Goal: Task Accomplishment & Management: Manage account settings

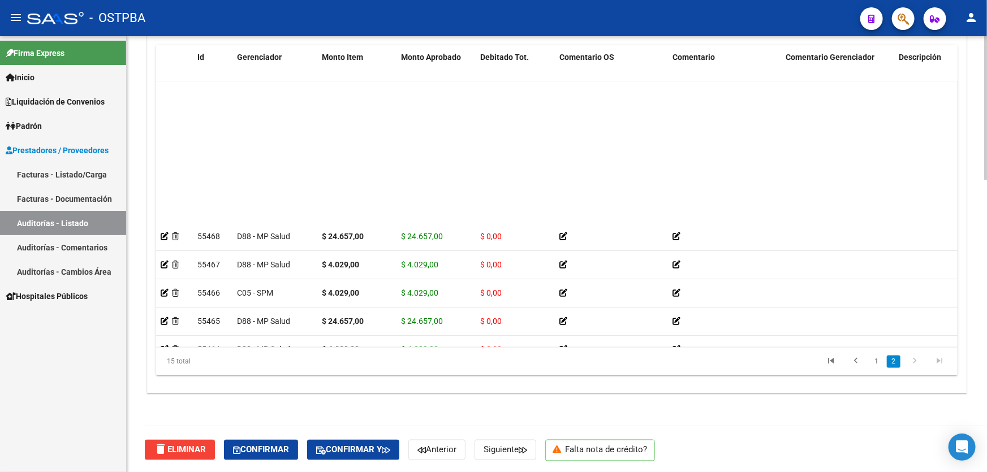
scroll to position [169, 0]
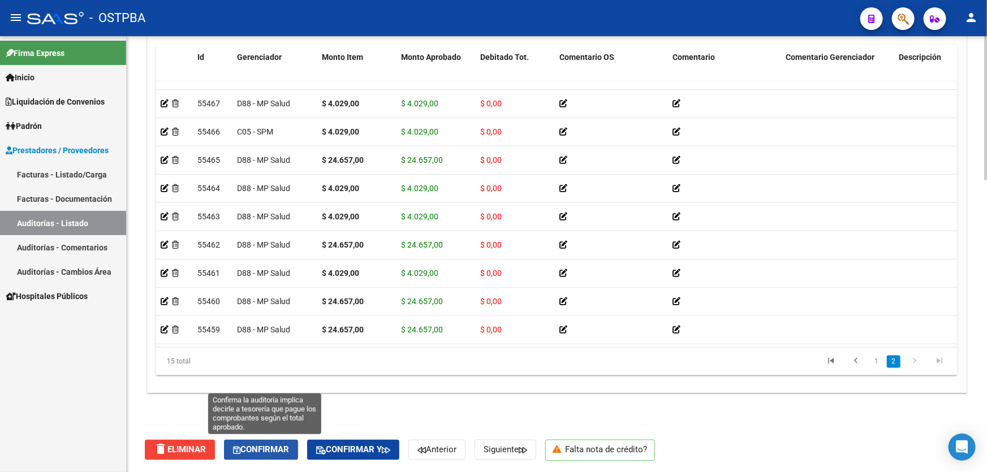
click at [272, 453] on span "Confirmar" at bounding box center [261, 450] width 56 height 10
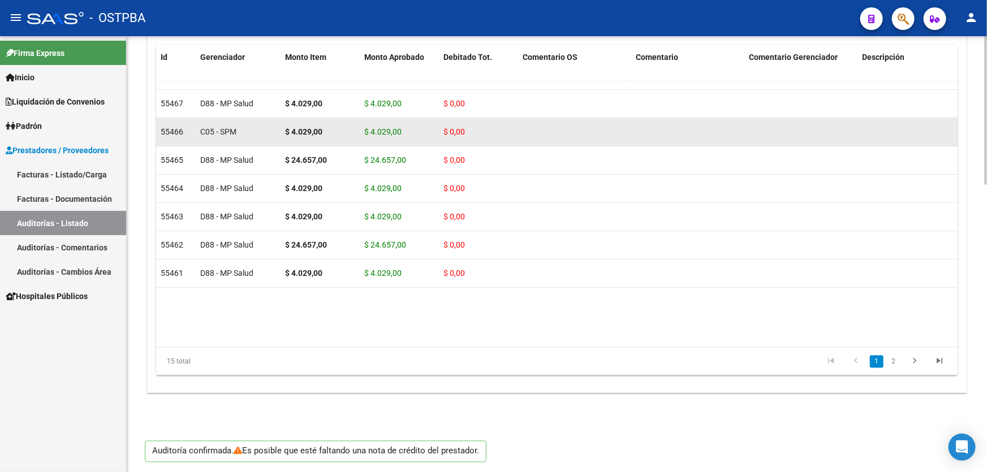
scroll to position [0, 0]
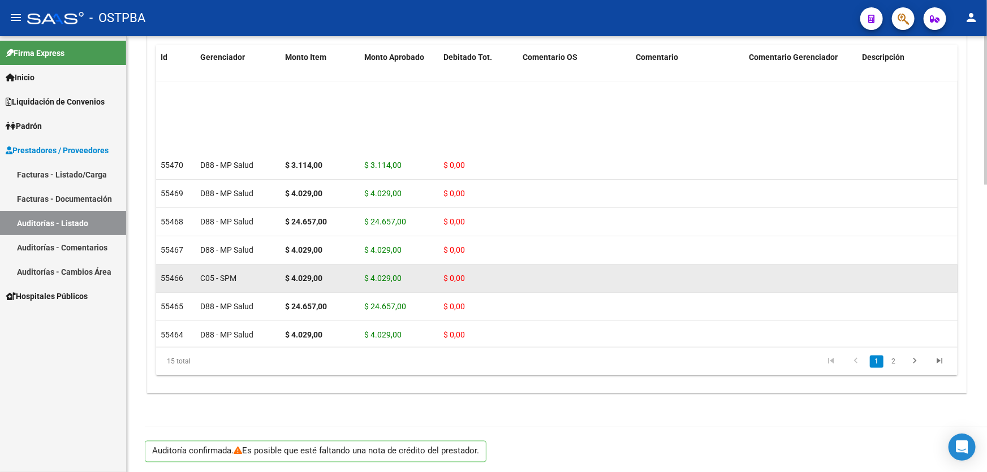
type input "202510"
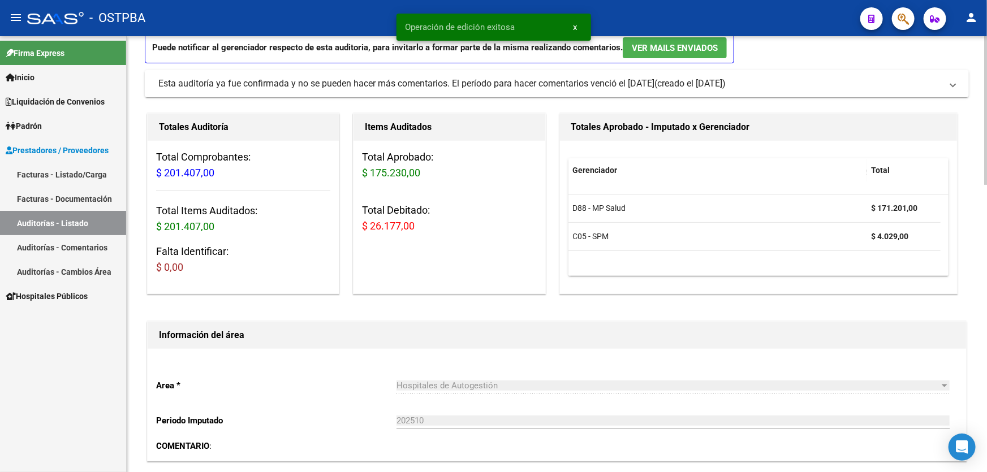
scroll to position [328, 0]
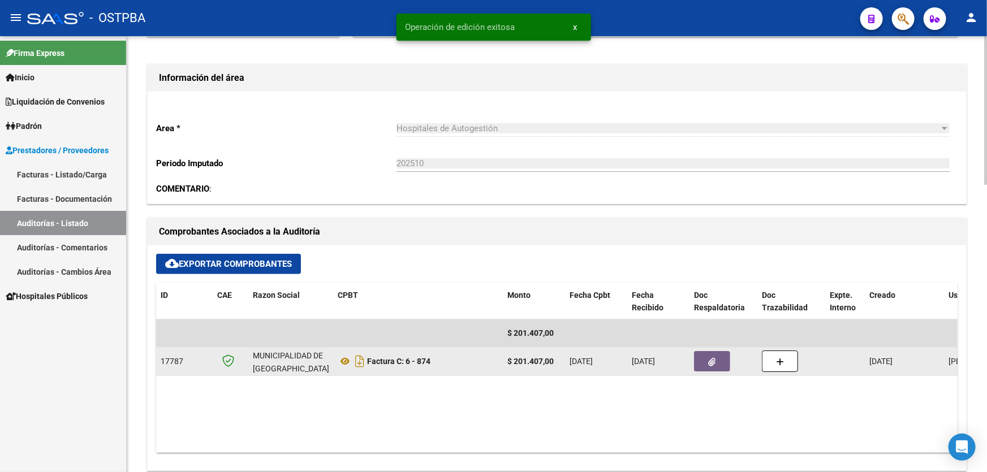
click at [707, 360] on button "button" at bounding box center [712, 361] width 36 height 20
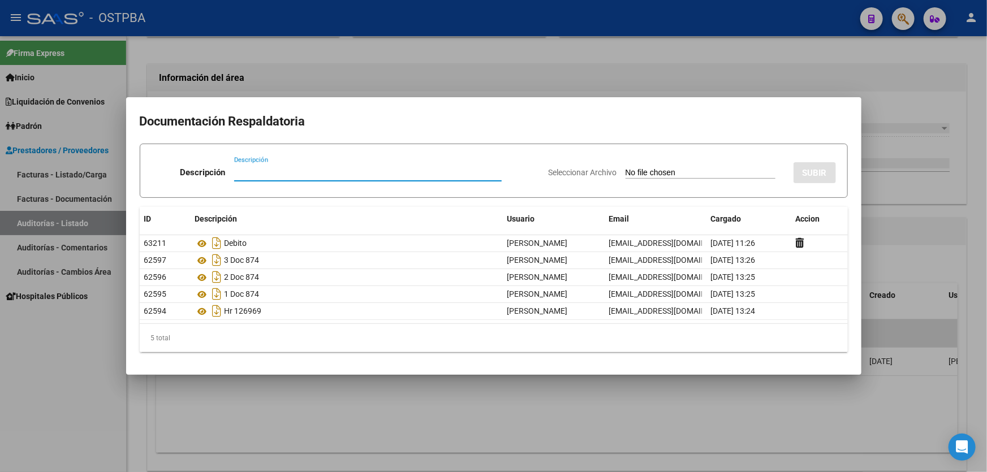
click at [427, 430] on div at bounding box center [493, 236] width 987 height 472
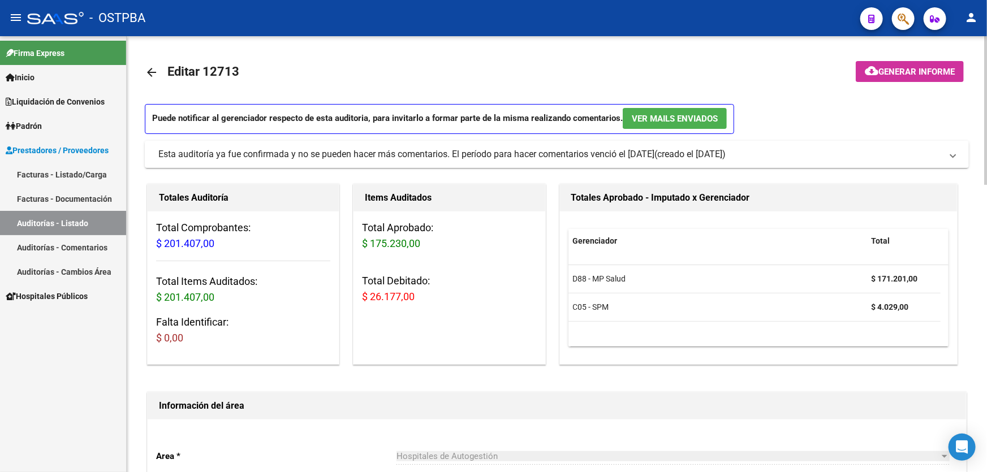
scroll to position [0, 0]
click at [149, 72] on mat-icon "arrow_back" at bounding box center [152, 73] width 14 height 14
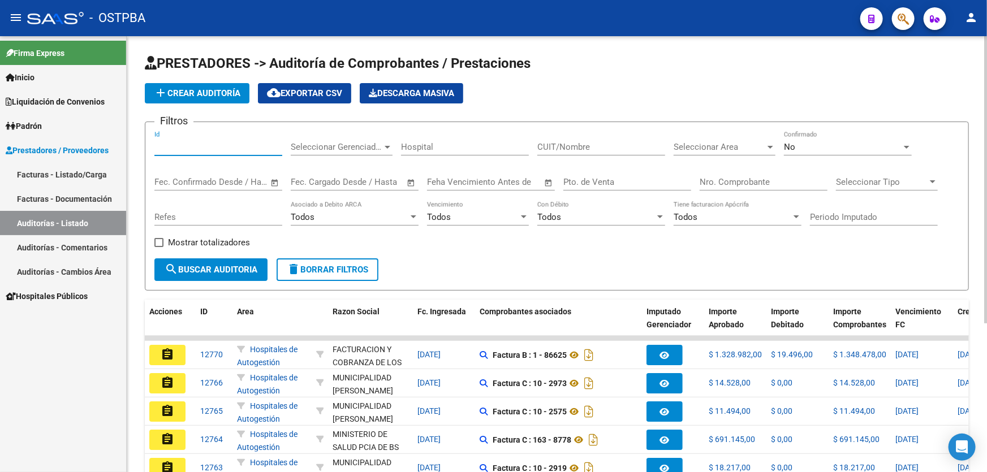
click at [183, 150] on input "Id" at bounding box center [218, 147] width 128 height 10
type input "12700"
click at [804, 151] on div "No Confirmado" at bounding box center [848, 143] width 128 height 24
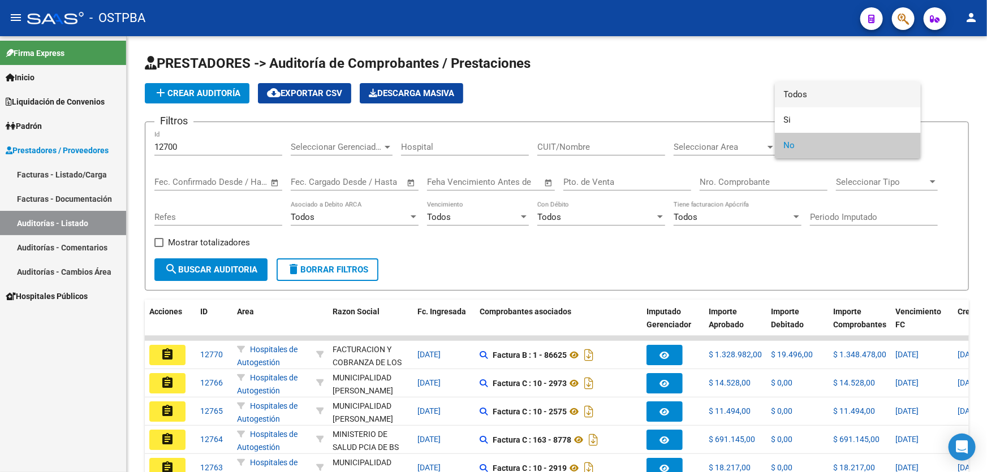
click at [811, 98] on span "Todos" at bounding box center [848, 94] width 128 height 25
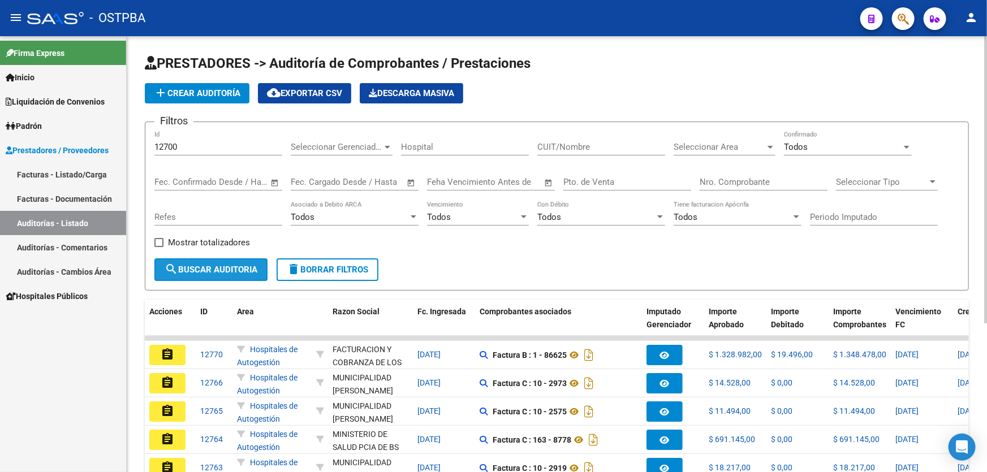
click at [232, 261] on button "search Buscar Auditoria" at bounding box center [210, 270] width 113 height 23
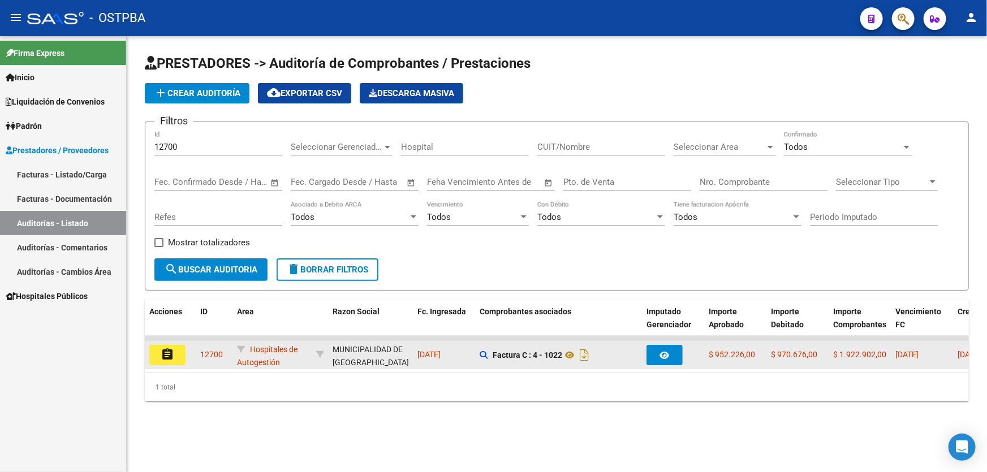
click at [164, 353] on mat-icon "assignment" at bounding box center [168, 355] width 14 height 14
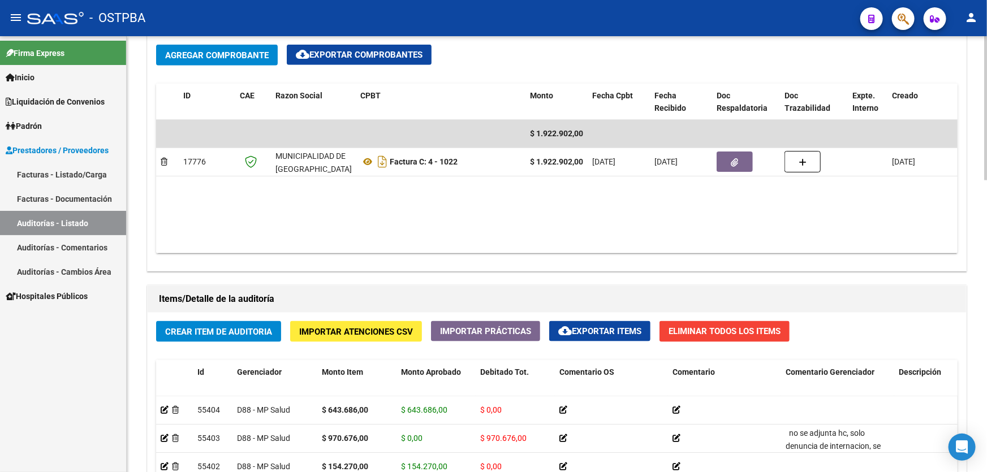
scroll to position [566, 0]
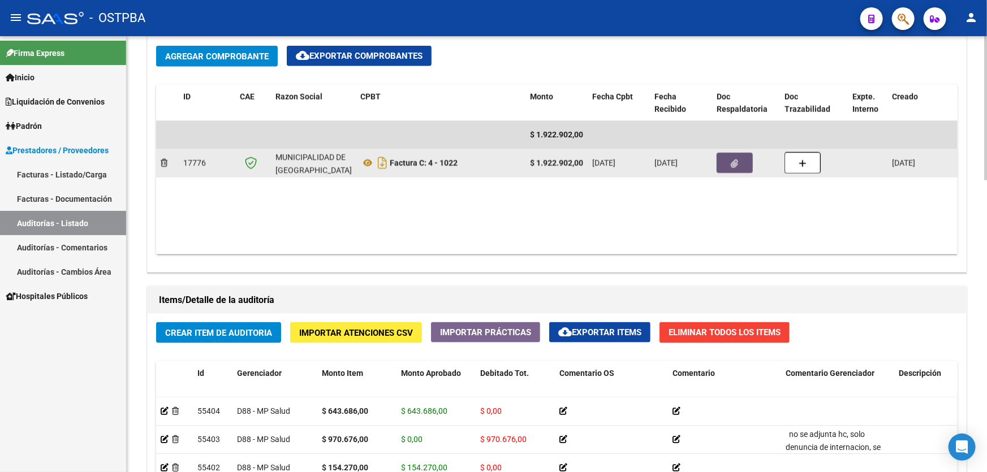
click at [740, 165] on button "button" at bounding box center [735, 163] width 36 height 20
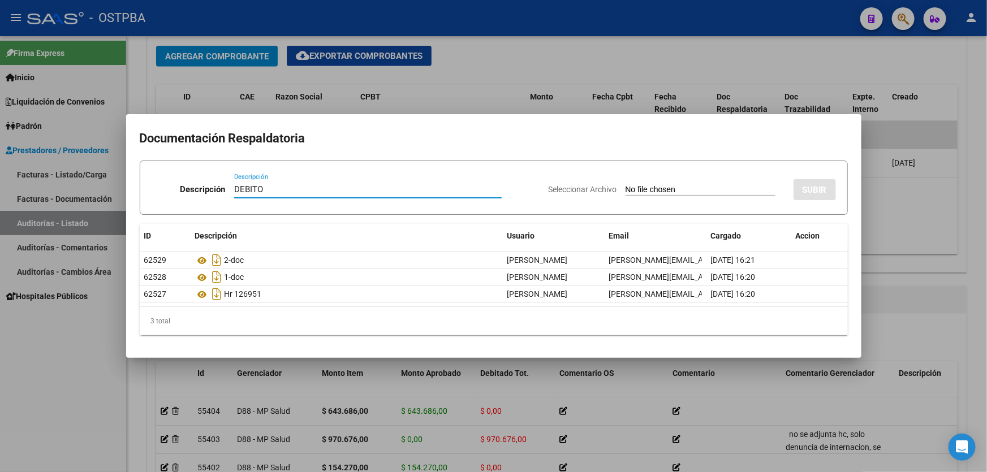
type input "DEBITO"
click at [626, 190] on input "Seleccionar Archivo" at bounding box center [701, 190] width 150 height 11
type input "C:\fakepath\DEBITO MP 12700.pdf"
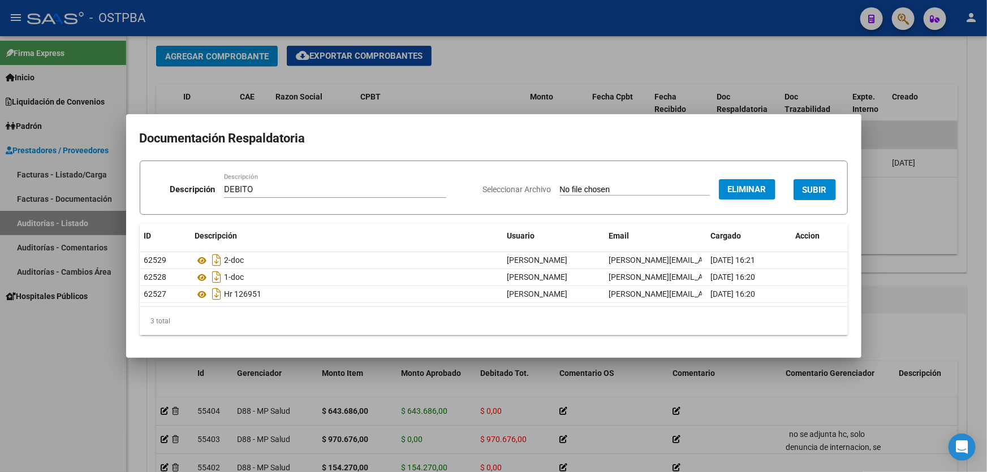
click at [816, 186] on span "SUBIR" at bounding box center [815, 190] width 24 height 10
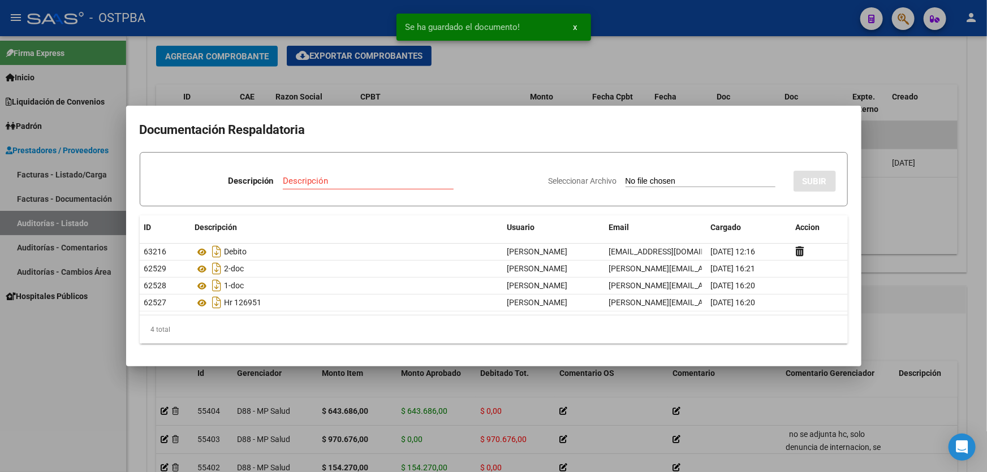
click at [911, 230] on div at bounding box center [493, 236] width 987 height 472
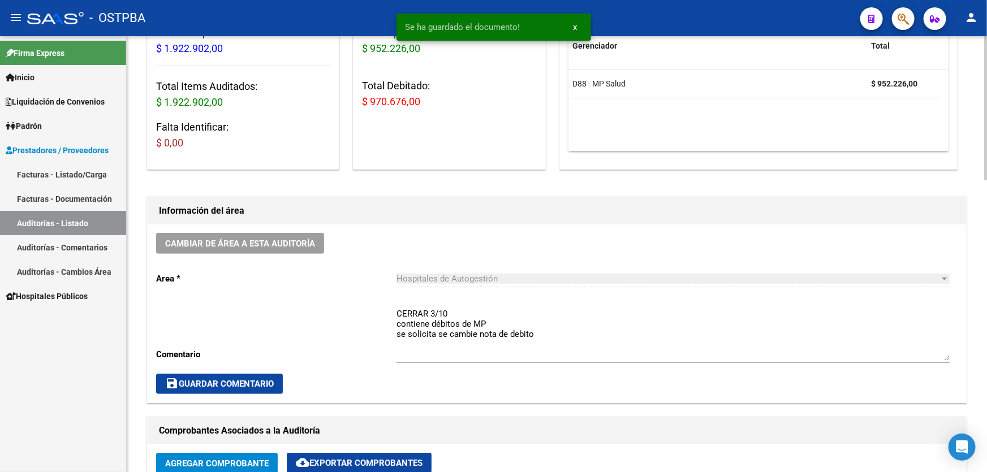
scroll to position [154, 0]
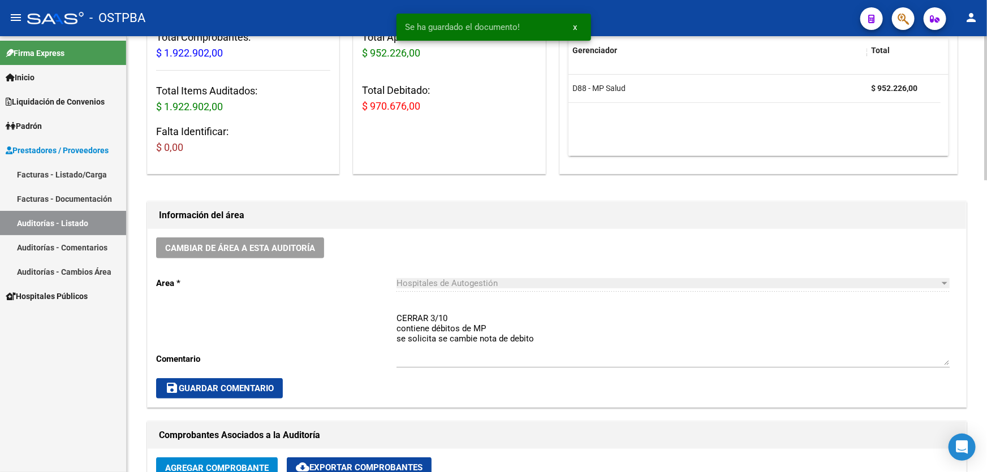
click at [540, 334] on textarea "CERRAR 3/10 contiene débitos de MP se solicita se cambie nota de debito" at bounding box center [673, 338] width 553 height 53
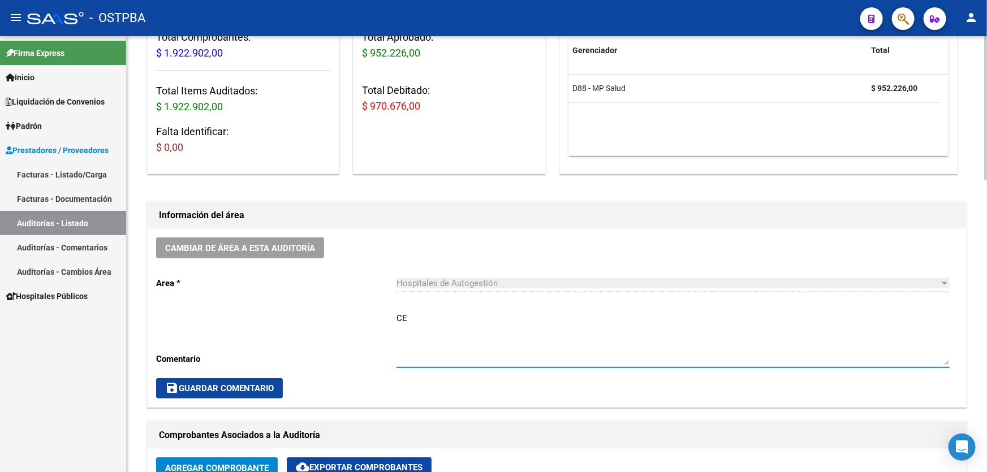
type textarea "C"
click at [243, 385] on span "save Guardar Comentario" at bounding box center [219, 389] width 109 height 10
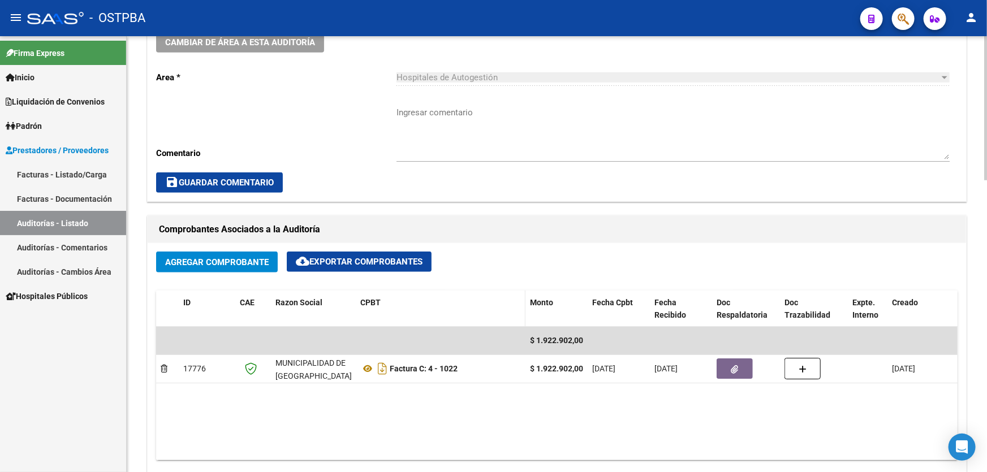
scroll to position [617, 0]
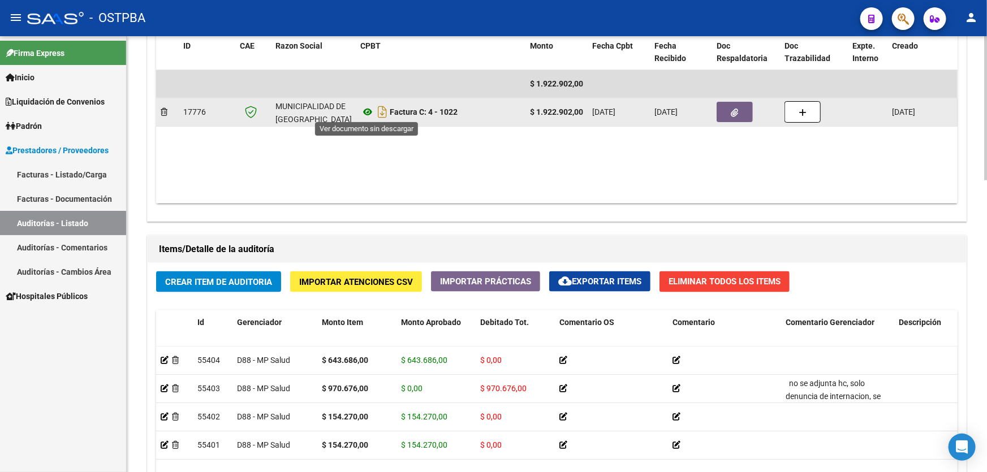
click at [365, 112] on icon at bounding box center [367, 112] width 15 height 14
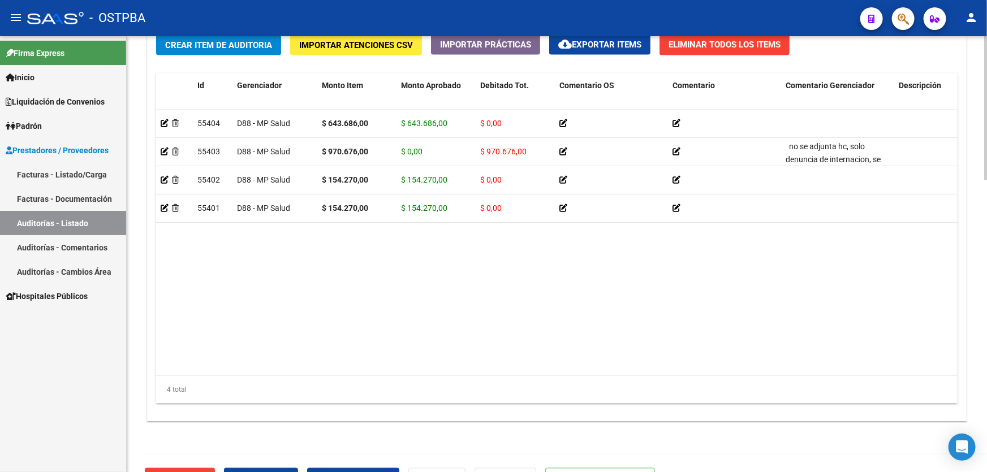
scroll to position [882, 0]
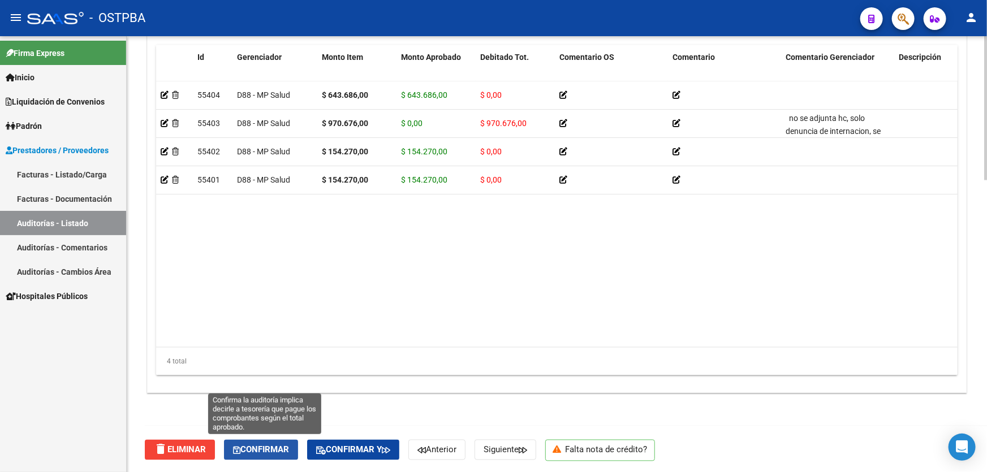
click at [259, 450] on span "Confirmar" at bounding box center [261, 450] width 56 height 10
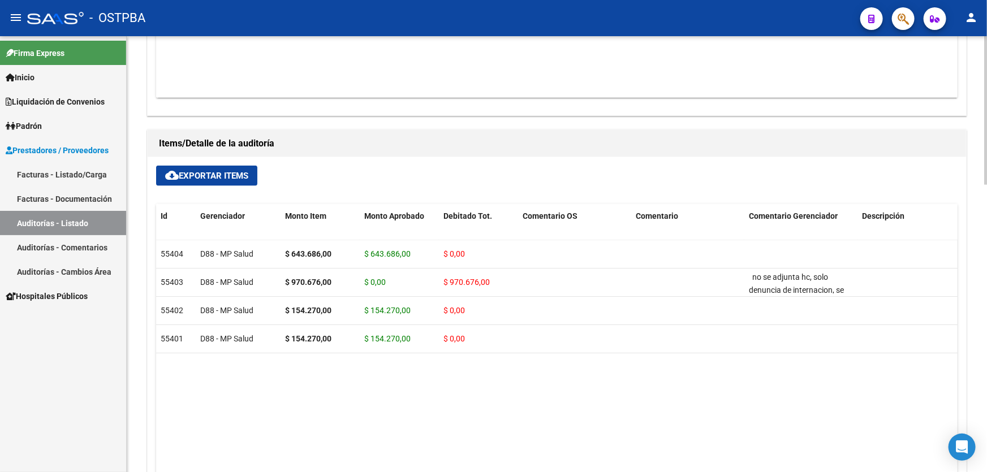
type input "202510"
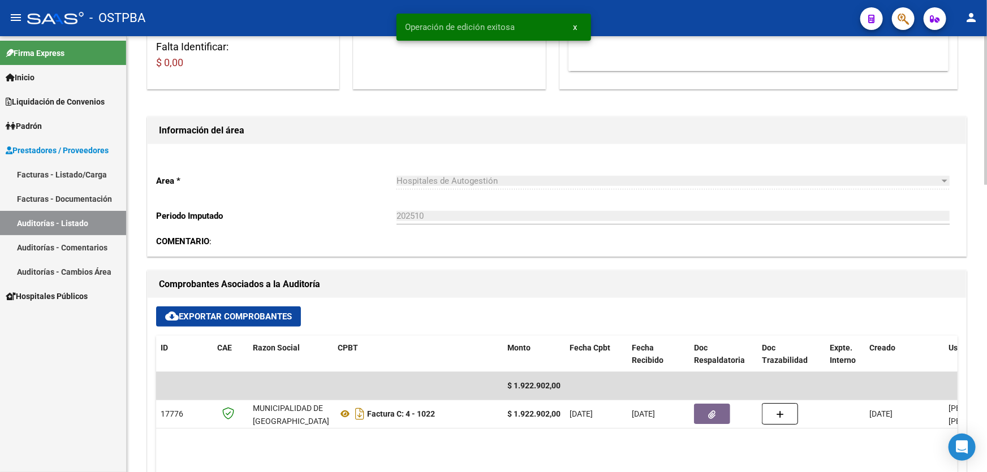
scroll to position [0, 0]
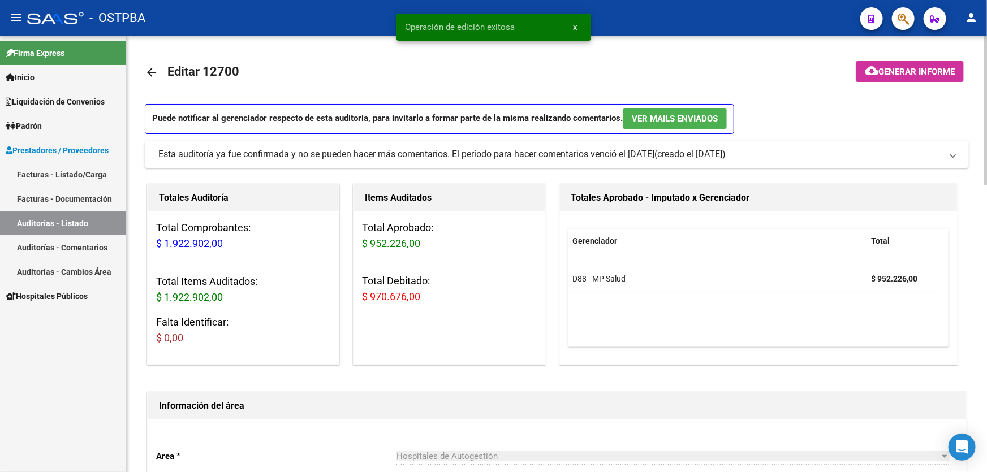
click at [150, 71] on mat-icon "arrow_back" at bounding box center [152, 73] width 14 height 14
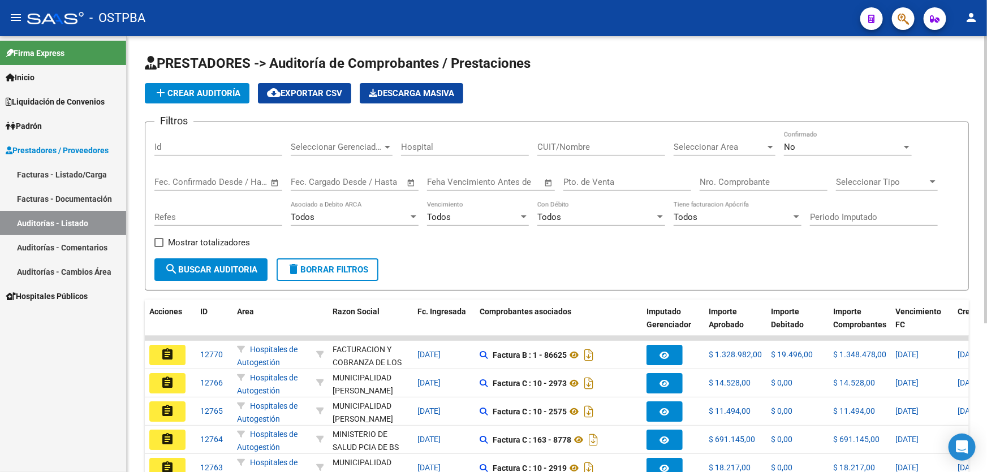
click at [823, 152] on div "No Confirmado" at bounding box center [848, 143] width 128 height 24
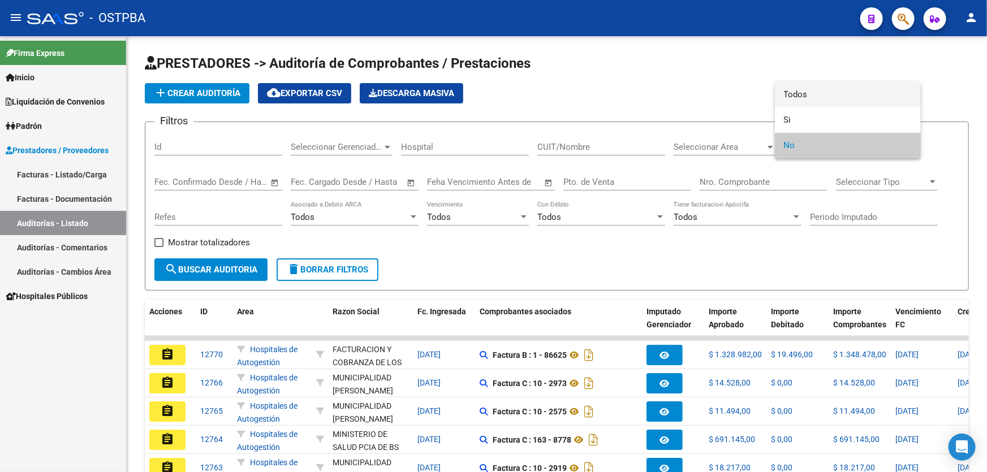
click at [814, 93] on span "Todos" at bounding box center [848, 94] width 128 height 25
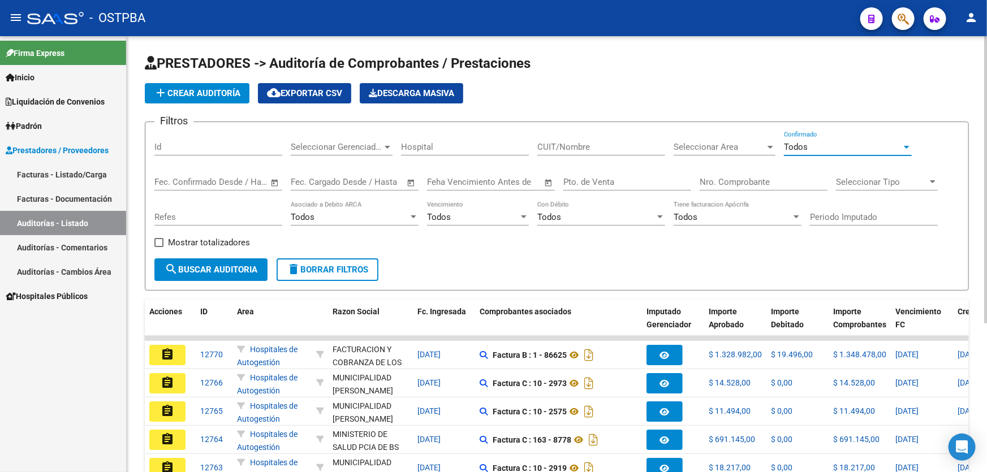
click at [721, 179] on input "Nro. Comprobante" at bounding box center [764, 182] width 128 height 10
type input "931"
click at [183, 268] on span "search Buscar Auditoria" at bounding box center [211, 270] width 93 height 10
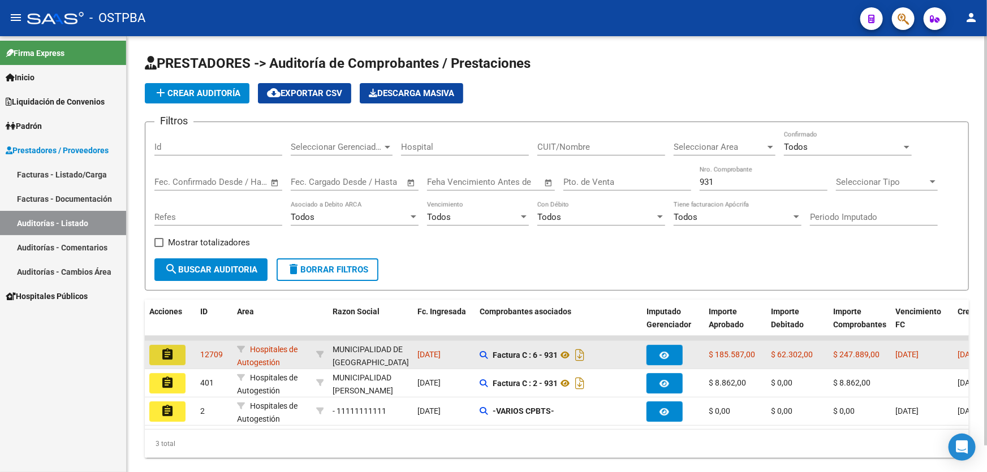
click at [166, 349] on mat-icon "assignment" at bounding box center [168, 355] width 14 height 14
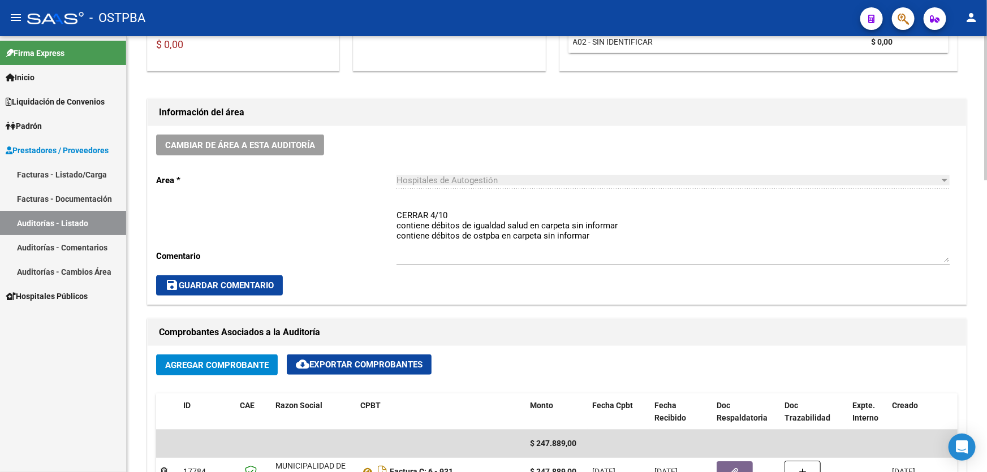
scroll to position [463, 0]
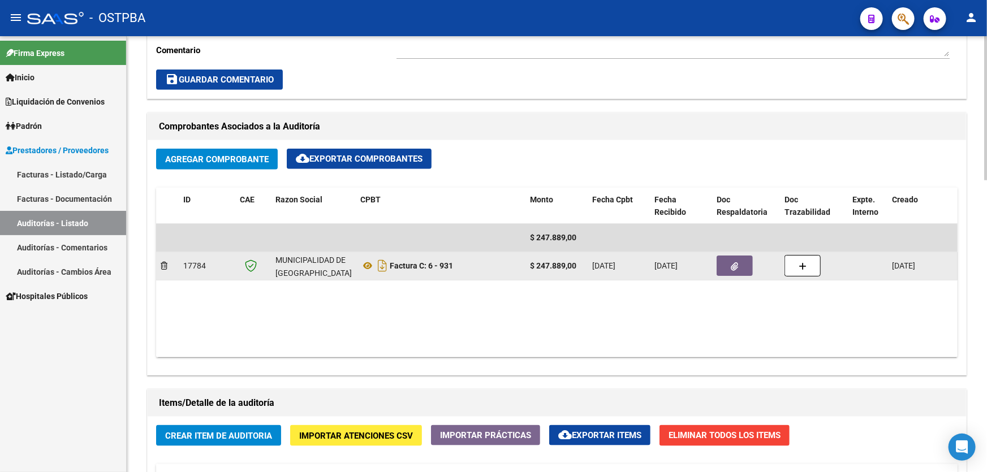
click at [731, 265] on icon "button" at bounding box center [734, 266] width 7 height 8
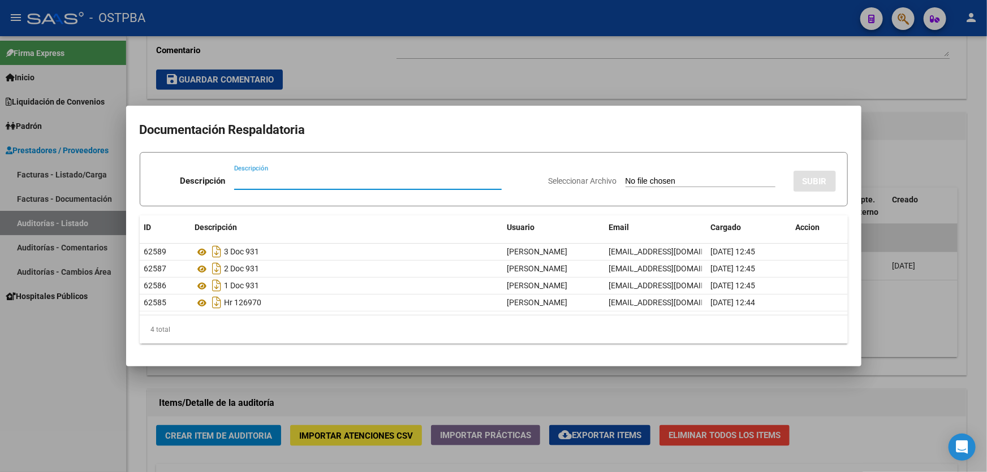
click at [358, 83] on div at bounding box center [493, 236] width 987 height 472
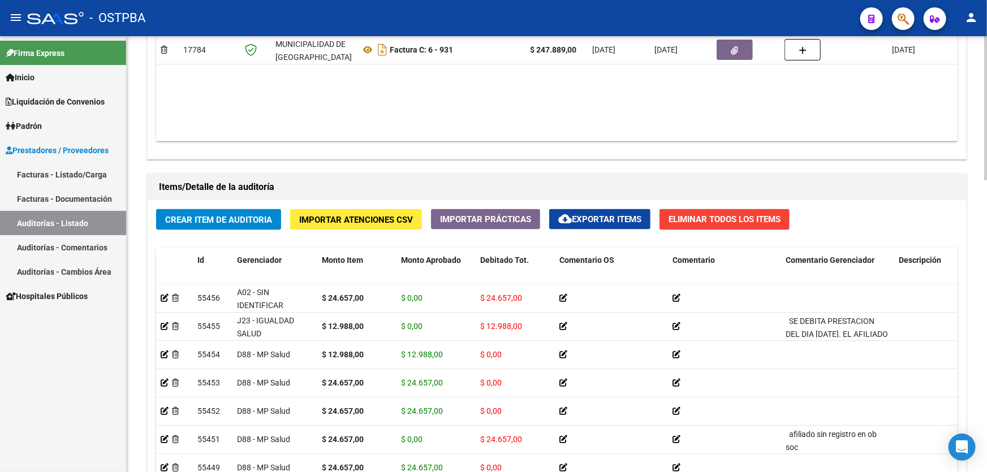
scroll to position [566, 0]
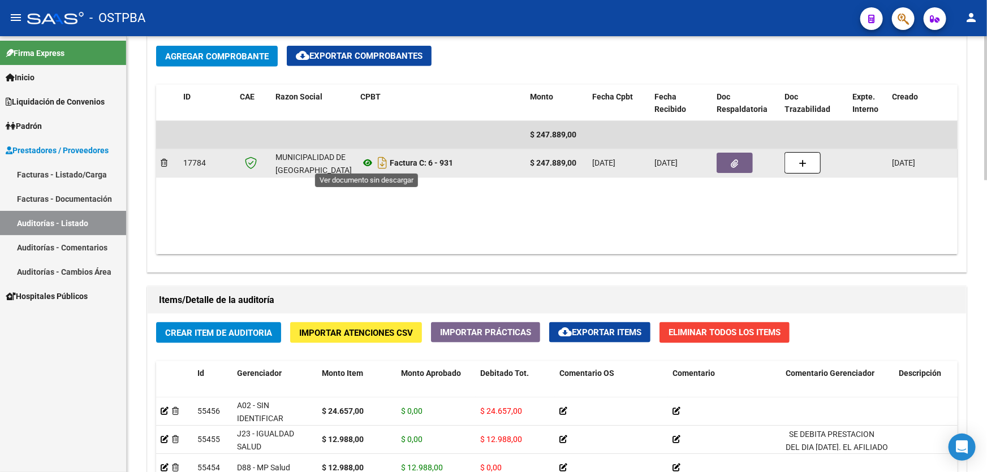
click at [369, 159] on icon at bounding box center [367, 163] width 15 height 14
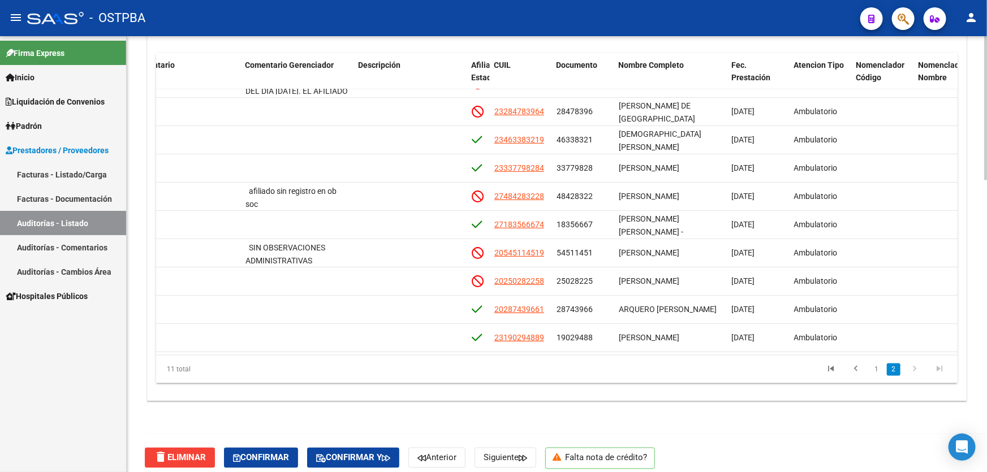
scroll to position [55, 540]
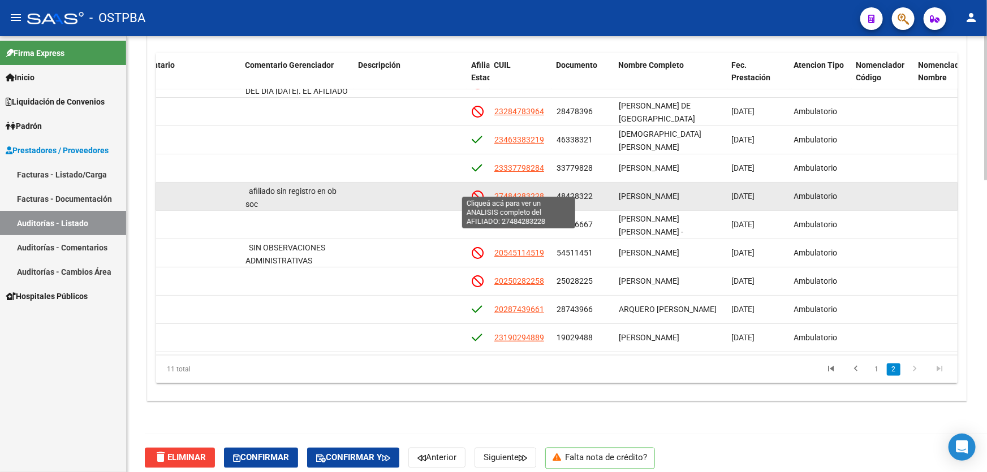
click at [514, 192] on span "27484283228" at bounding box center [519, 196] width 50 height 9
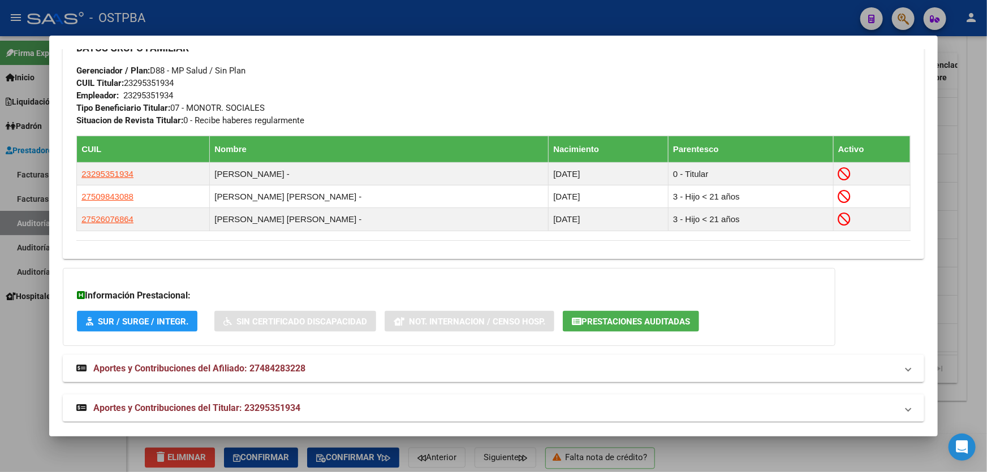
scroll to position [594, 0]
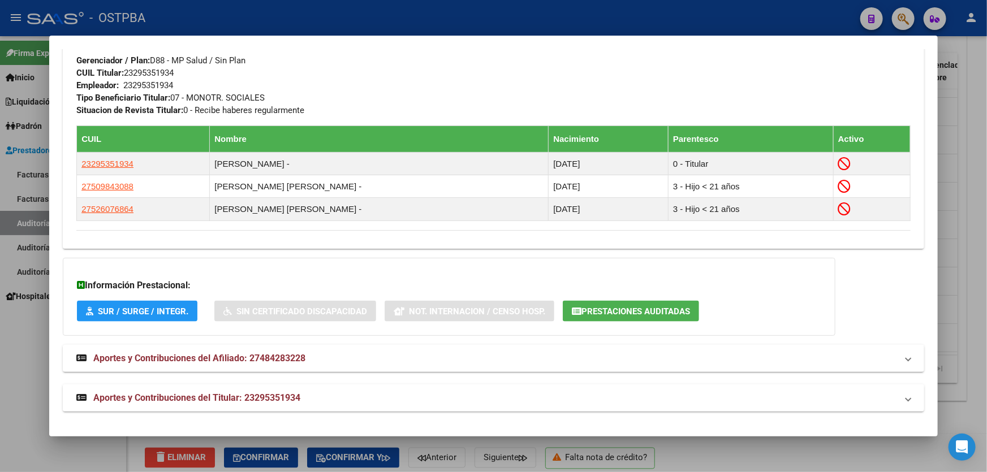
click at [198, 399] on span "Aportes y Contribuciones del Titular: 23295351934" at bounding box center [196, 398] width 207 height 11
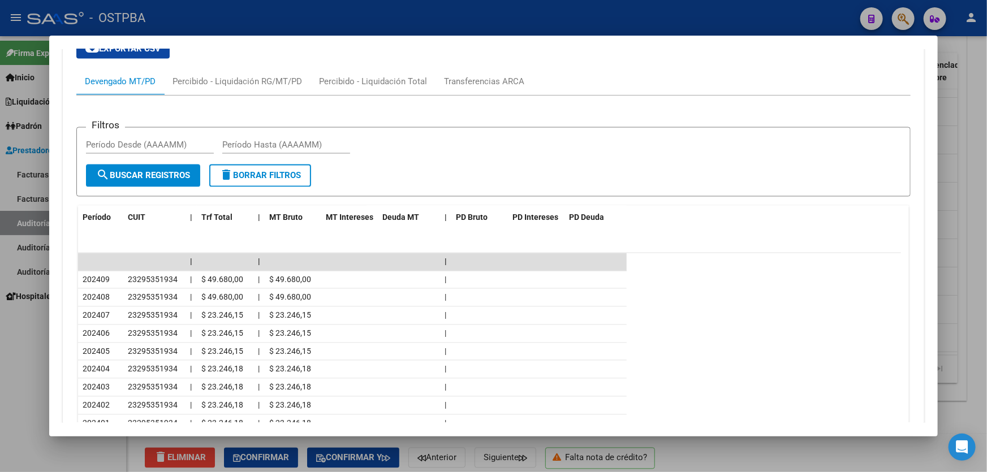
scroll to position [1006, 0]
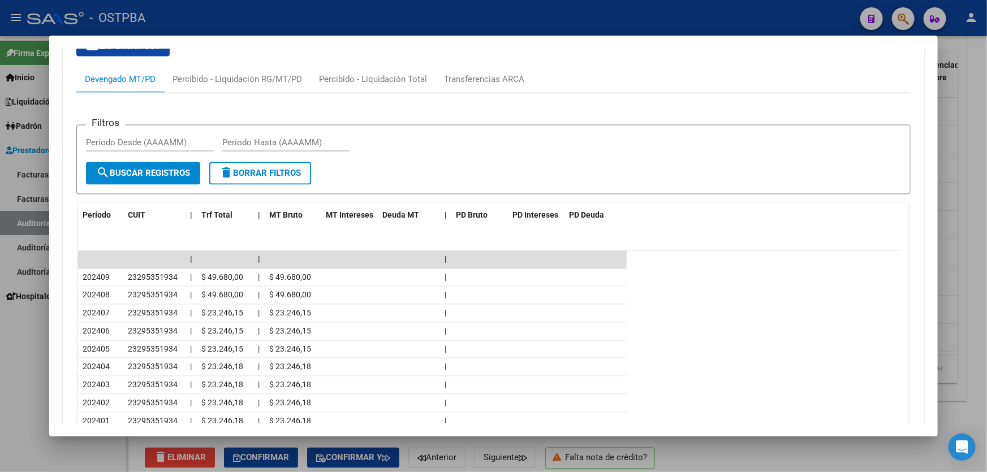
click at [13, 356] on div at bounding box center [493, 236] width 987 height 472
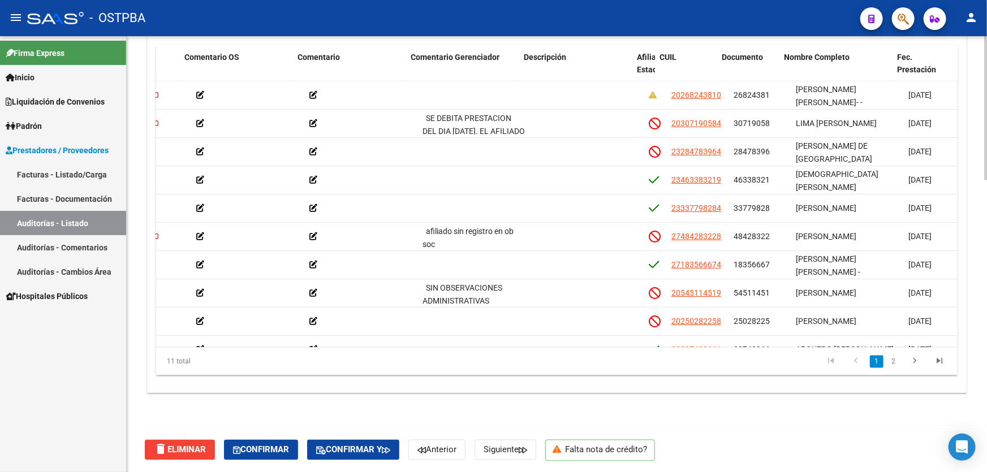
scroll to position [0, 374]
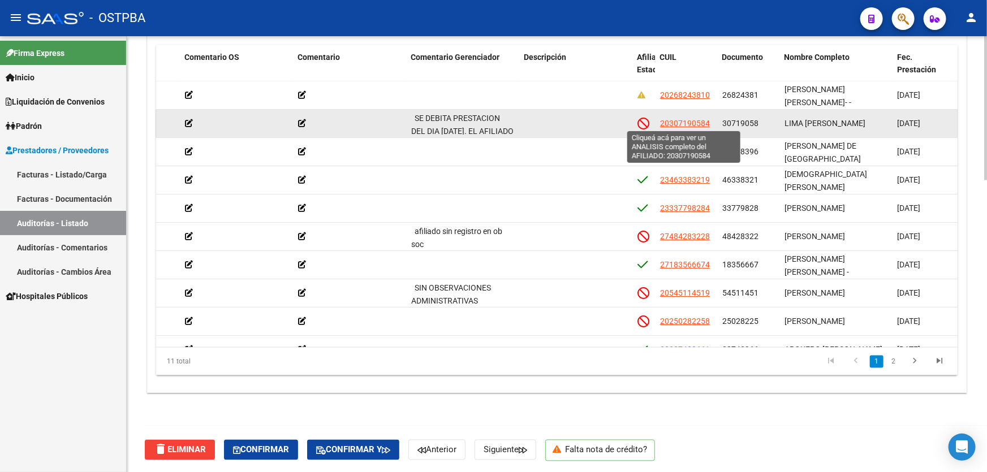
click at [679, 123] on span "20307190584" at bounding box center [685, 123] width 50 height 9
type textarea "20307190584"
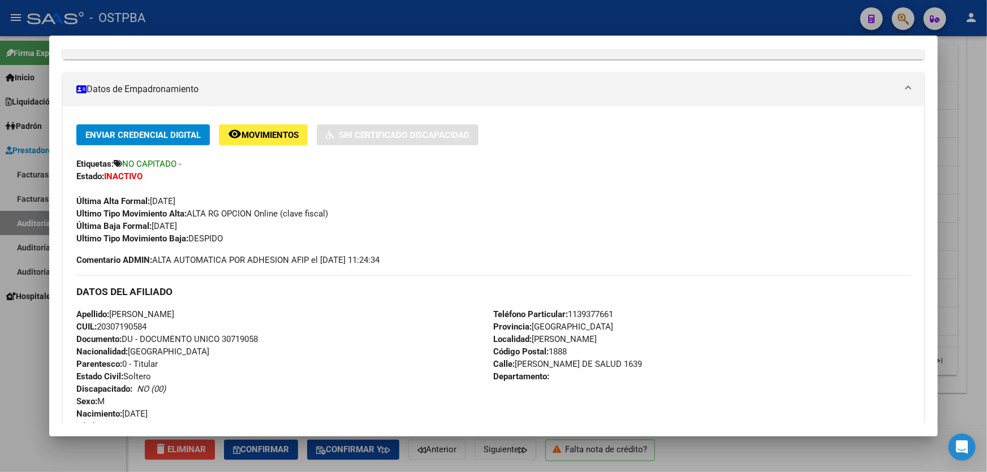
scroll to position [205, 0]
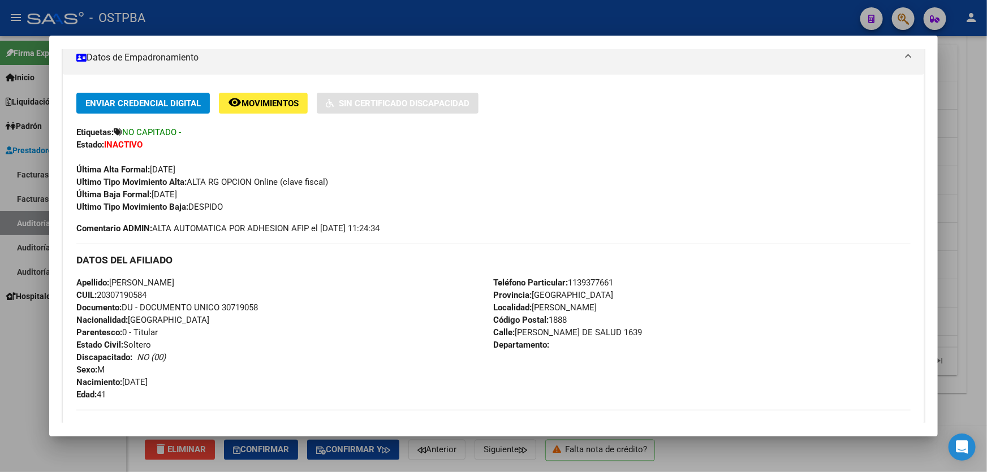
click at [8, 336] on div at bounding box center [493, 236] width 987 height 472
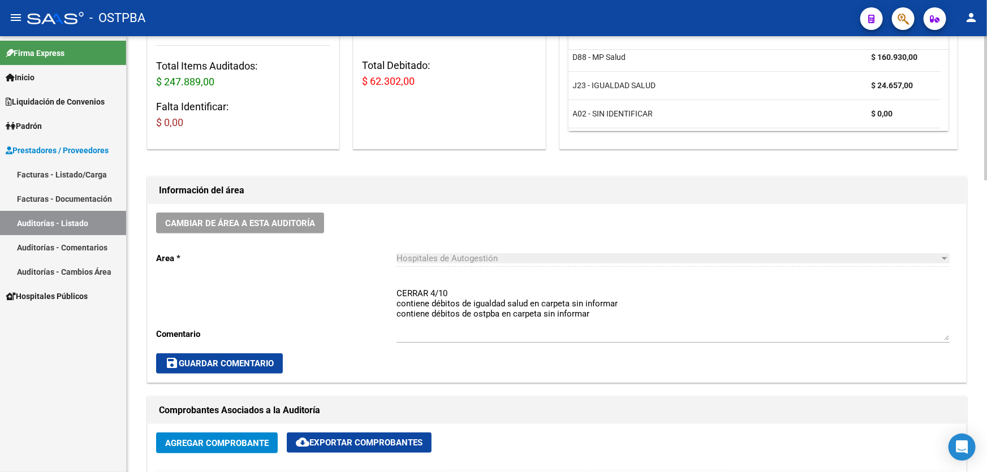
scroll to position [162, 0]
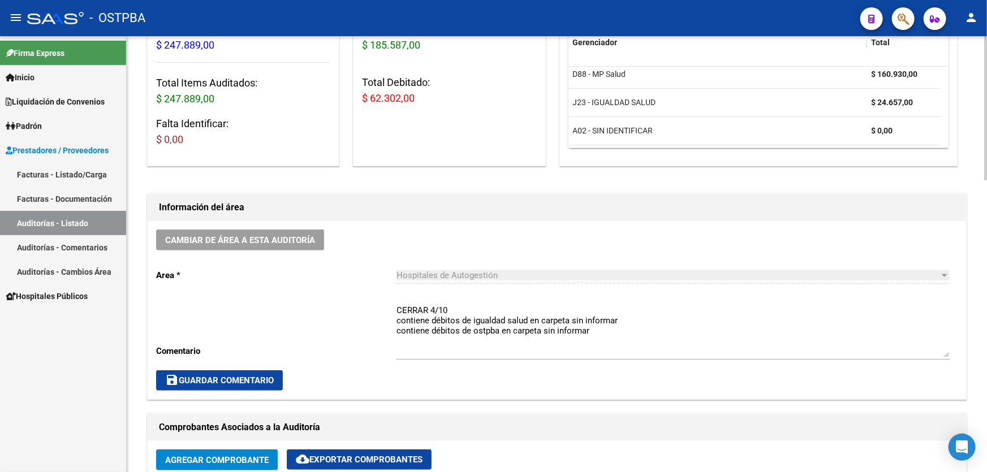
click at [596, 328] on textarea "CERRAR 4/10 contiene débitos de igualdad salud en carpeta sin informar contiene…" at bounding box center [673, 330] width 553 height 53
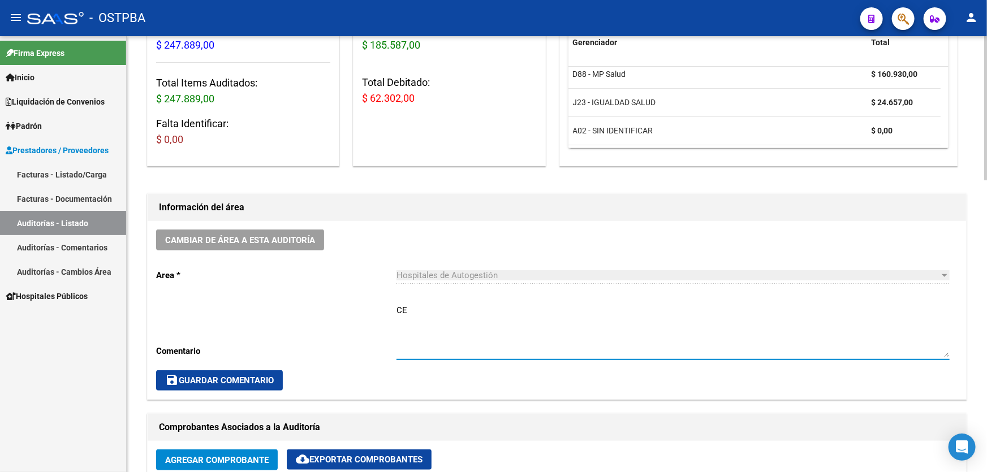
type textarea "C"
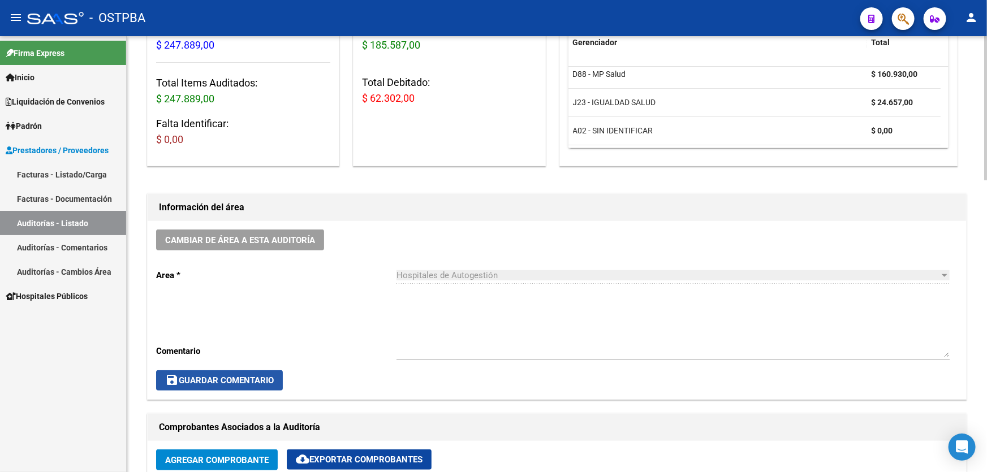
click at [232, 381] on span "save Guardar Comentario" at bounding box center [219, 381] width 109 height 10
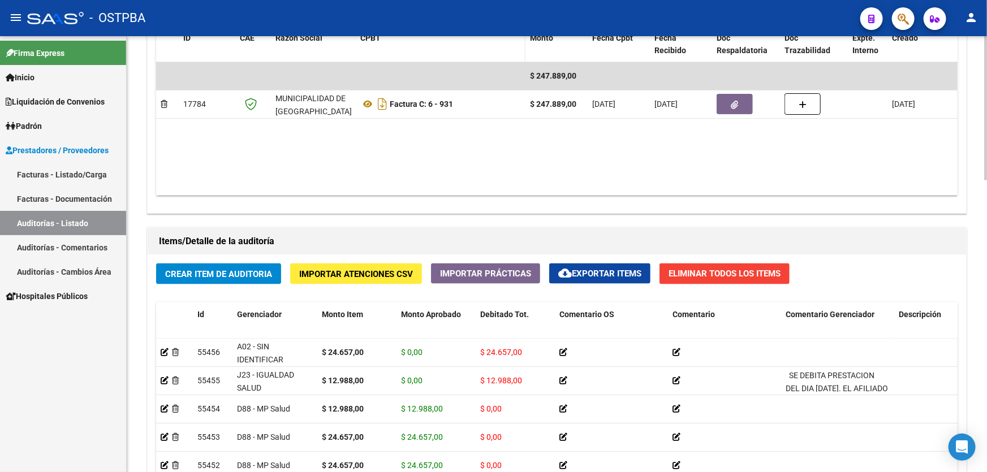
scroll to position [471, 0]
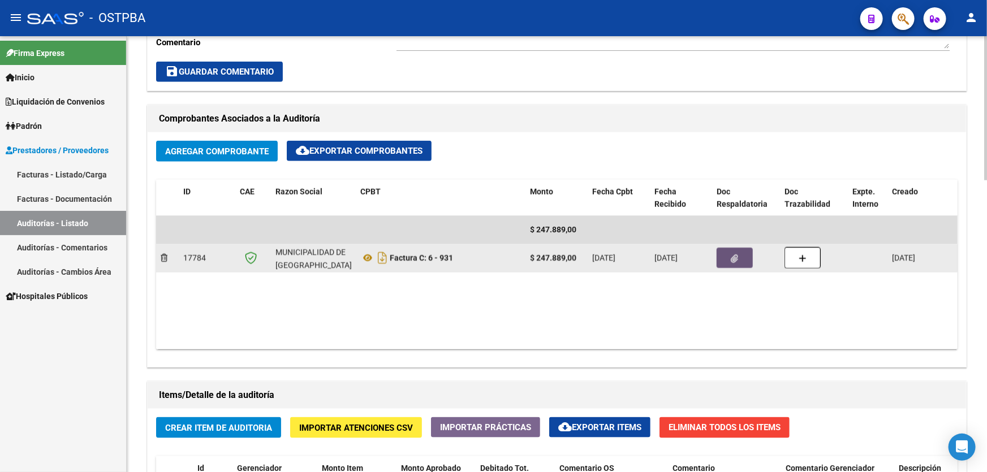
click at [738, 256] on button "button" at bounding box center [735, 258] width 36 height 20
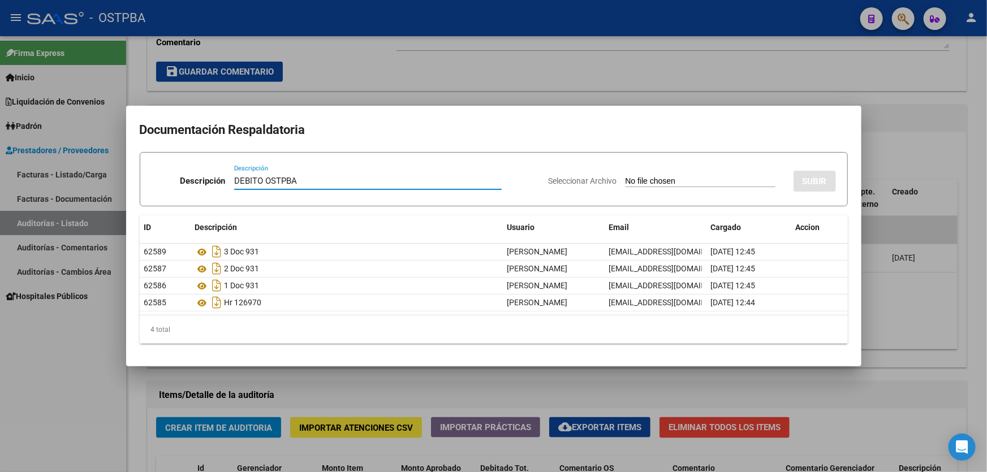
type input "DEBITO OSTPBA"
click at [626, 176] on input "Seleccionar Archivo" at bounding box center [701, 181] width 150 height 11
type input "C:\fakepath\DEBITO OSTPBA 12709.pdf"
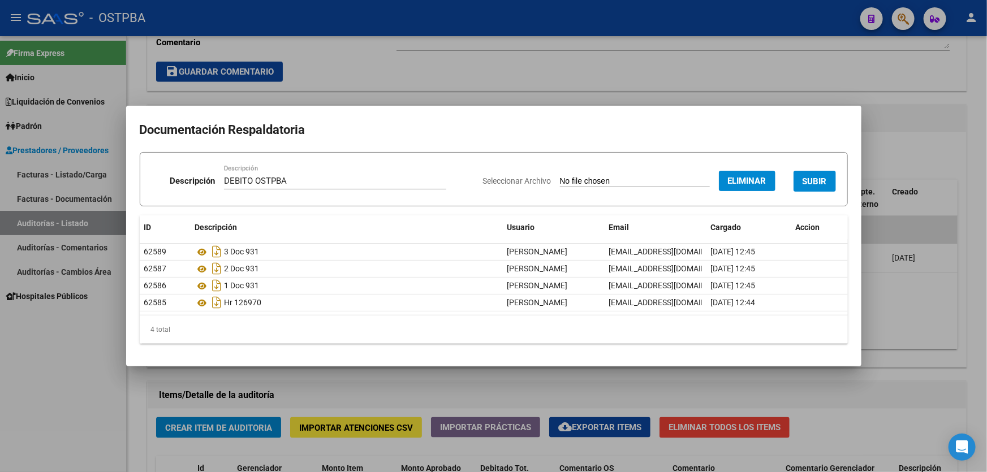
click at [814, 186] on span "SUBIR" at bounding box center [815, 181] width 24 height 10
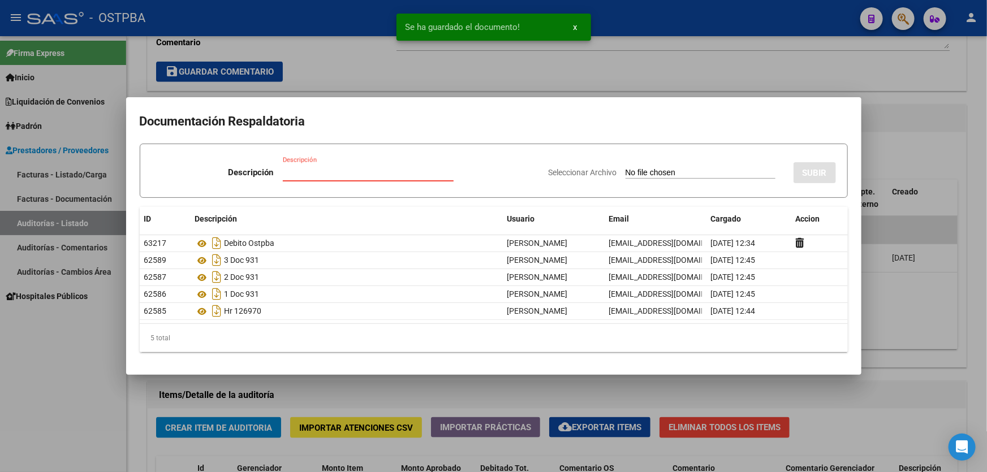
click at [316, 170] on input "Descripción" at bounding box center [368, 172] width 171 height 10
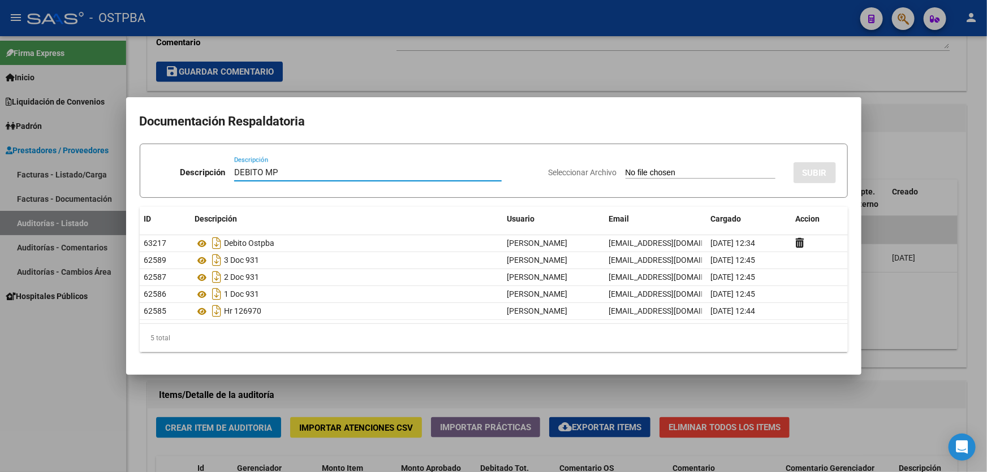
type input "DEBITO MP"
click at [626, 170] on input "Seleccionar Archivo" at bounding box center [701, 173] width 150 height 11
type input "C:\fakepath\DEBITO MP 12709.pdf"
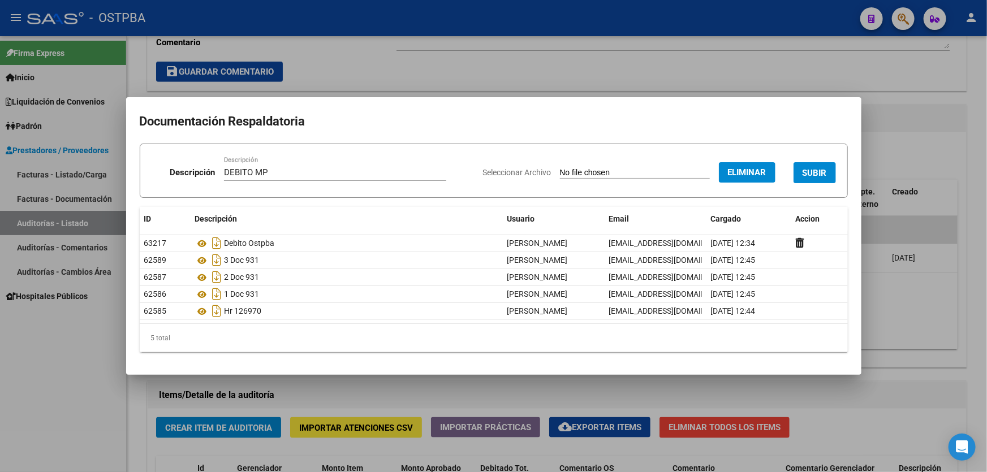
click at [816, 174] on span "SUBIR" at bounding box center [815, 173] width 24 height 10
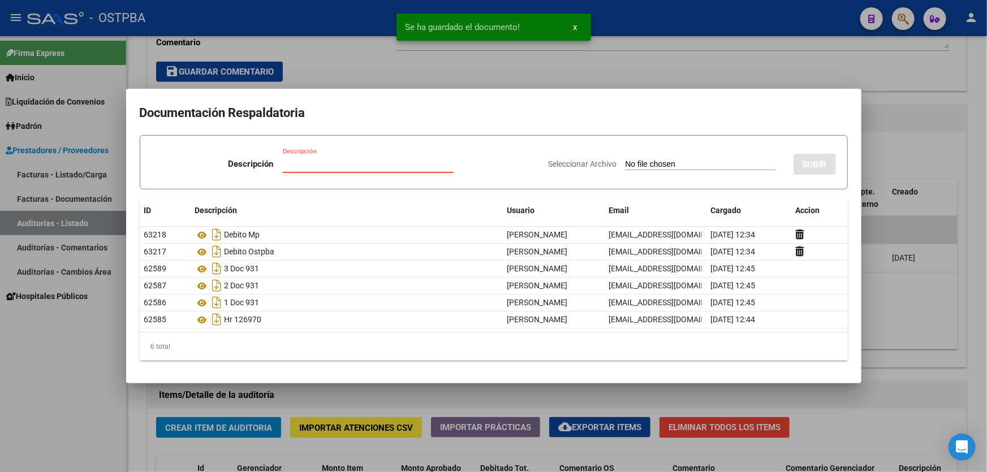
click at [299, 166] on input "Descripción" at bounding box center [368, 164] width 171 height 10
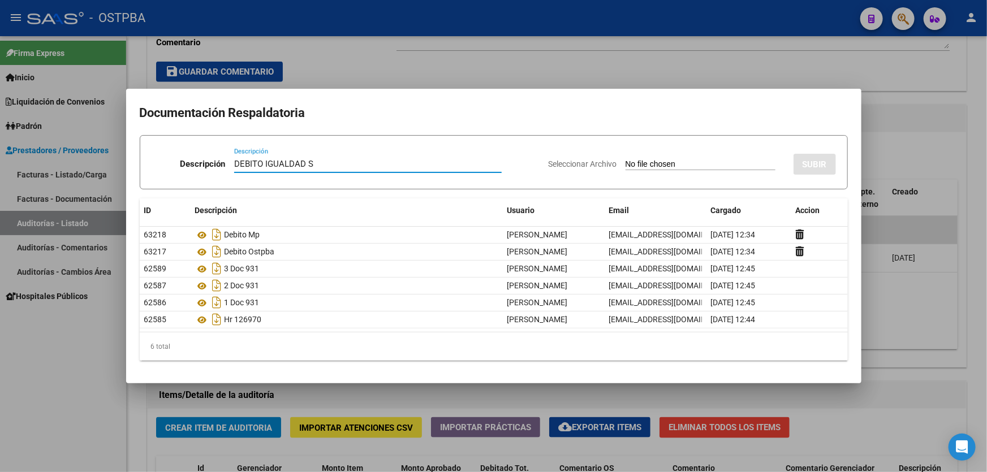
type input "DEBITO IGUALDAD S"
click at [631, 163] on input "Seleccionar Archivo" at bounding box center [701, 165] width 150 height 11
type input "C:\fakepath\DEBITO IGUALDAD SALUD 12709.pdf"
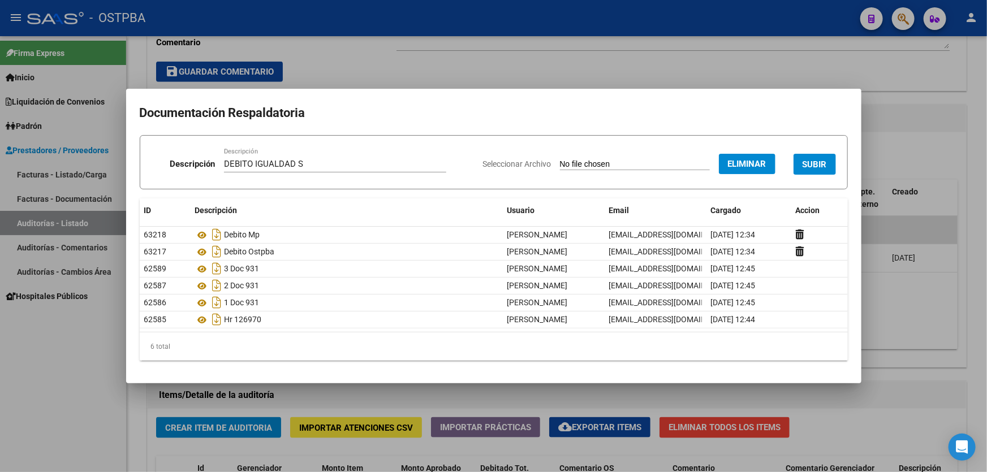
click at [814, 165] on span "SUBIR" at bounding box center [815, 165] width 24 height 10
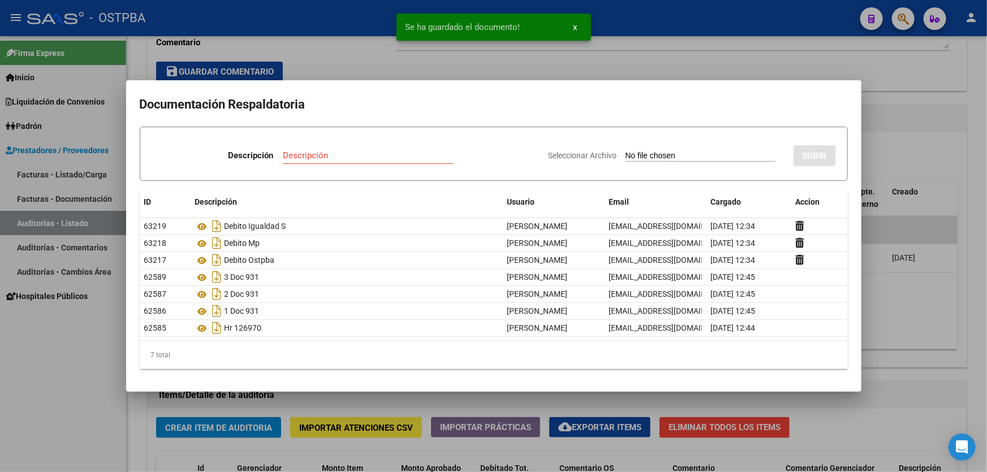
click at [945, 318] on div at bounding box center [493, 236] width 987 height 472
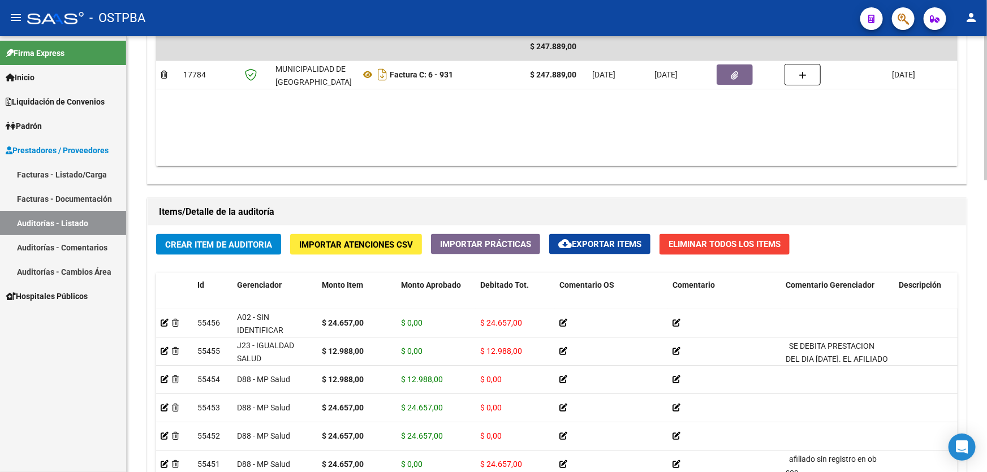
scroll to position [771, 0]
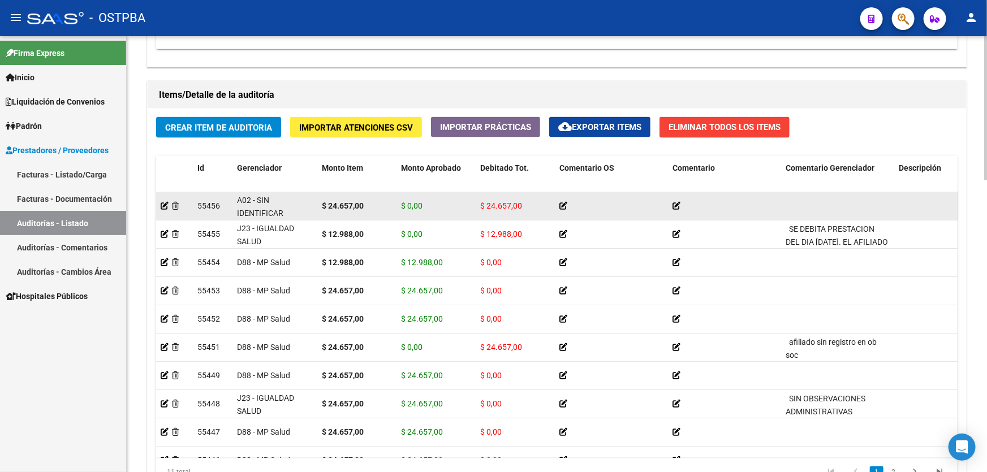
click at [676, 204] on icon at bounding box center [677, 206] width 8 height 8
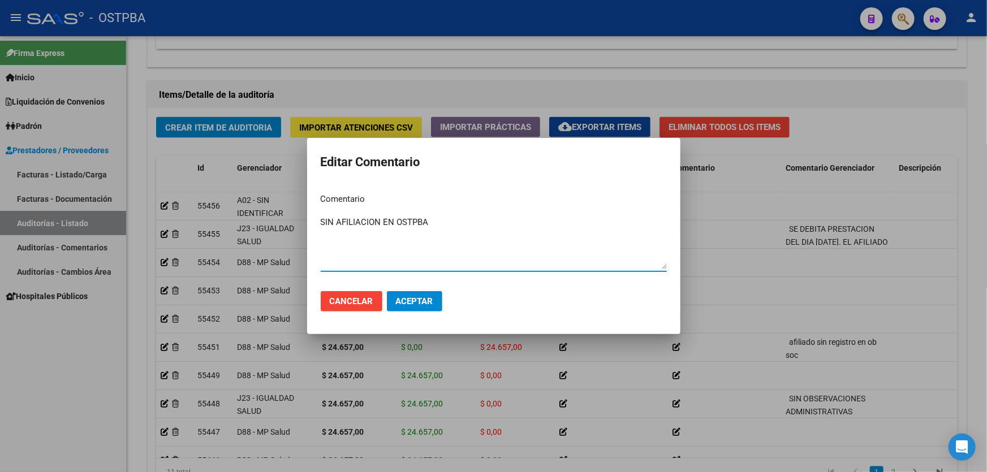
type textarea "SIN AFILIACION EN OSTPBA"
click at [412, 304] on span "Aceptar" at bounding box center [414, 301] width 37 height 10
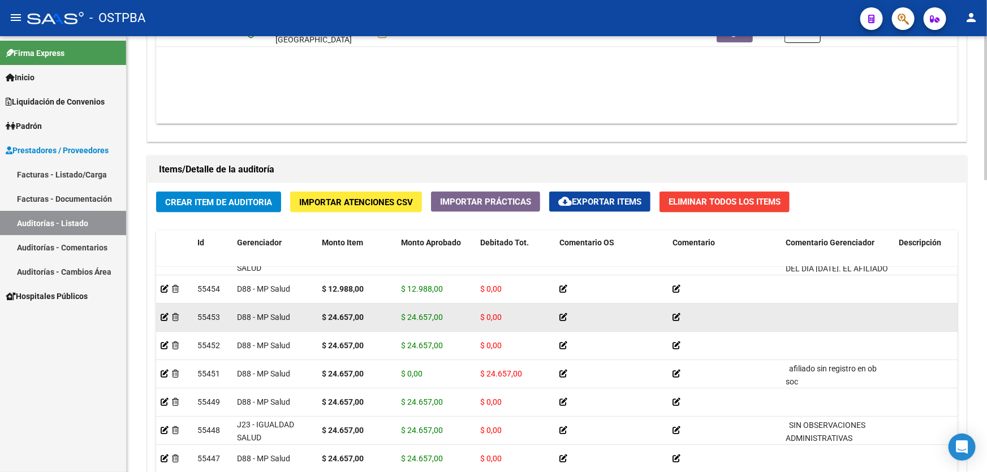
scroll to position [882, 0]
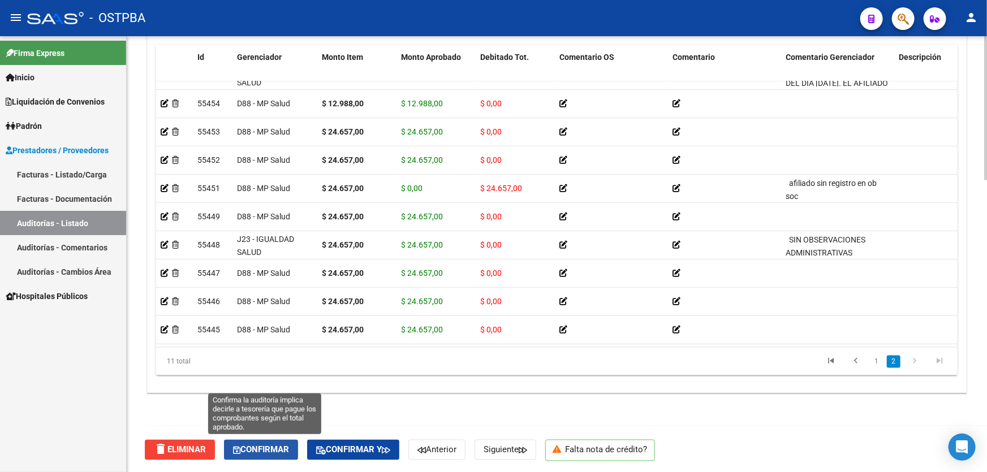
click at [260, 449] on span "Confirmar" at bounding box center [261, 450] width 56 height 10
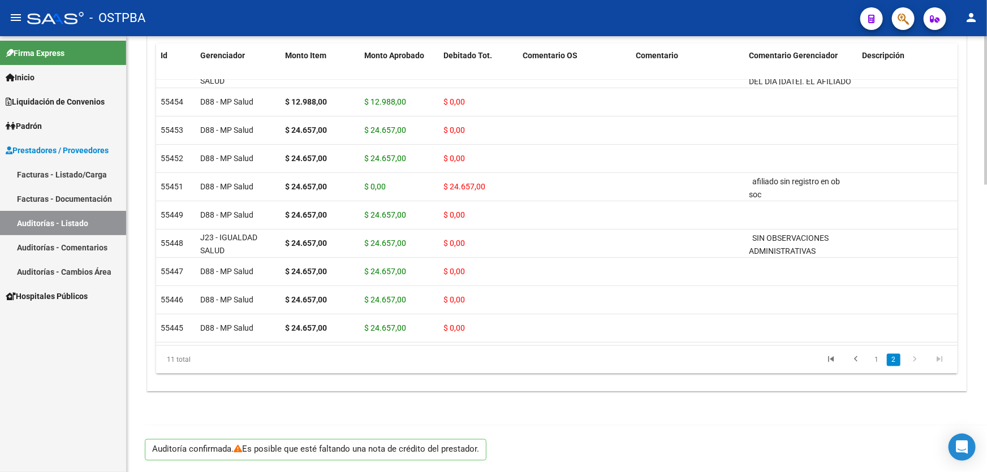
scroll to position [842, 0]
type input "202510"
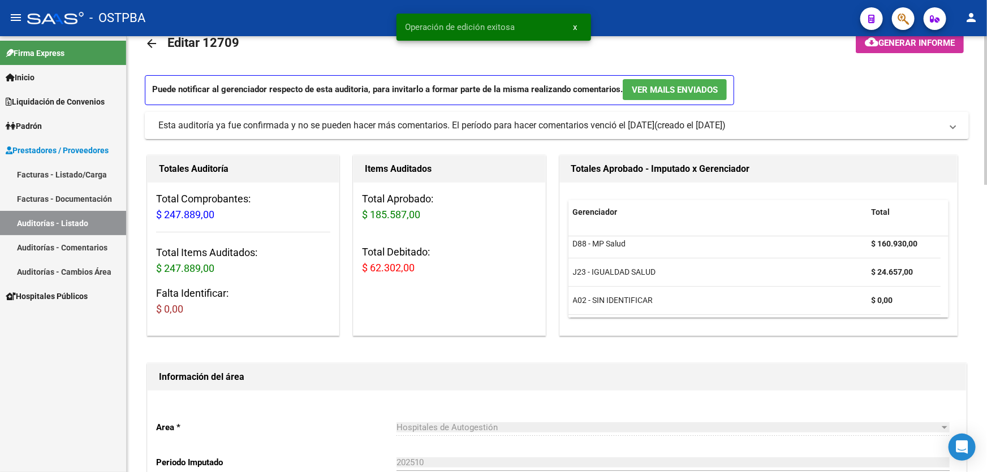
scroll to position [0, 0]
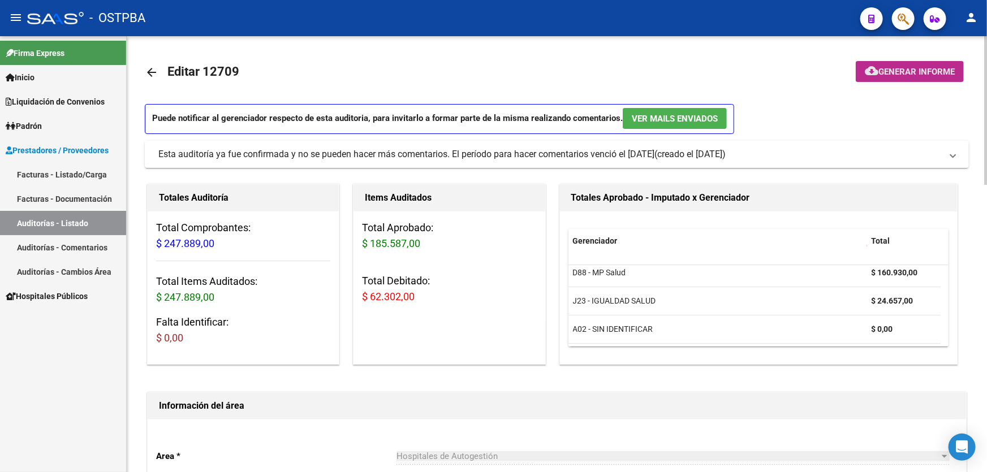
click at [901, 73] on span "Generar informe" at bounding box center [917, 72] width 76 height 10
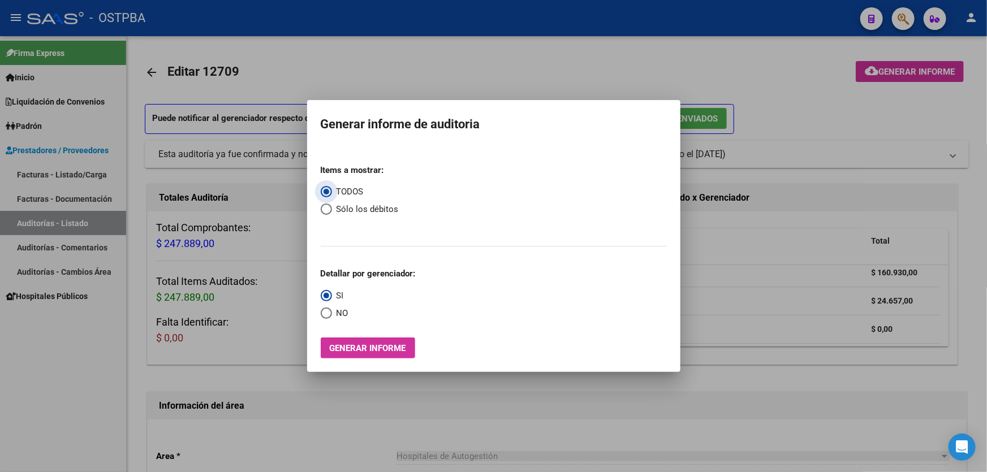
click at [325, 210] on span "Select an option" at bounding box center [326, 209] width 11 height 11
click at [325, 210] on input "Sólo los débitos" at bounding box center [326, 209] width 11 height 11
radio input "true"
click at [321, 311] on span "Select an option" at bounding box center [326, 313] width 11 height 11
click at [321, 311] on input "NO" at bounding box center [326, 313] width 11 height 11
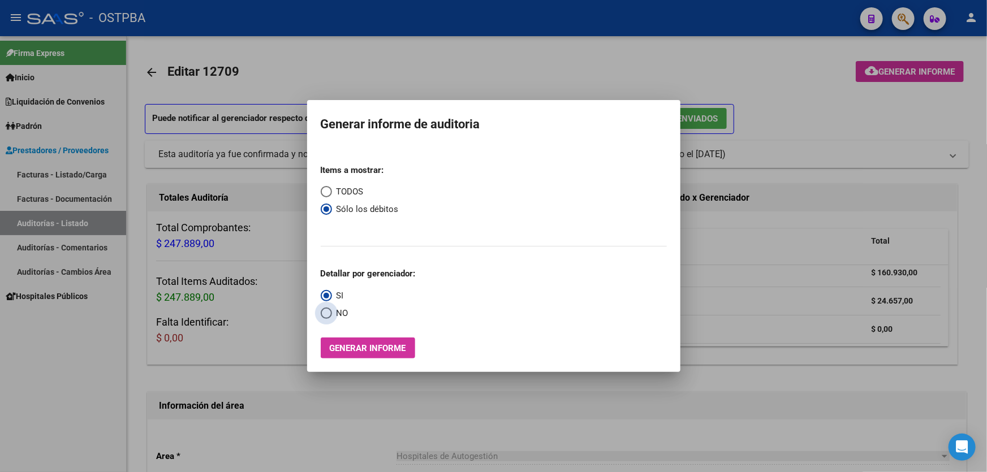
radio input "true"
click at [366, 349] on span "Generar informe" at bounding box center [368, 348] width 76 height 10
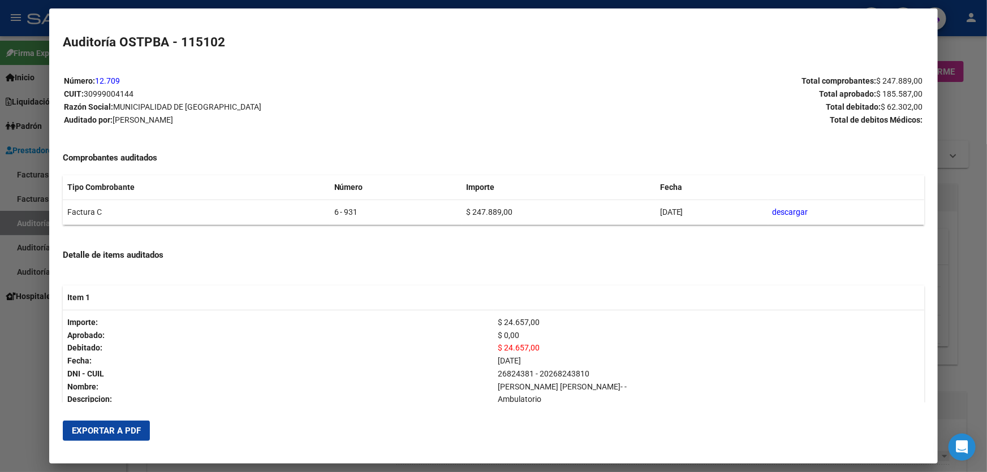
click at [120, 426] on span "Exportar a PDF" at bounding box center [106, 431] width 69 height 10
click at [5, 395] on div at bounding box center [493, 236] width 987 height 472
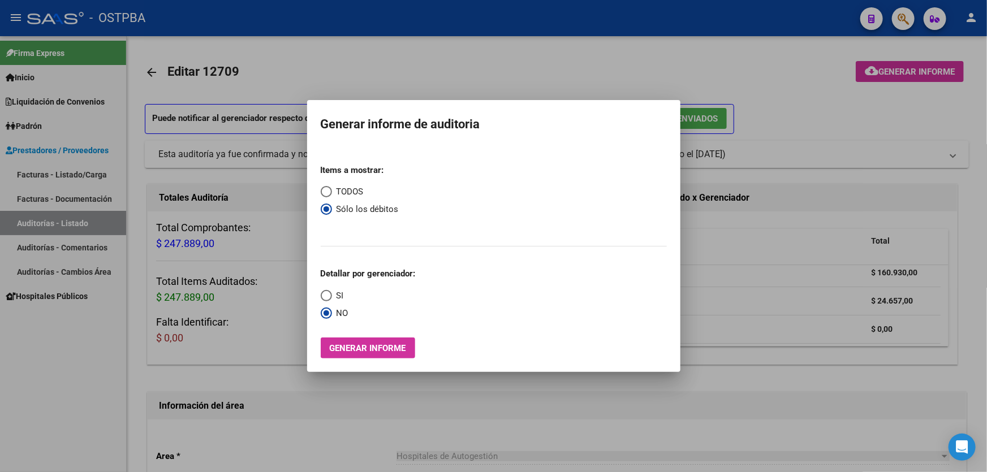
click at [809, 113] on div at bounding box center [493, 236] width 987 height 472
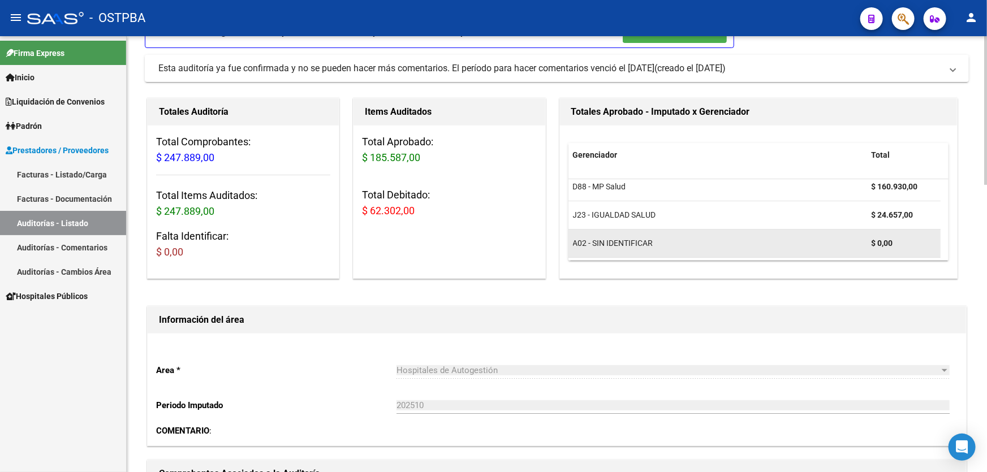
scroll to position [257, 0]
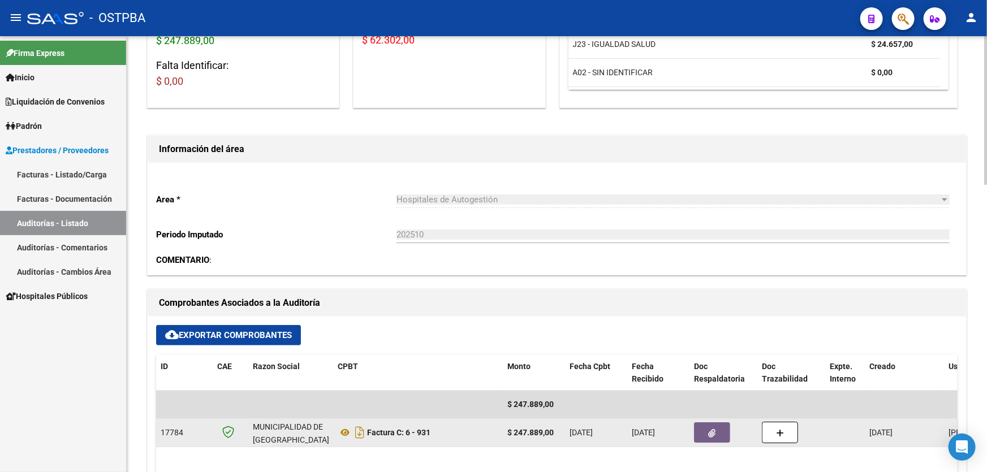
click at [714, 434] on icon "button" at bounding box center [712, 433] width 7 height 8
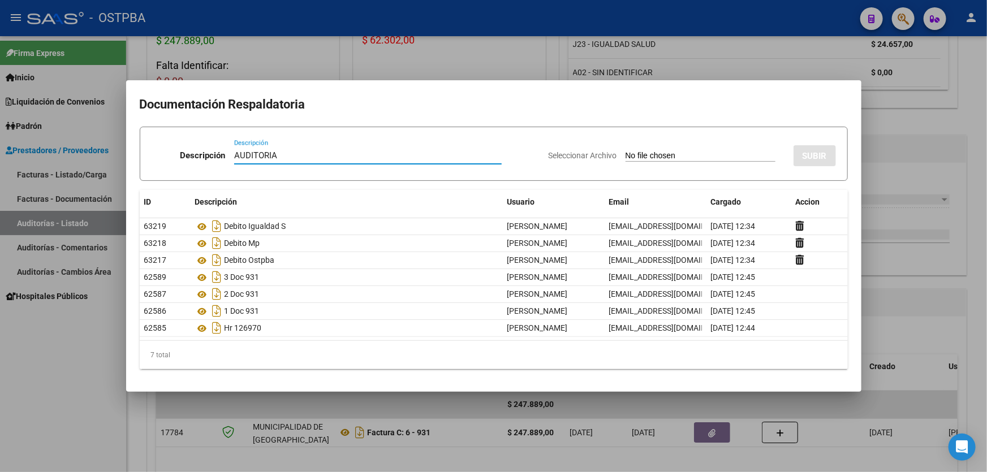
type input "AUDITORIA"
click at [626, 157] on input "Seleccionar Archivo" at bounding box center [701, 156] width 150 height 11
type input "C:\fakepath\Informe-Auditoria 12709.pdf"
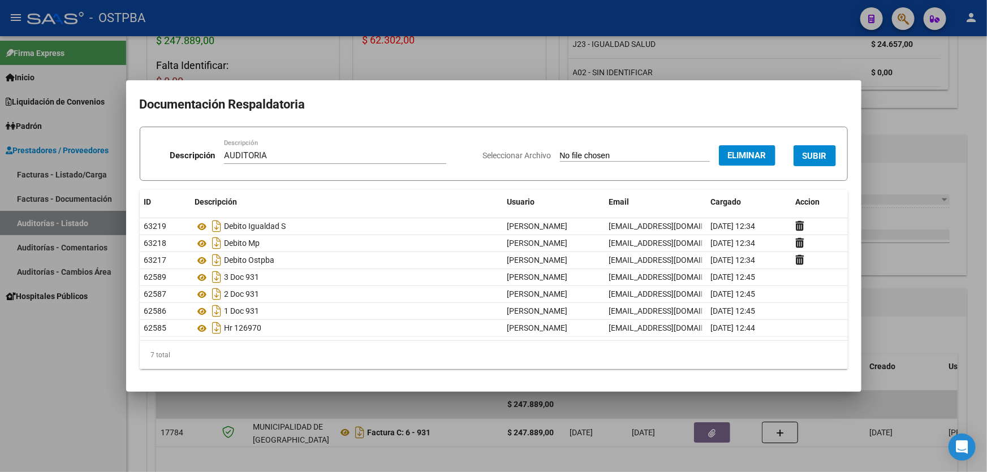
click at [817, 155] on span "SUBIR" at bounding box center [815, 156] width 24 height 10
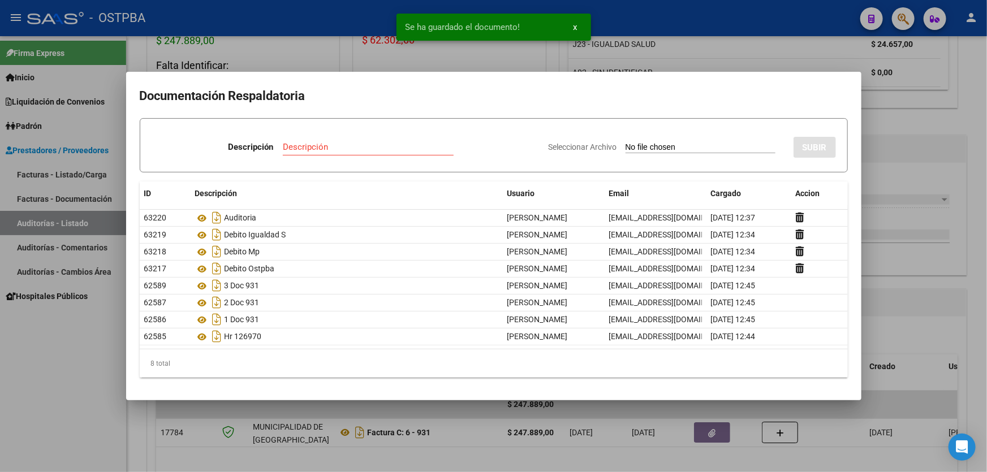
click at [924, 260] on div at bounding box center [493, 236] width 987 height 472
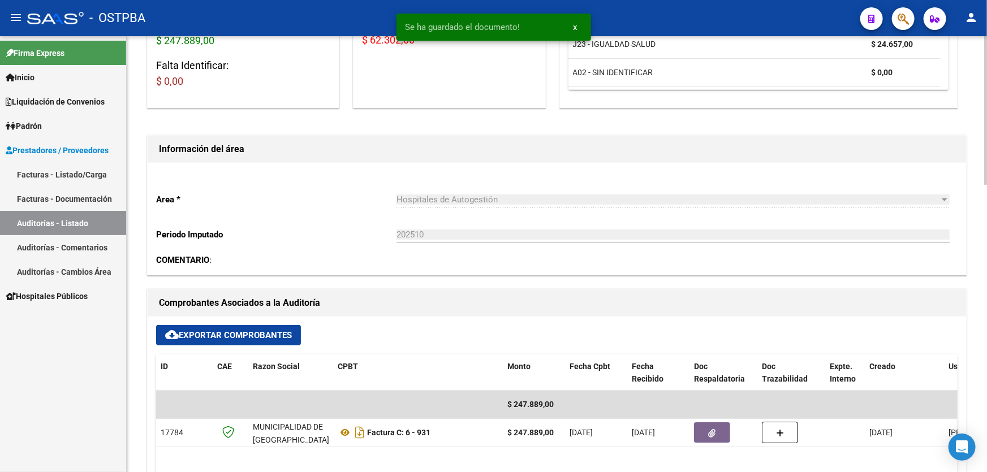
scroll to position [0, 0]
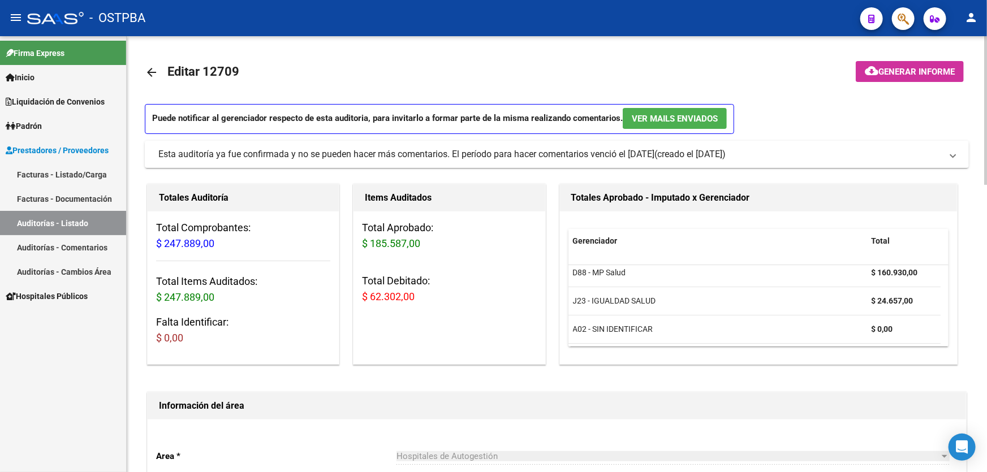
click at [150, 71] on mat-icon "arrow_back" at bounding box center [152, 73] width 14 height 14
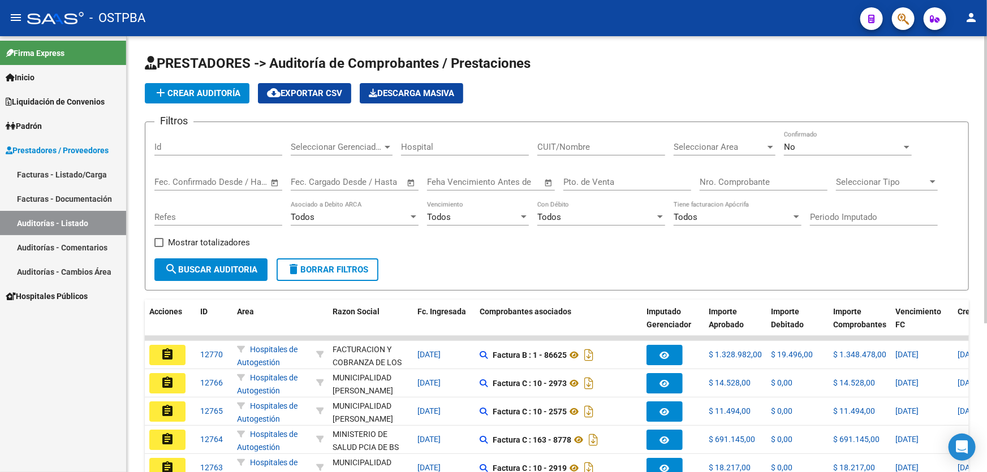
click at [219, 147] on input "Id" at bounding box center [218, 147] width 128 height 10
type input "12709"
click at [243, 266] on span "search Buscar Auditoria" at bounding box center [211, 270] width 93 height 10
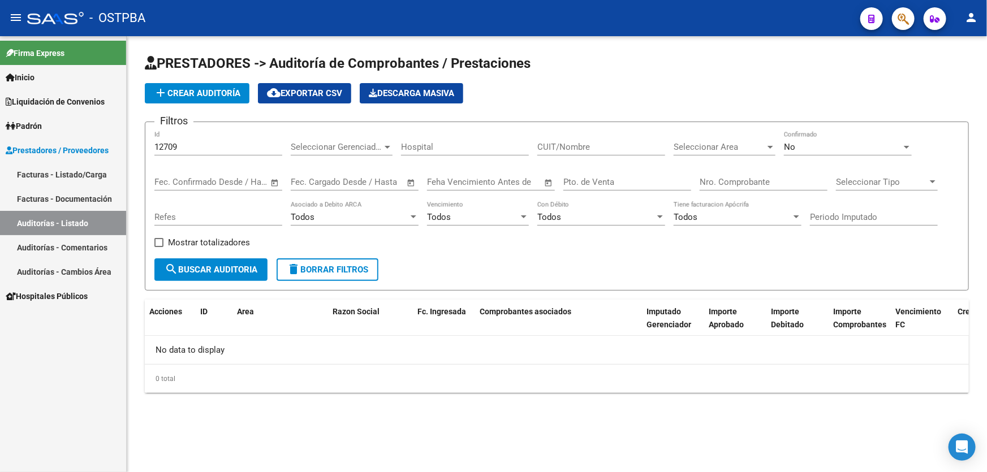
click at [815, 145] on div "No" at bounding box center [843, 147] width 118 height 10
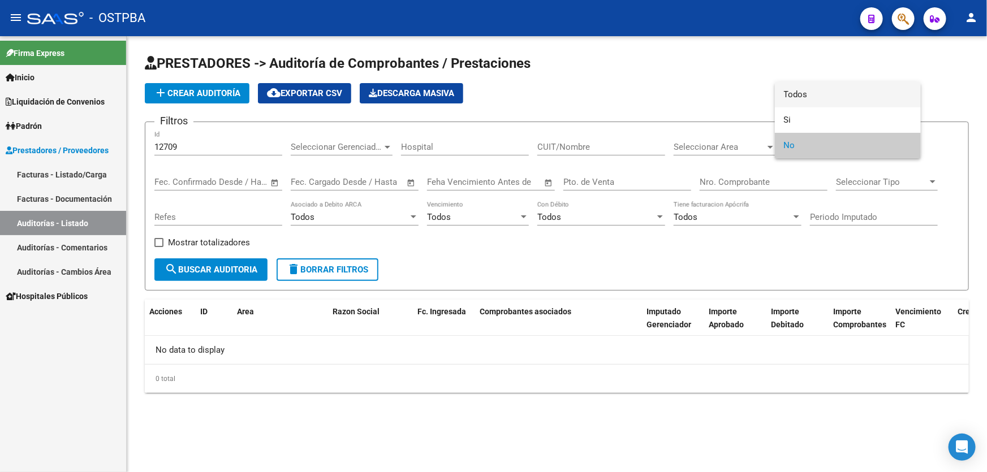
click at [814, 93] on span "Todos" at bounding box center [848, 94] width 128 height 25
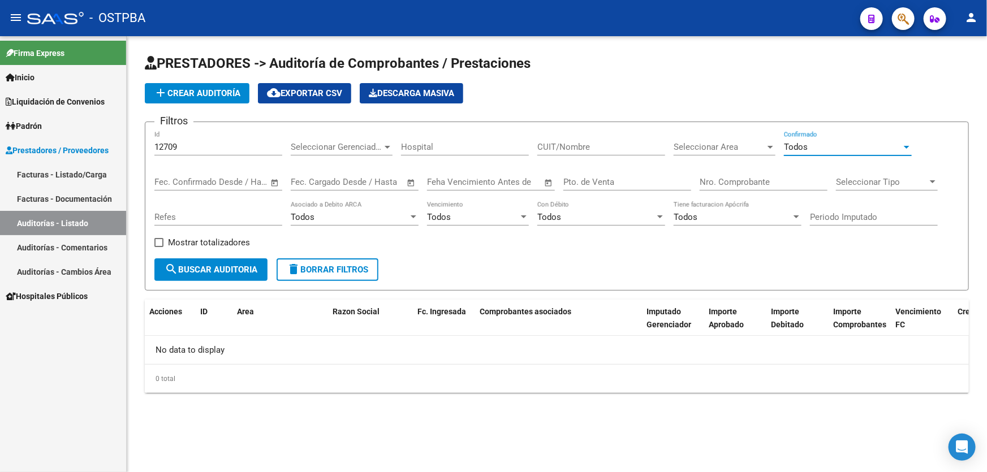
click at [194, 270] on span "search Buscar Auditoria" at bounding box center [211, 270] width 93 height 10
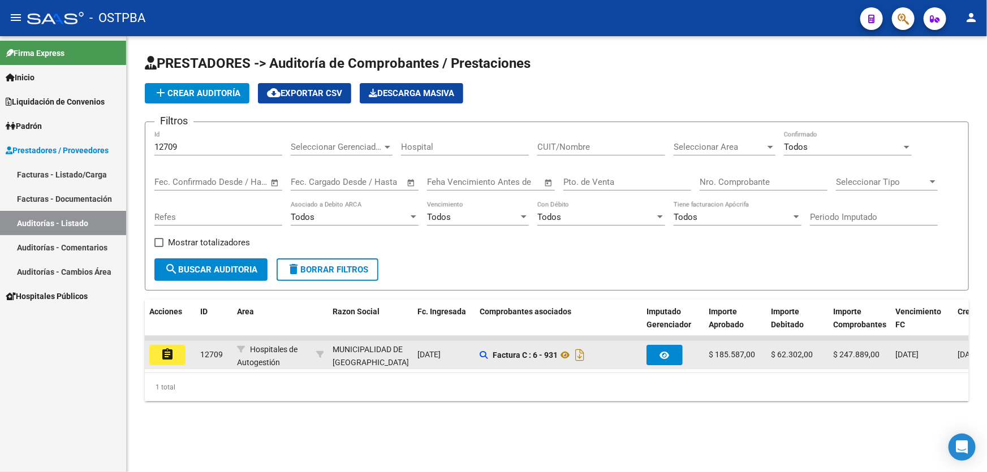
click at [170, 351] on mat-icon "assignment" at bounding box center [168, 355] width 14 height 14
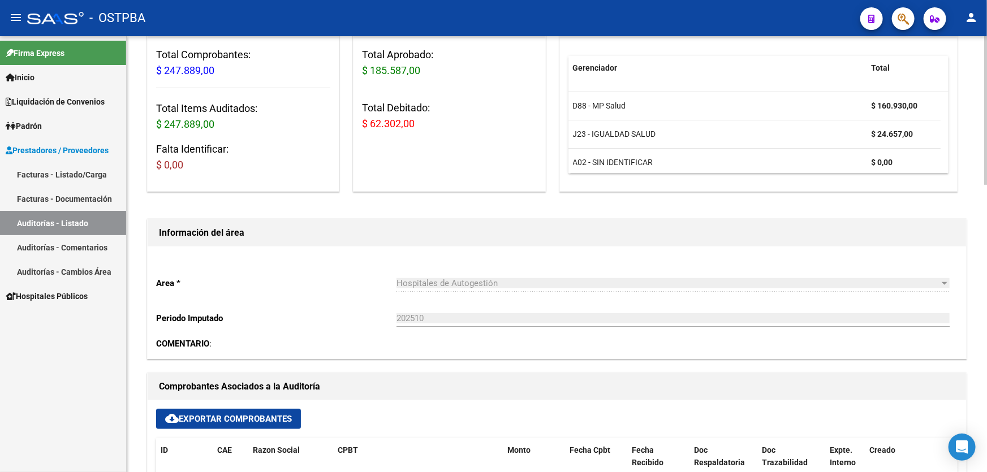
scroll to position [308, 0]
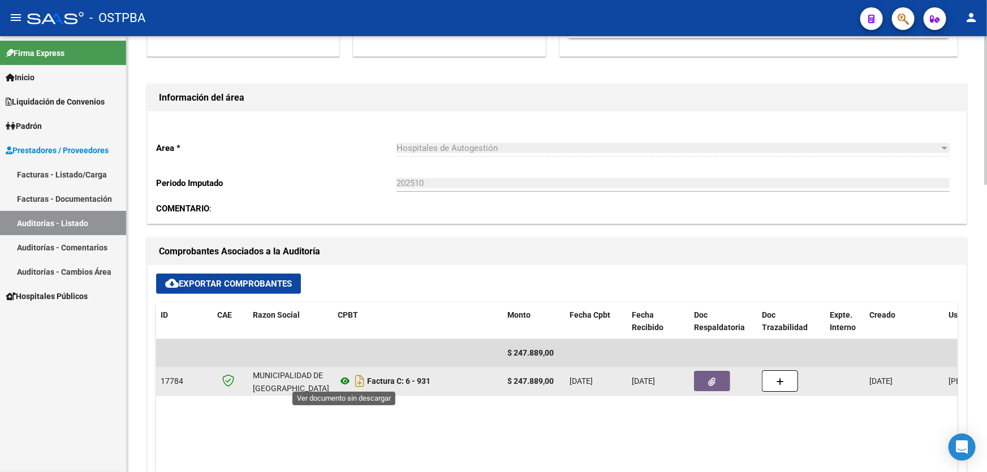
click at [345, 380] on icon at bounding box center [345, 381] width 15 height 14
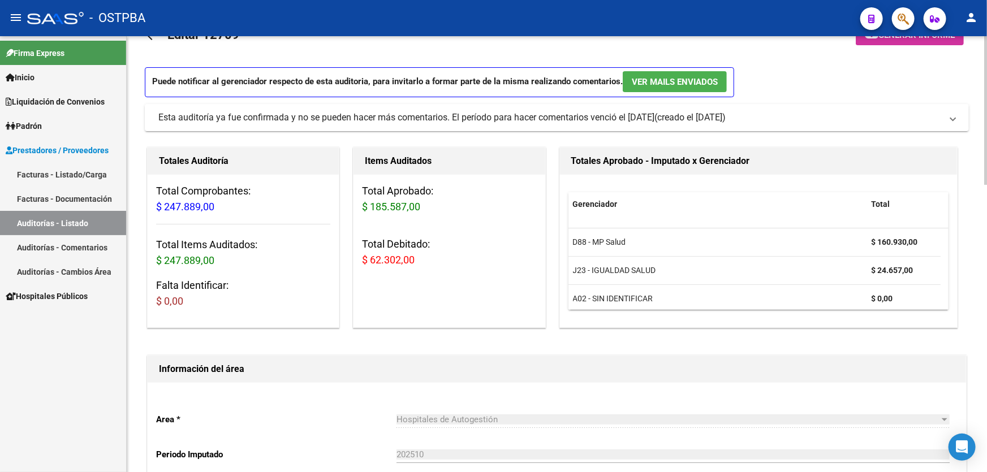
scroll to position [0, 0]
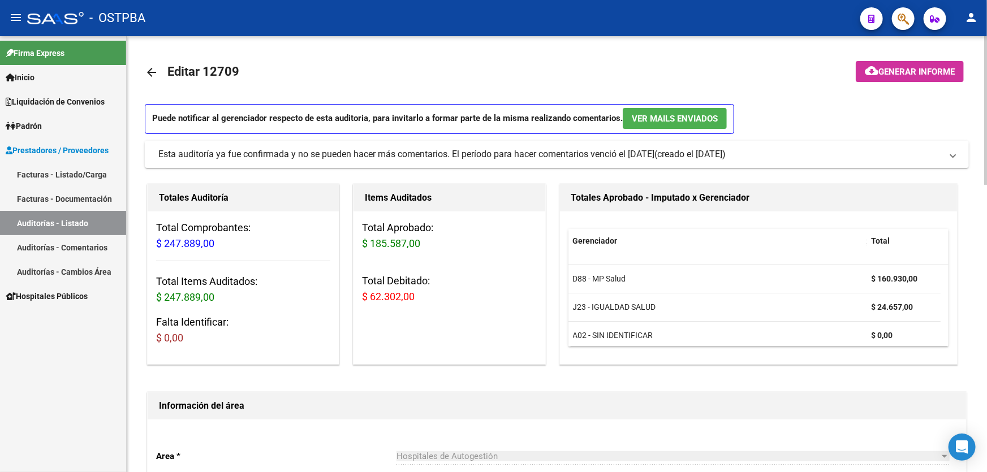
click at [148, 67] on mat-icon "arrow_back" at bounding box center [152, 73] width 14 height 14
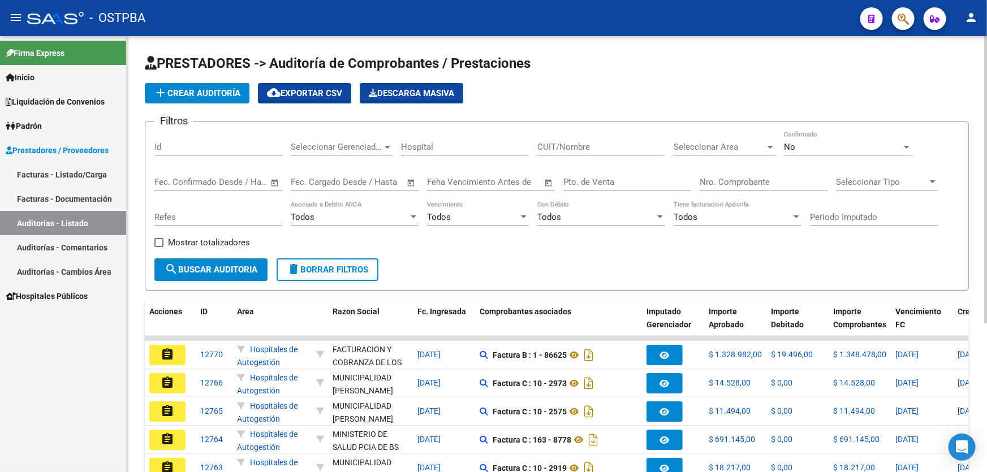
click at [189, 147] on input "Id" at bounding box center [218, 147] width 128 height 10
type input "12714"
click at [825, 145] on div "No" at bounding box center [843, 147] width 118 height 10
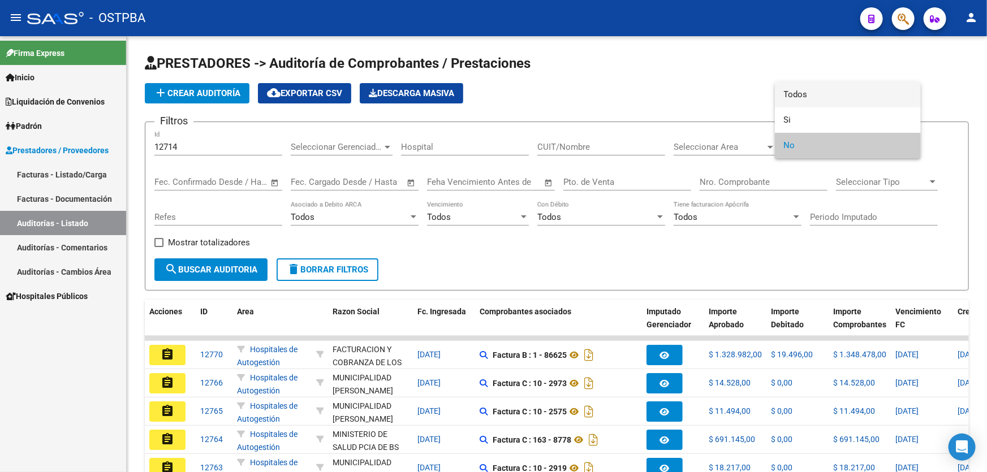
click at [827, 94] on span "Todos" at bounding box center [848, 94] width 128 height 25
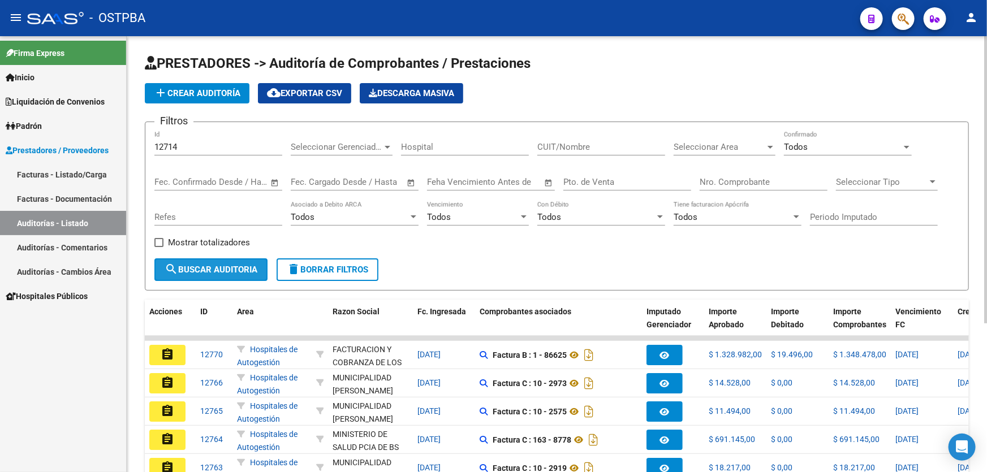
click at [183, 260] on button "search Buscar Auditoria" at bounding box center [210, 270] width 113 height 23
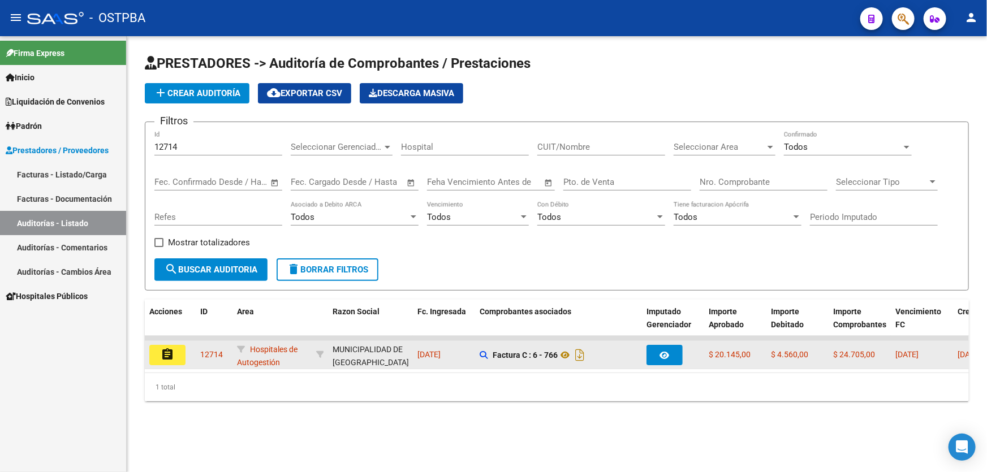
click at [165, 351] on mat-icon "assignment" at bounding box center [168, 355] width 14 height 14
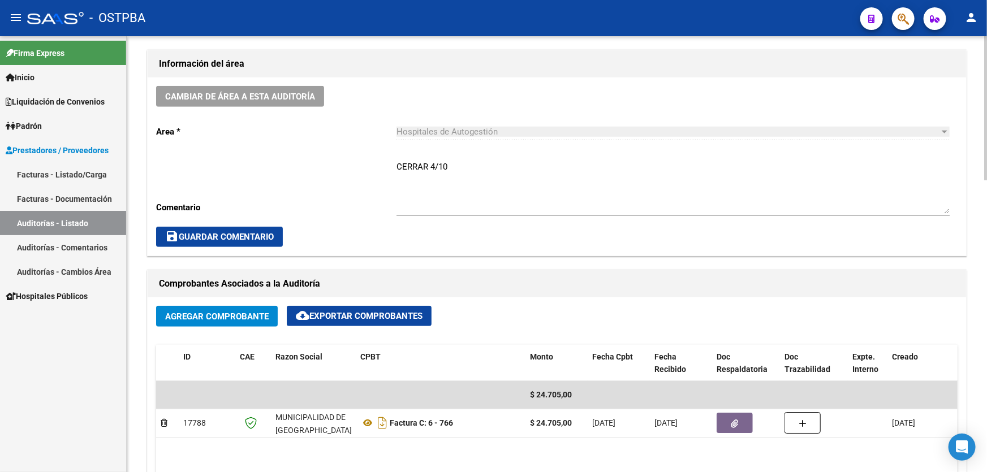
scroll to position [257, 0]
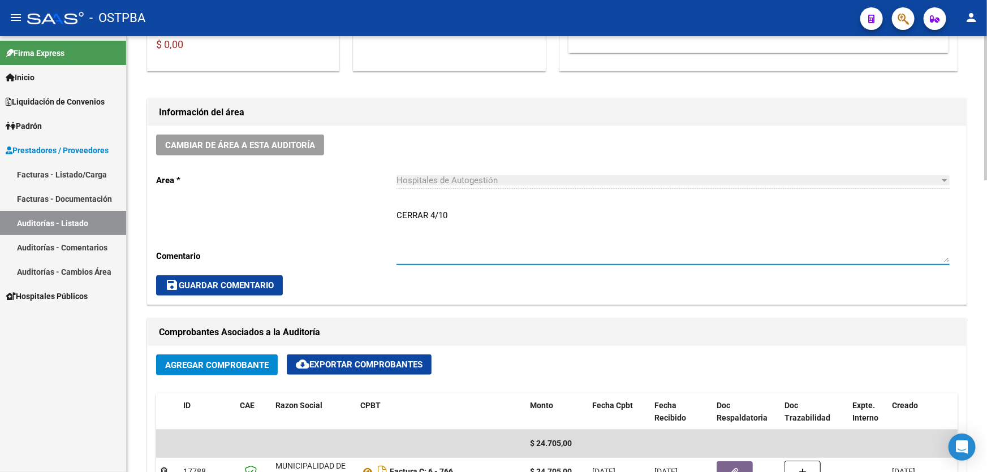
click at [454, 213] on textarea "CERRAR 4/10" at bounding box center [673, 235] width 553 height 53
type textarea "C"
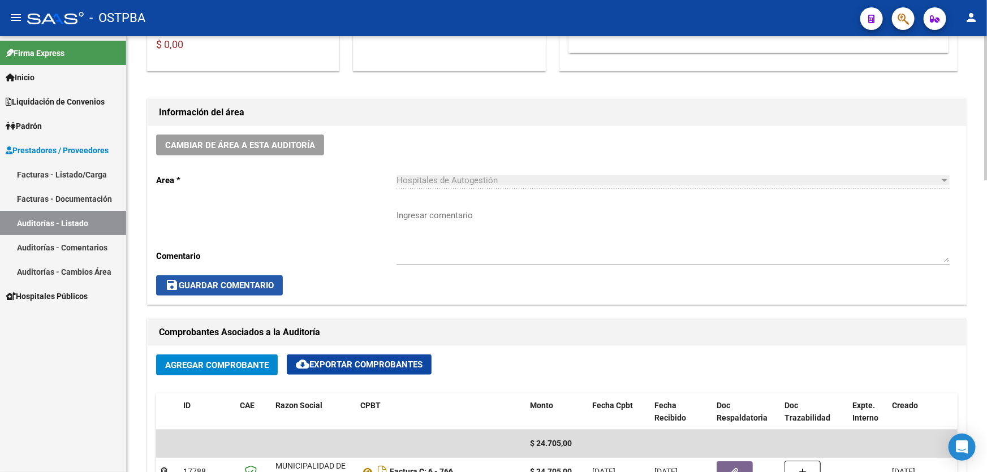
click at [225, 281] on span "save Guardar Comentario" at bounding box center [219, 286] width 109 height 10
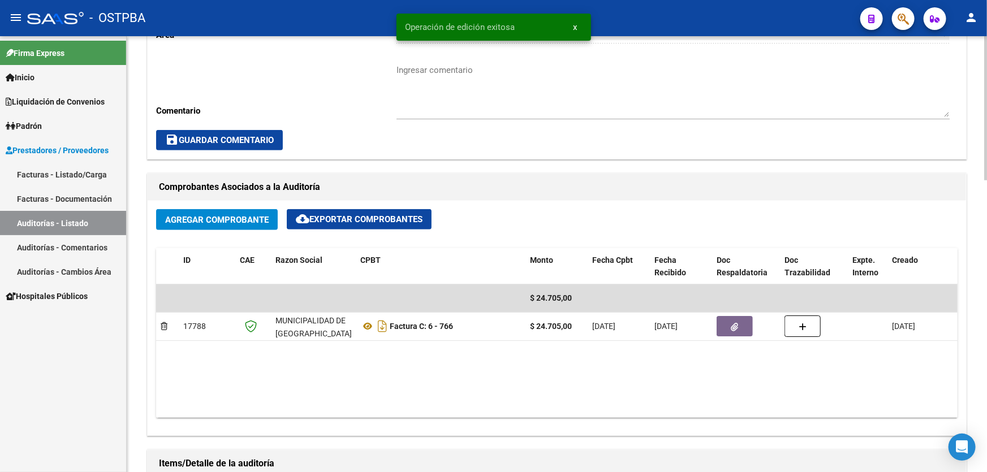
scroll to position [368, 0]
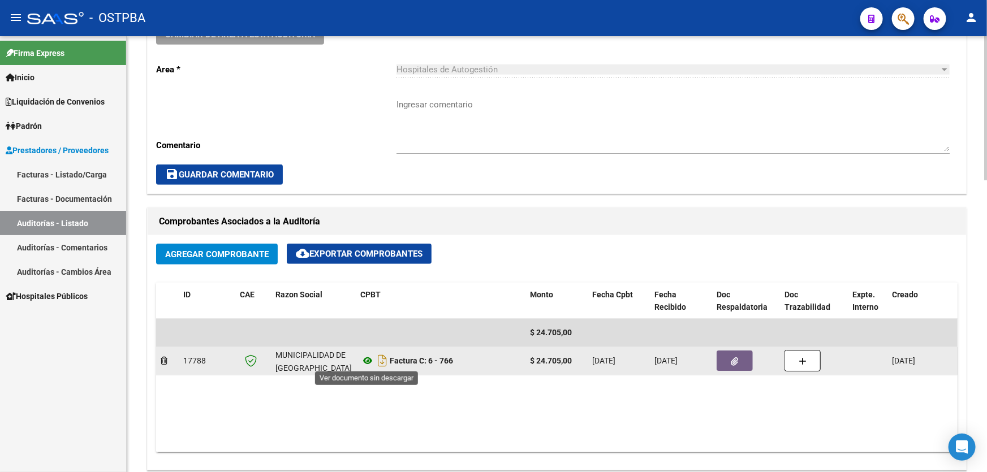
click at [372, 358] on icon at bounding box center [367, 361] width 15 height 14
click at [735, 365] on button "button" at bounding box center [735, 361] width 36 height 20
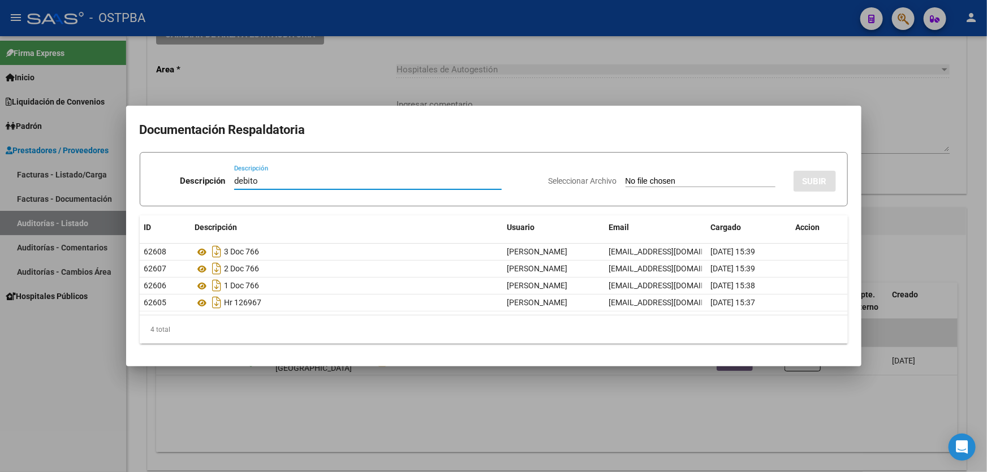
type input "debito"
click at [626, 180] on input "Seleccionar Archivo" at bounding box center [701, 181] width 150 height 11
type input "C:\fakepath\debito mp 12714.pdf"
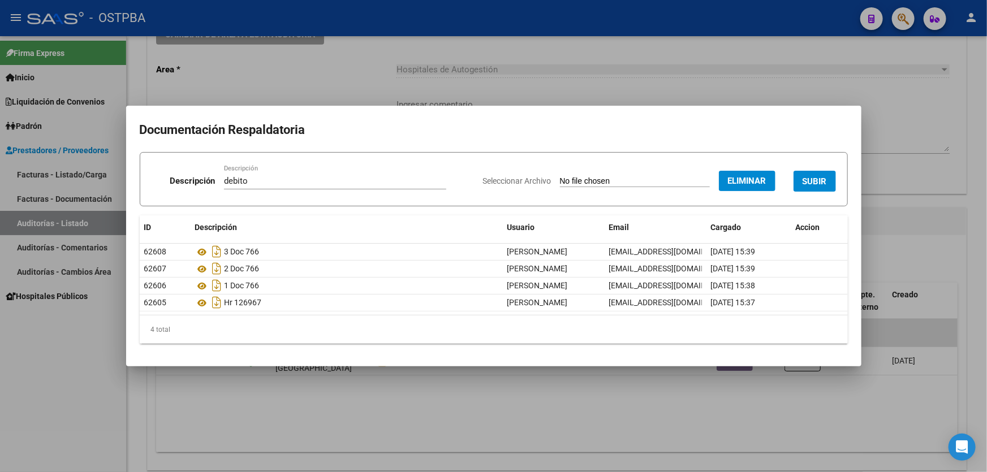
click at [821, 176] on span "SUBIR" at bounding box center [815, 181] width 24 height 10
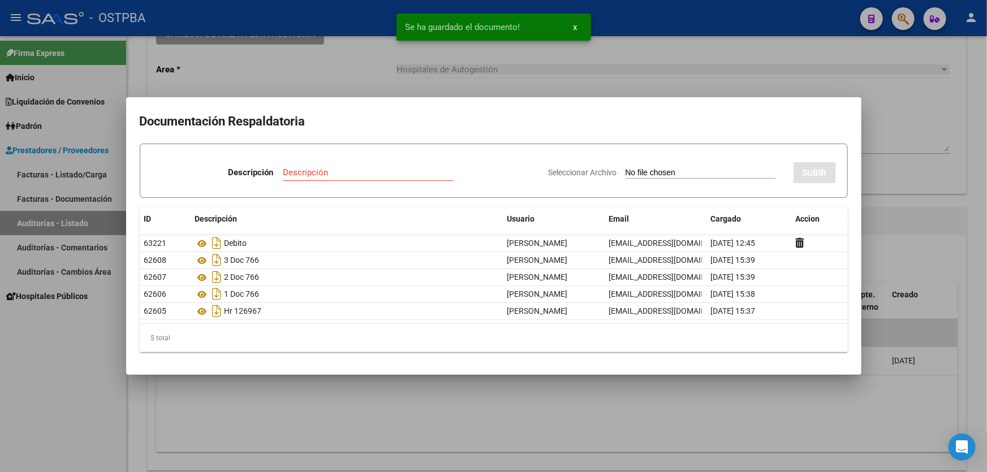
click at [897, 179] on div at bounding box center [493, 236] width 987 height 472
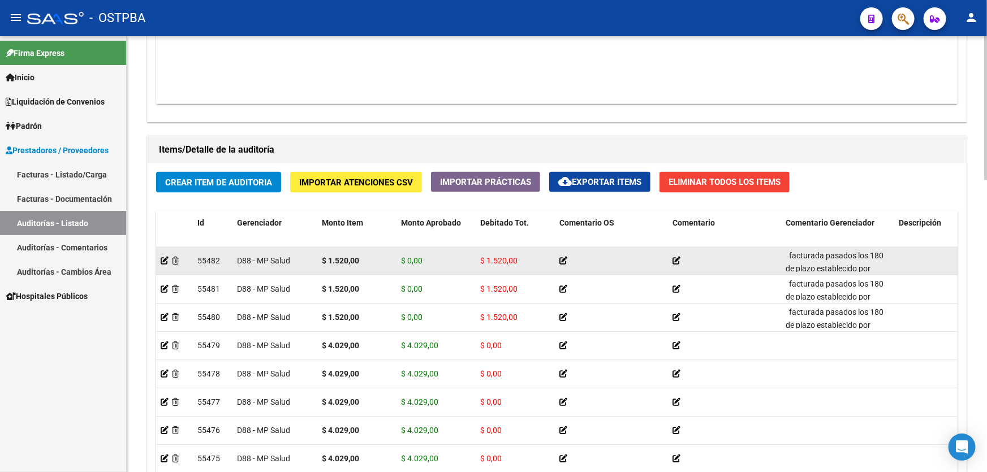
scroll to position [882, 0]
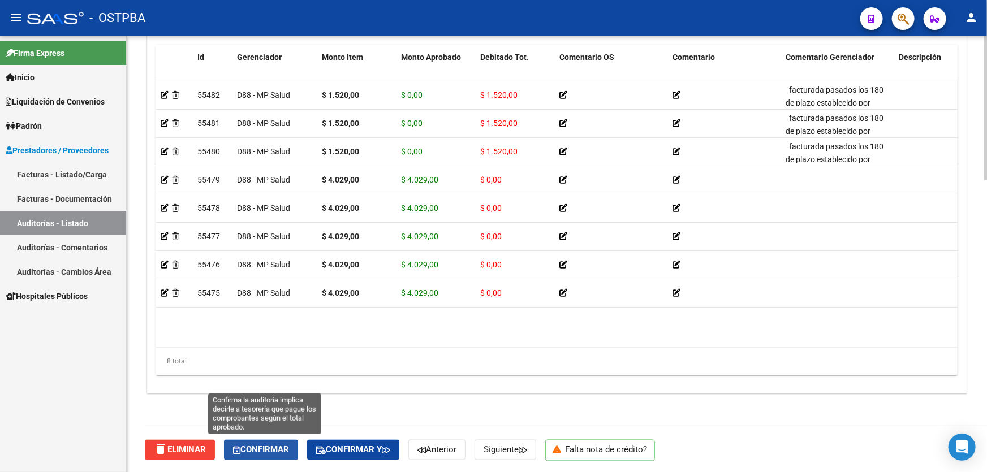
click at [264, 445] on span "Confirmar" at bounding box center [261, 450] width 56 height 10
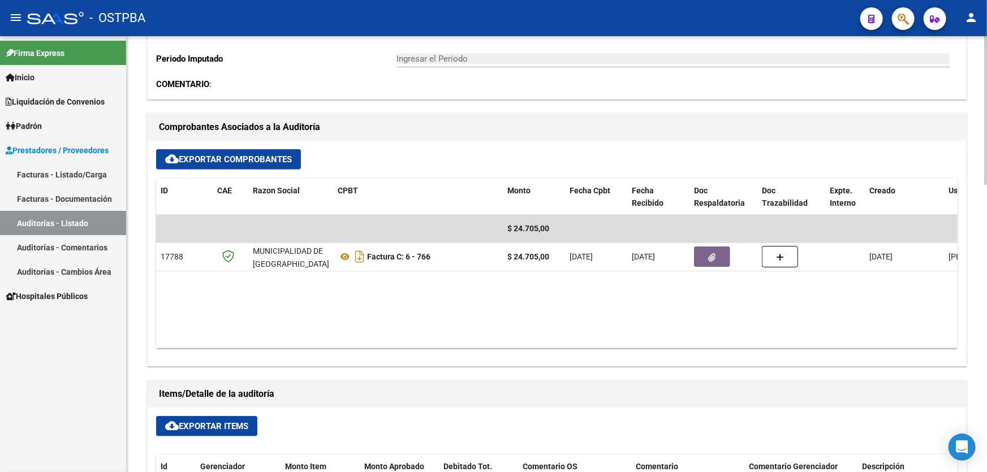
type input "202510"
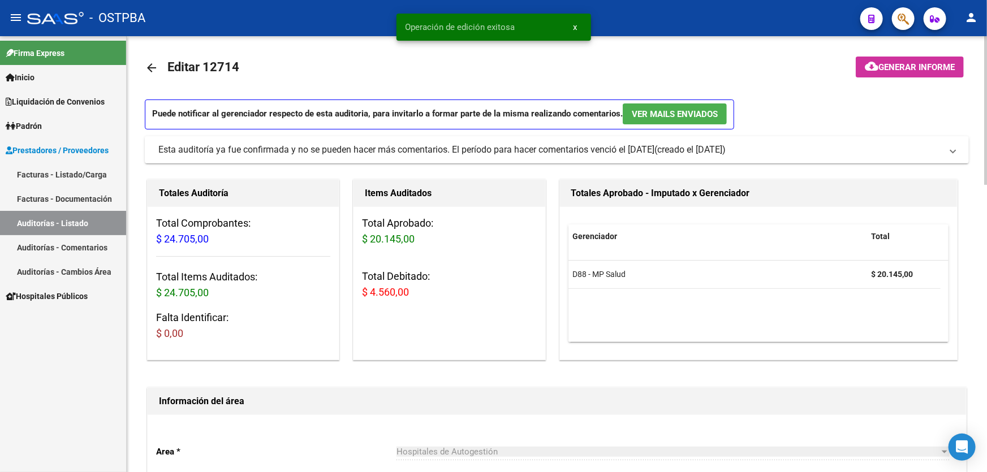
scroll to position [0, 0]
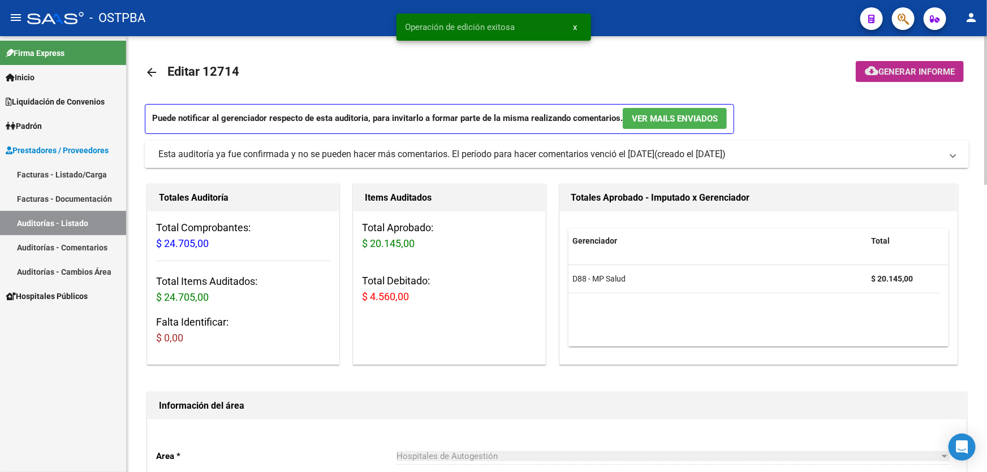
click at [899, 68] on span "Generar informe" at bounding box center [917, 72] width 76 height 10
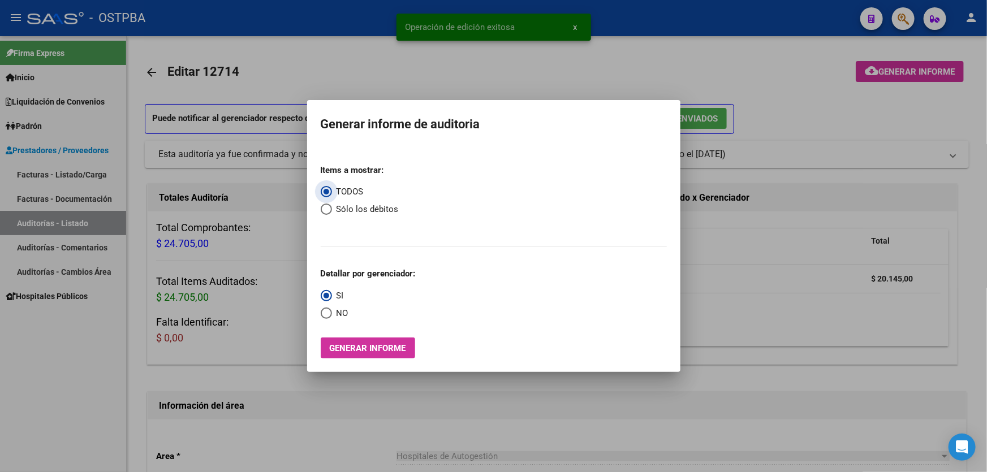
click at [855, 121] on div at bounding box center [493, 236] width 987 height 472
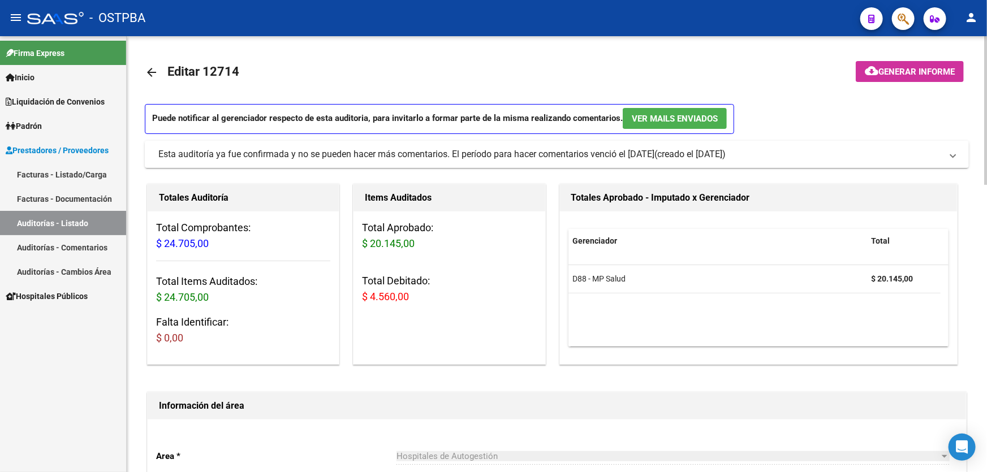
click at [149, 67] on mat-icon "arrow_back" at bounding box center [152, 73] width 14 height 14
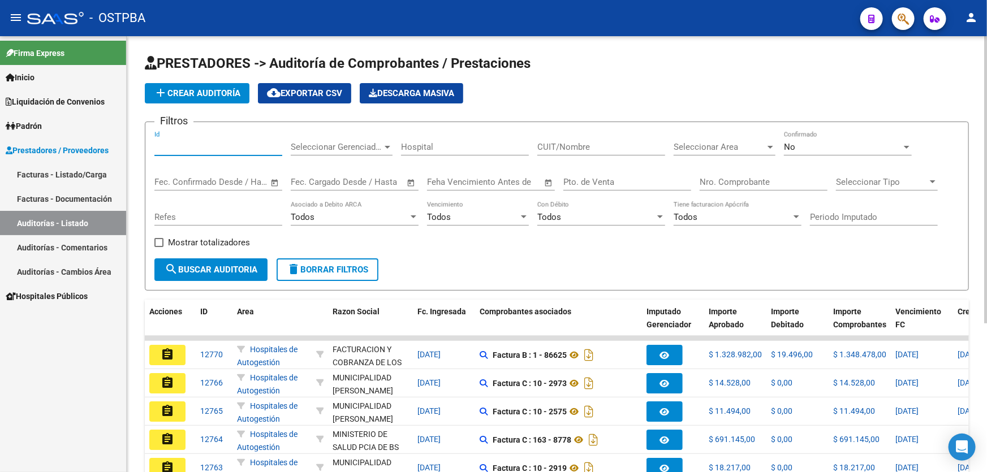
click at [175, 144] on input "Id" at bounding box center [218, 147] width 128 height 10
type input "12704"
click at [839, 147] on div "No" at bounding box center [843, 147] width 118 height 10
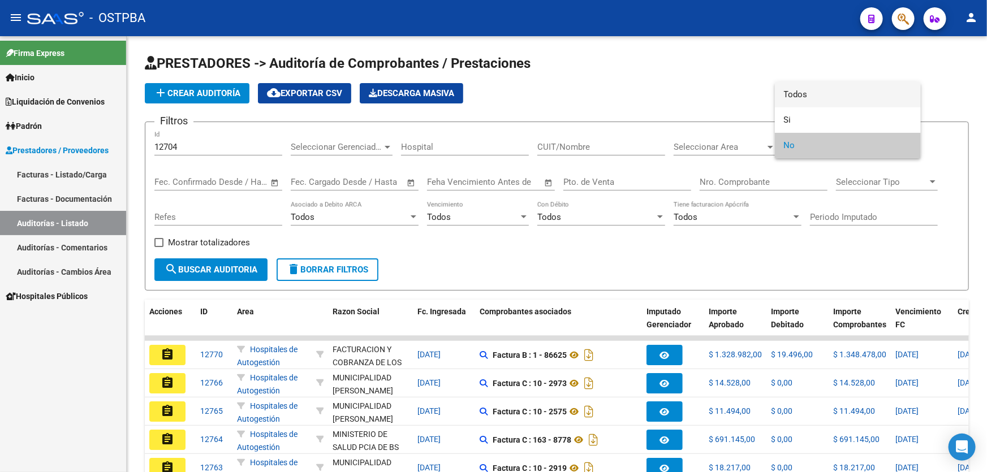
click at [845, 91] on span "Todos" at bounding box center [848, 94] width 128 height 25
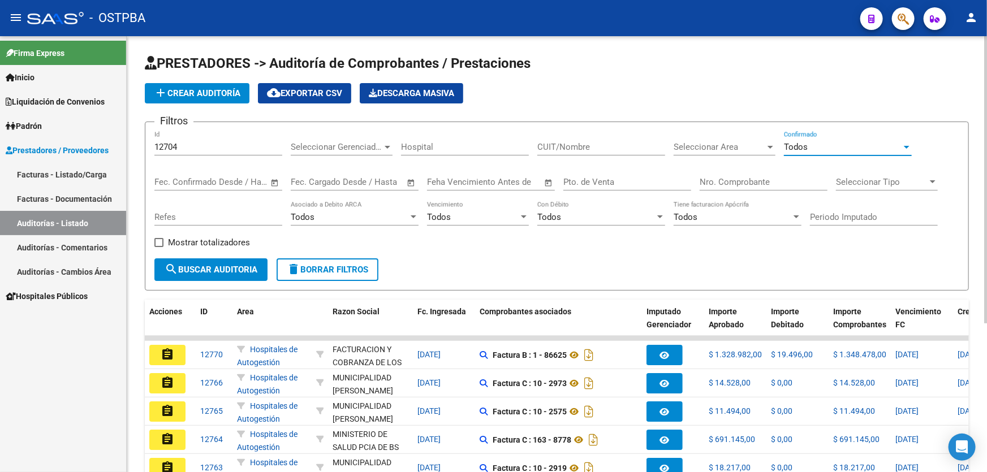
click at [193, 265] on span "search Buscar Auditoria" at bounding box center [211, 270] width 93 height 10
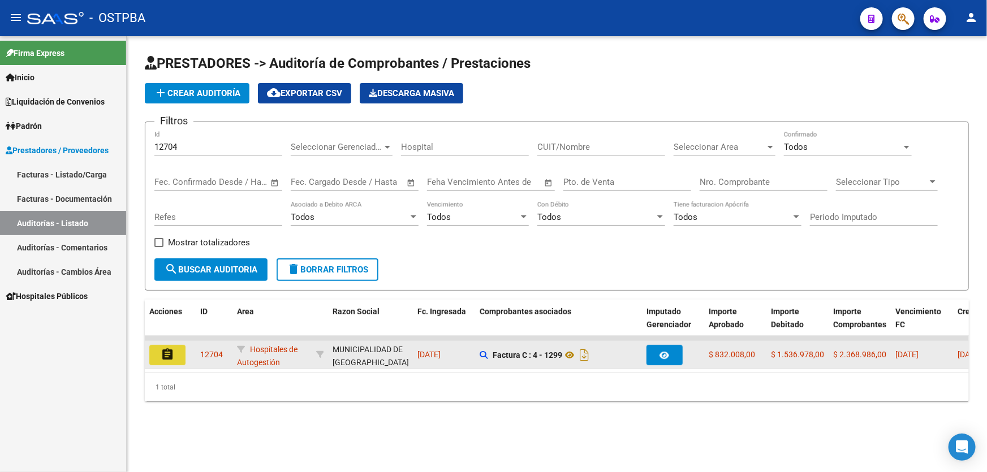
click at [164, 350] on mat-icon "assignment" at bounding box center [168, 355] width 14 height 14
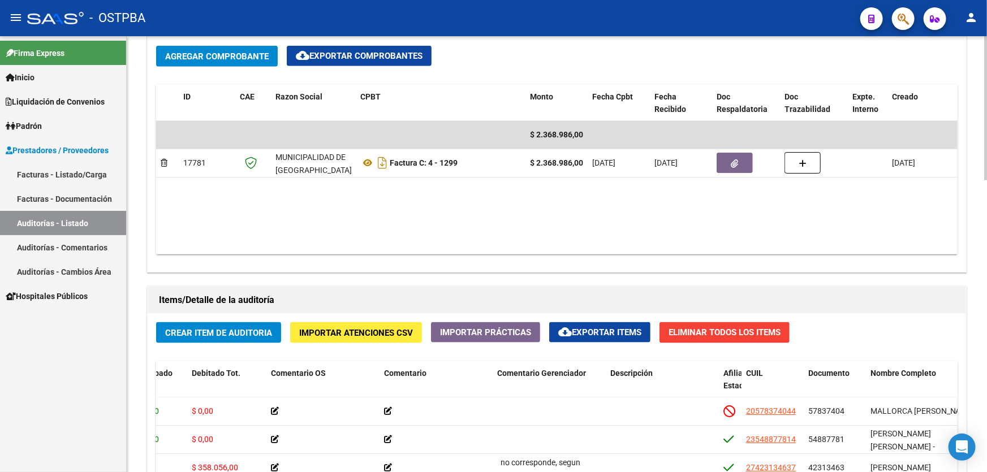
scroll to position [566, 0]
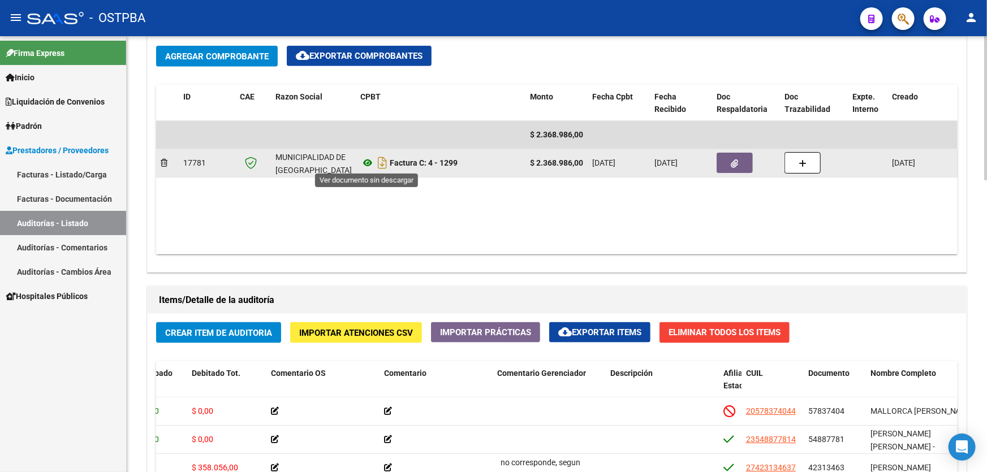
click at [368, 161] on icon at bounding box center [367, 163] width 15 height 14
click at [724, 167] on button "button" at bounding box center [735, 163] width 36 height 20
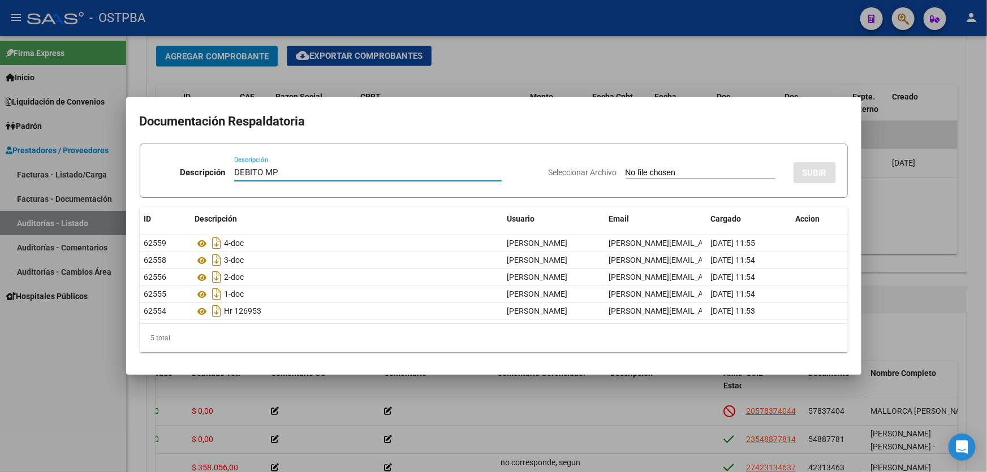
type input "DEBITO MP"
click at [627, 175] on input "Seleccionar Archivo" at bounding box center [701, 173] width 150 height 11
type input "C:\fakepath\DEBITO MP 12704.pdf"
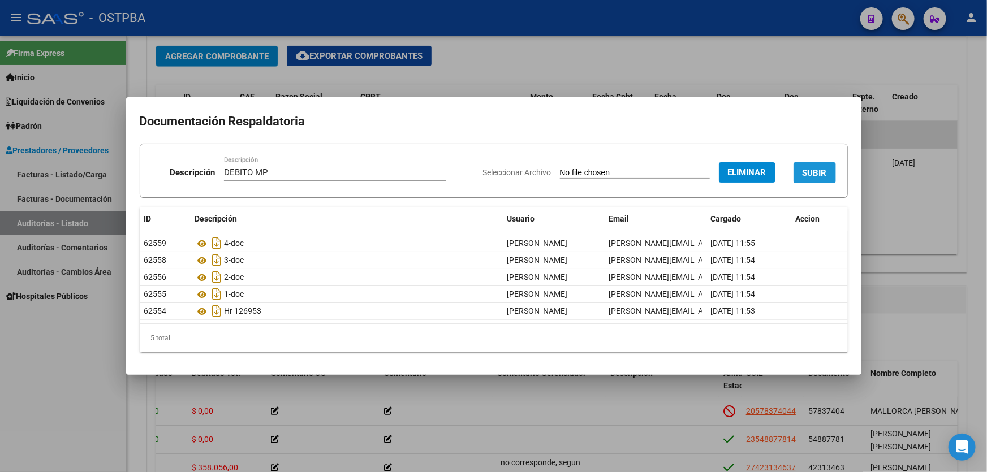
click at [816, 170] on span "SUBIR" at bounding box center [815, 173] width 24 height 10
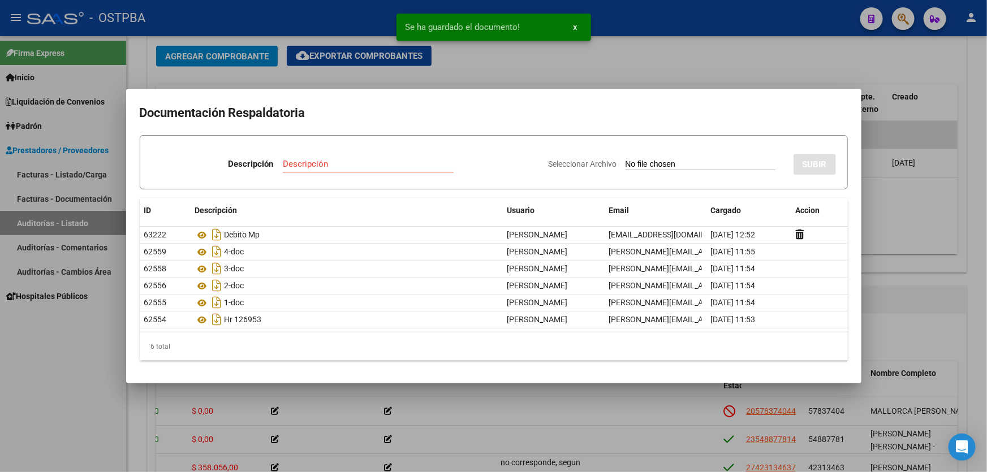
click at [910, 202] on div at bounding box center [493, 236] width 987 height 472
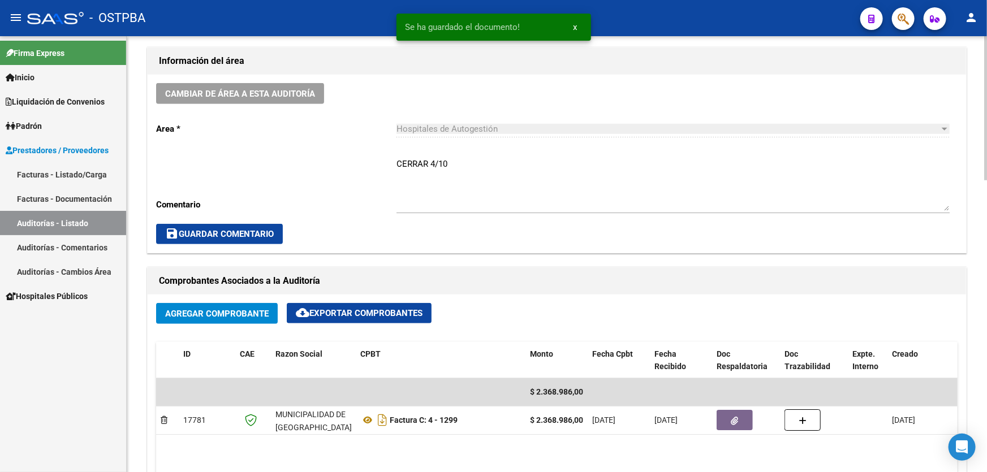
scroll to position [51, 0]
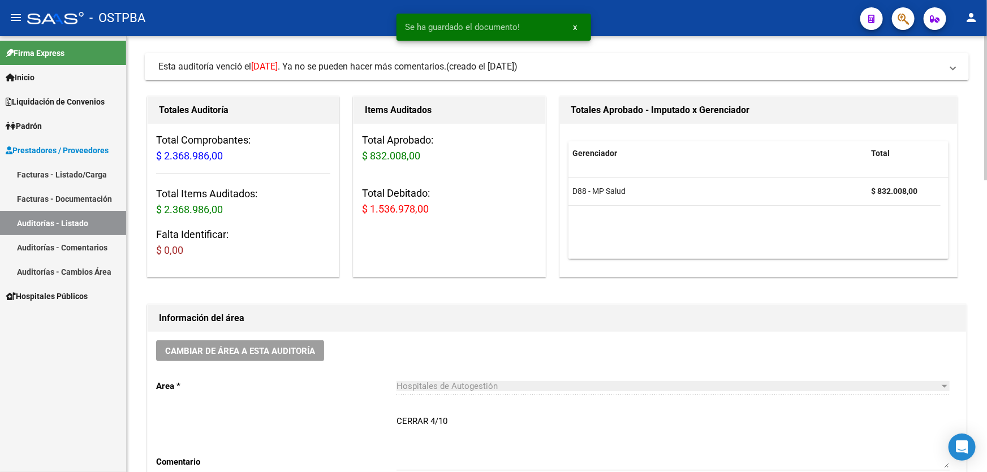
click at [458, 420] on textarea "CERRAR 4/10" at bounding box center [673, 441] width 553 height 53
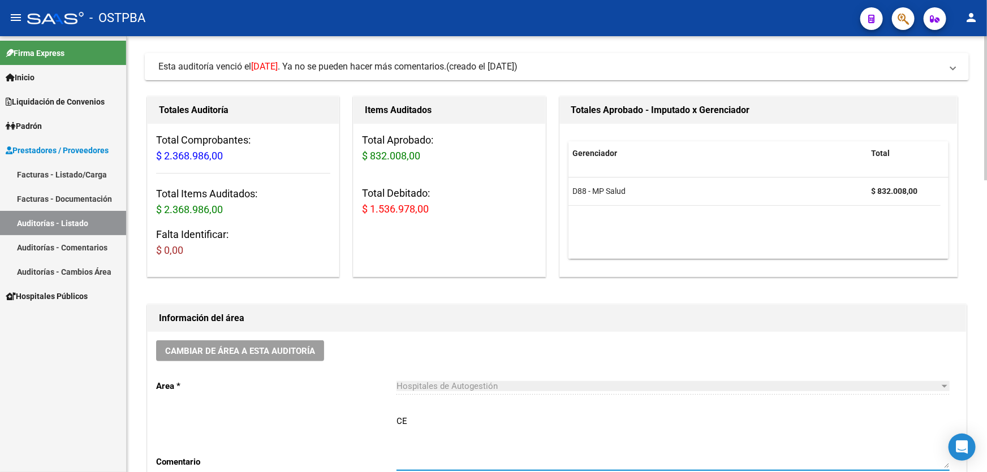
type textarea "C"
click at [522, 421] on textarea "Ingresar comentario" at bounding box center [673, 441] width 553 height 53
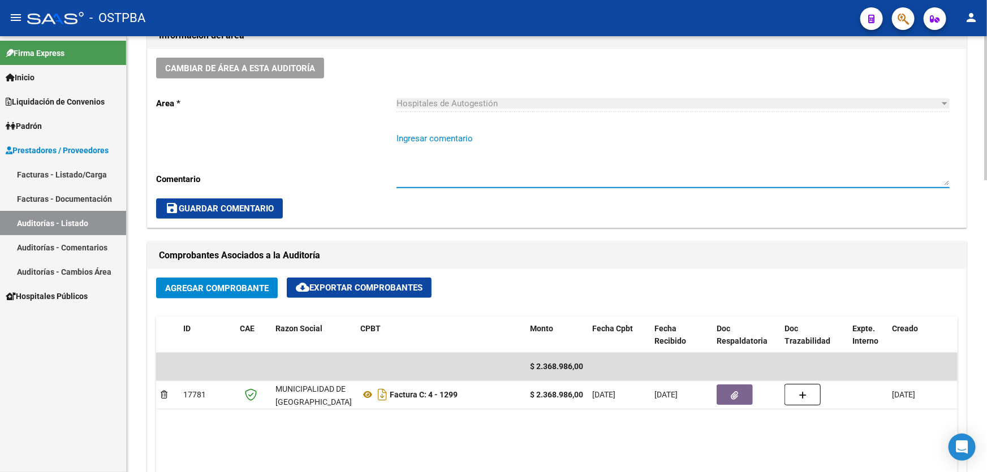
scroll to position [514, 0]
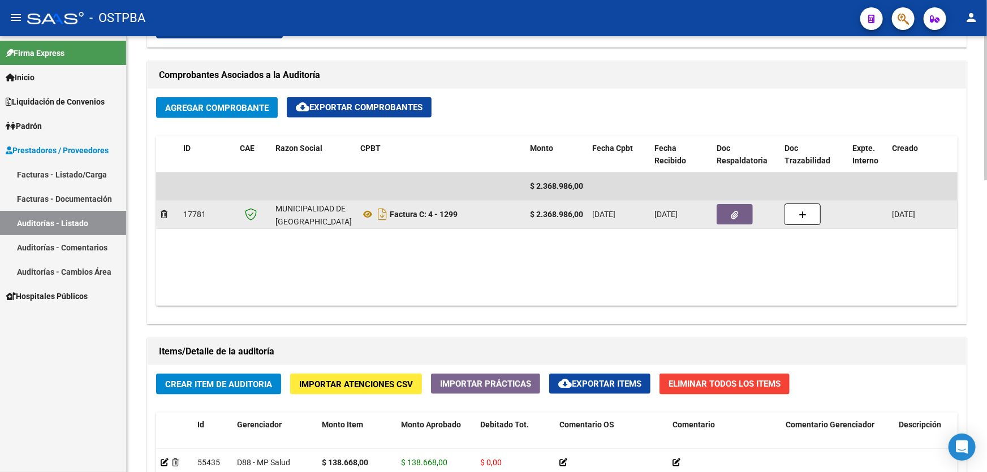
click at [726, 214] on button "button" at bounding box center [735, 214] width 36 height 20
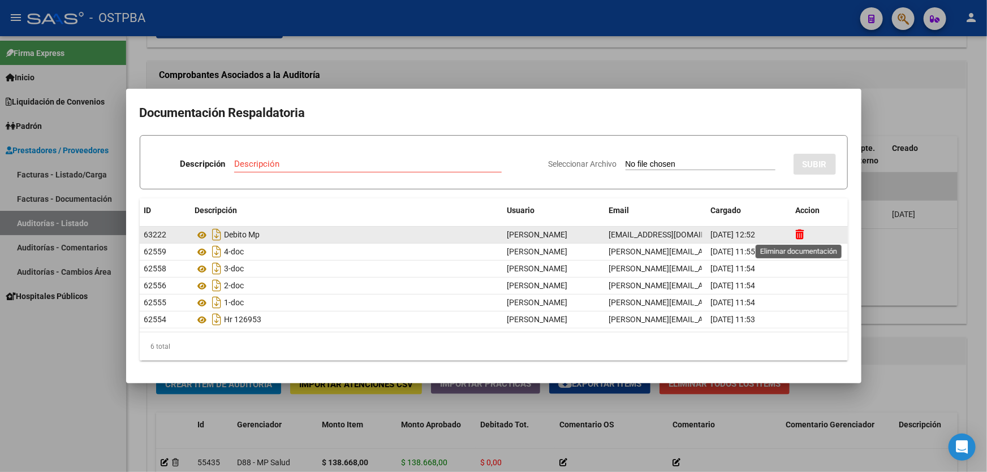
click at [800, 234] on icon at bounding box center [800, 234] width 8 height 11
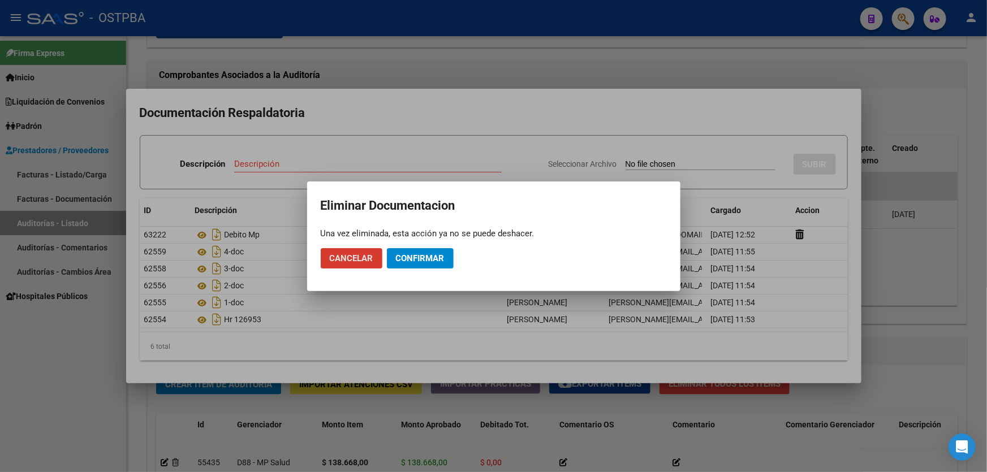
click at [428, 257] on span "Confirmar" at bounding box center [420, 258] width 49 height 10
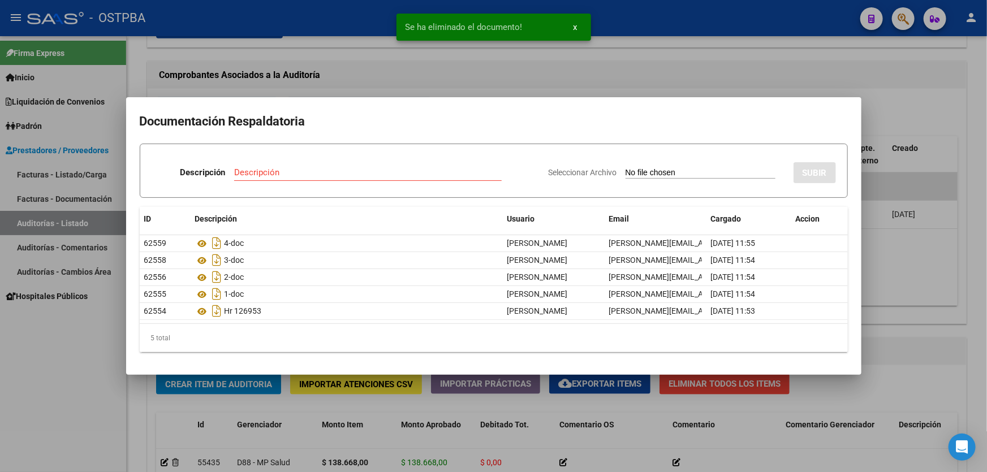
click at [447, 70] on div at bounding box center [493, 236] width 987 height 472
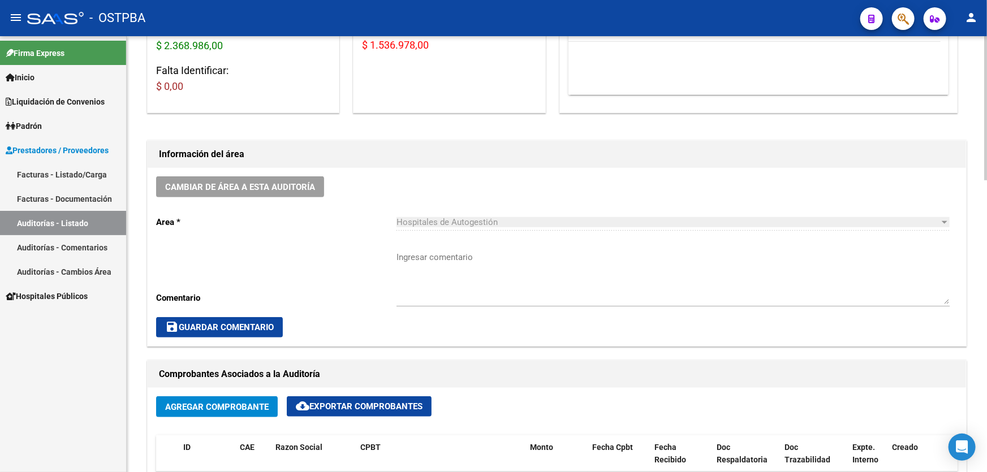
scroll to position [257, 0]
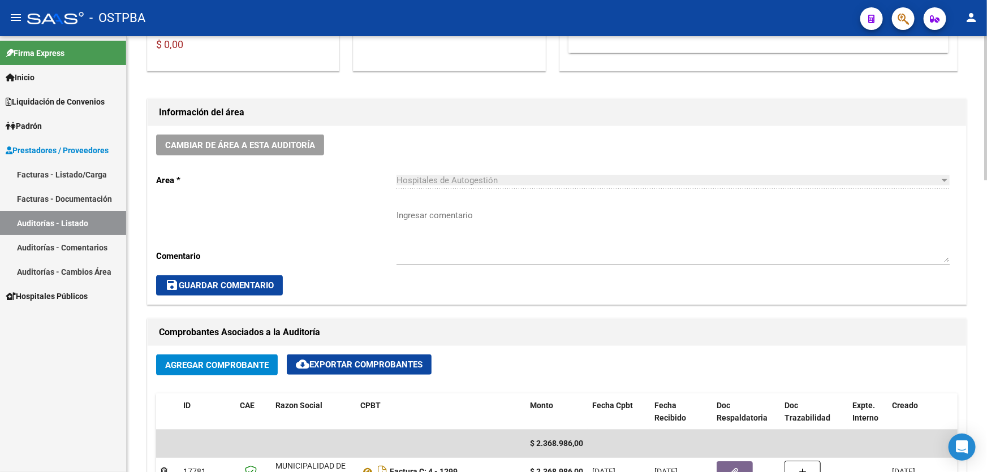
click at [459, 242] on textarea "Ingresar comentario" at bounding box center [673, 235] width 553 height 53
type textarea "CERRAR 4/10"
click at [219, 281] on span "save Guardar Comentario" at bounding box center [219, 286] width 109 height 10
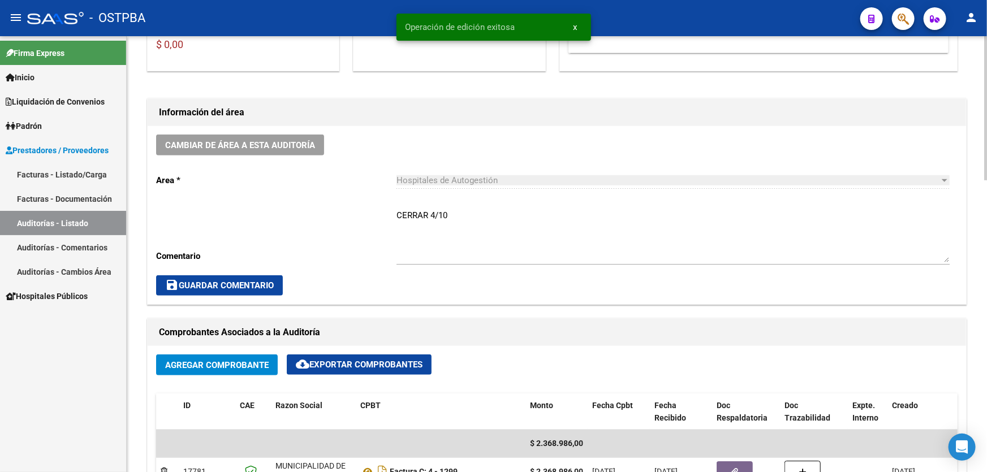
scroll to position [0, 0]
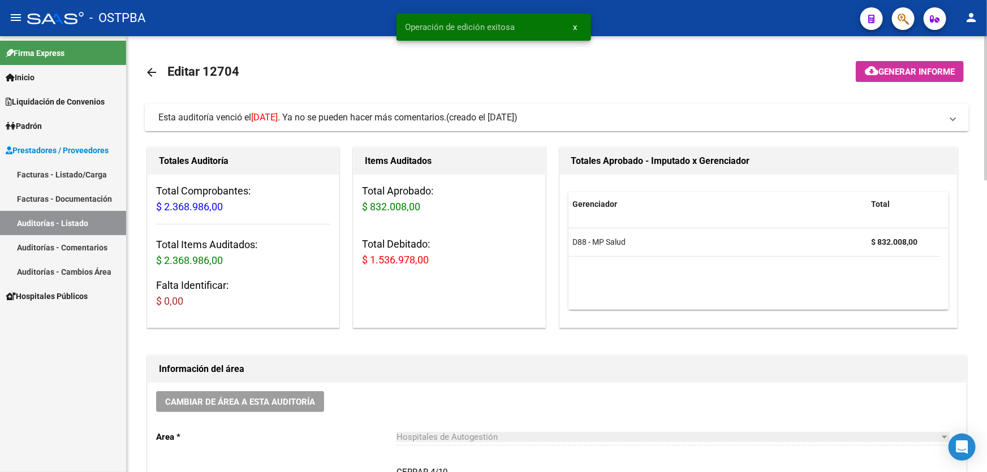
click at [152, 72] on mat-icon "arrow_back" at bounding box center [152, 73] width 14 height 14
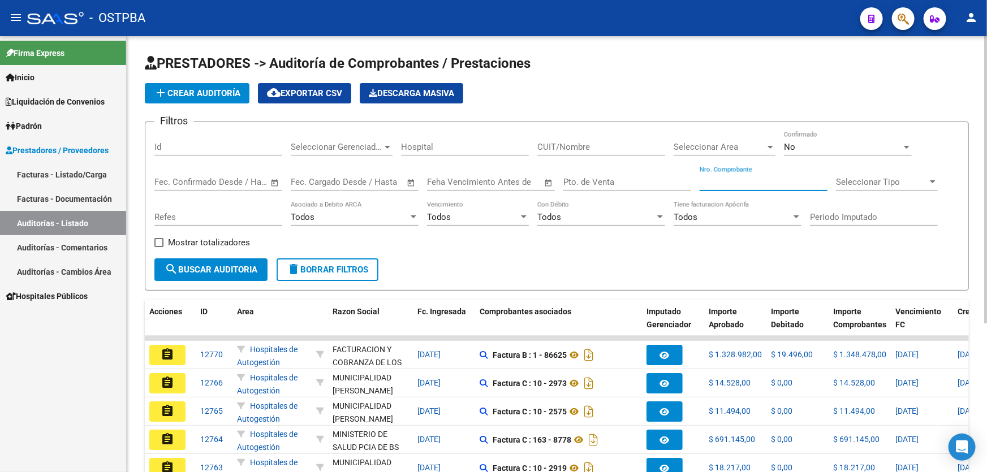
click at [759, 183] on input "Nro. Comprobante" at bounding box center [764, 182] width 128 height 10
type input "1005"
click at [817, 148] on div "No" at bounding box center [843, 147] width 118 height 10
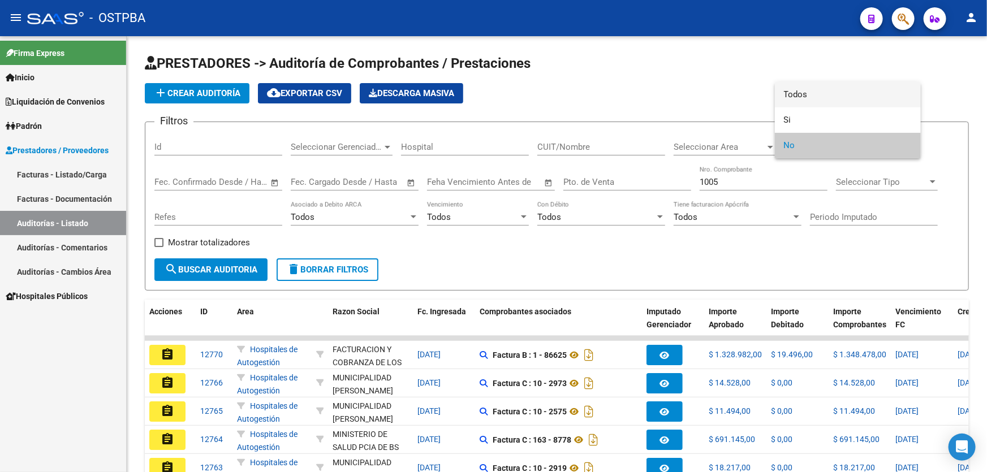
click at [830, 94] on span "Todos" at bounding box center [848, 94] width 128 height 25
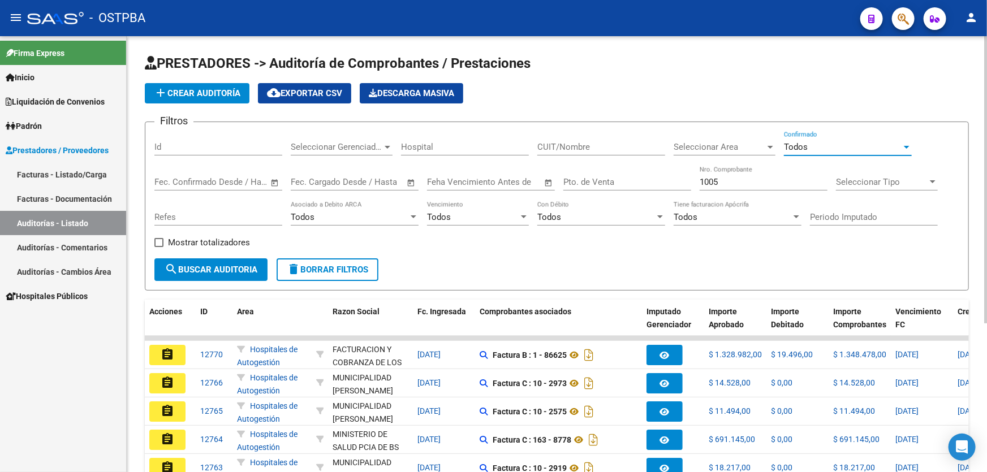
click at [209, 261] on button "search Buscar Auditoria" at bounding box center [210, 270] width 113 height 23
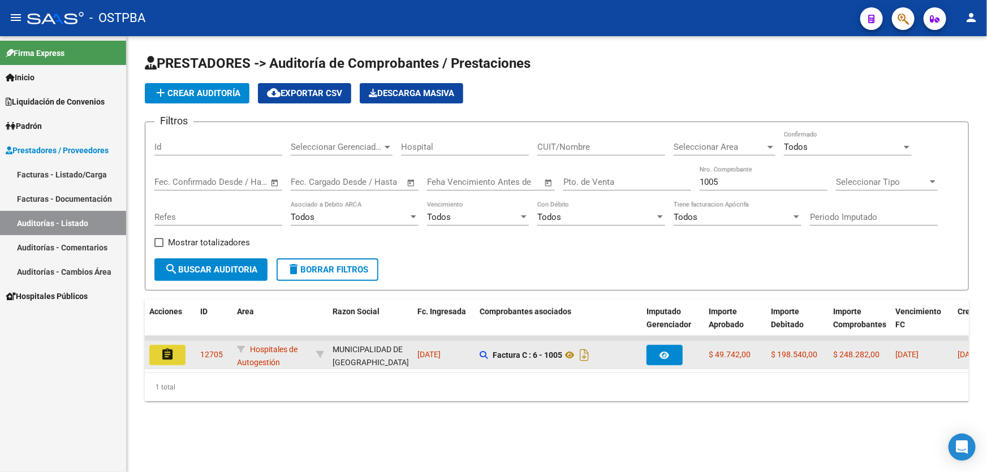
click at [163, 350] on mat-icon "assignment" at bounding box center [168, 355] width 14 height 14
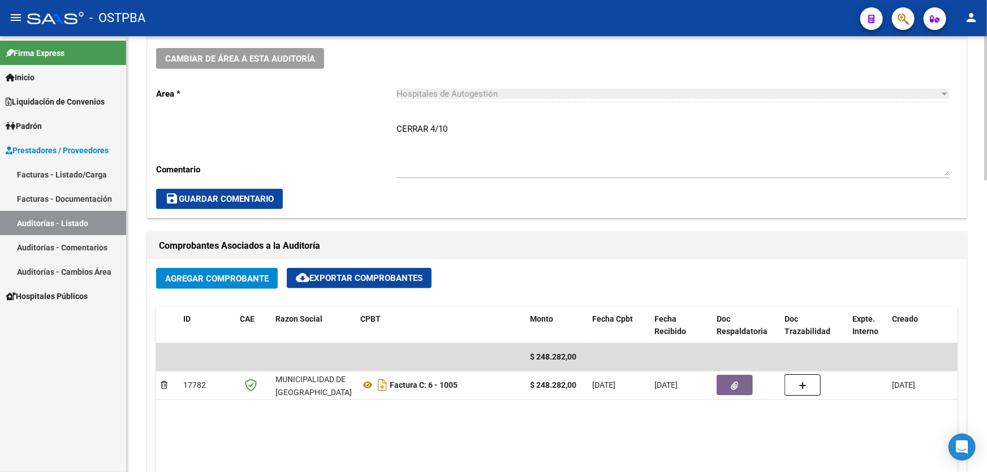
scroll to position [360, 0]
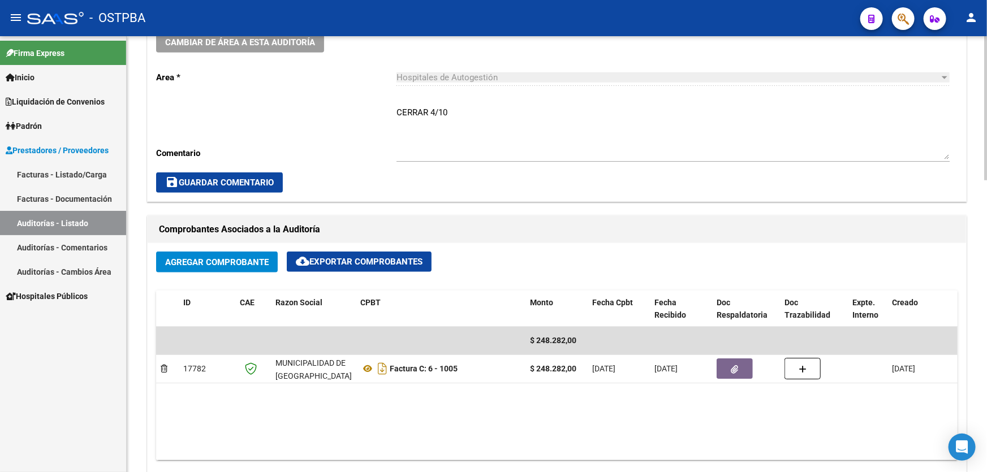
click at [458, 108] on textarea "CERRAR 4/10" at bounding box center [673, 132] width 553 height 53
type textarea "C"
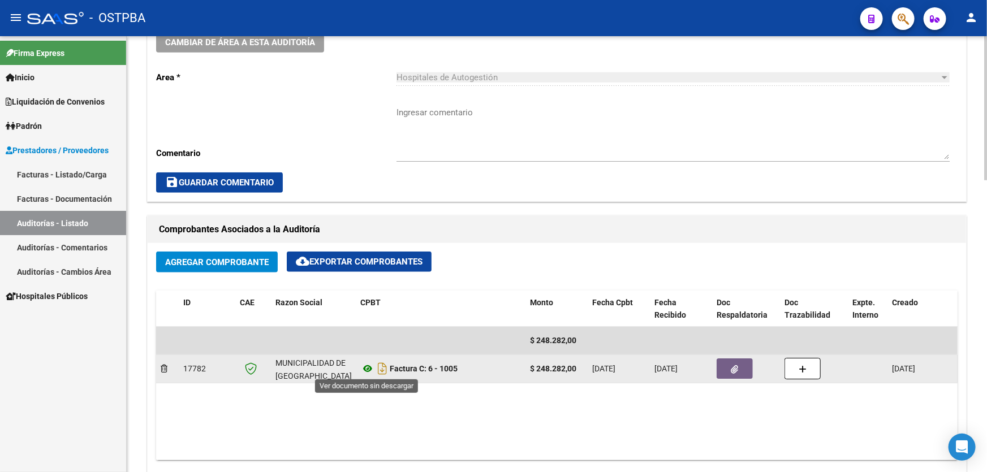
click at [369, 368] on icon at bounding box center [367, 369] width 15 height 14
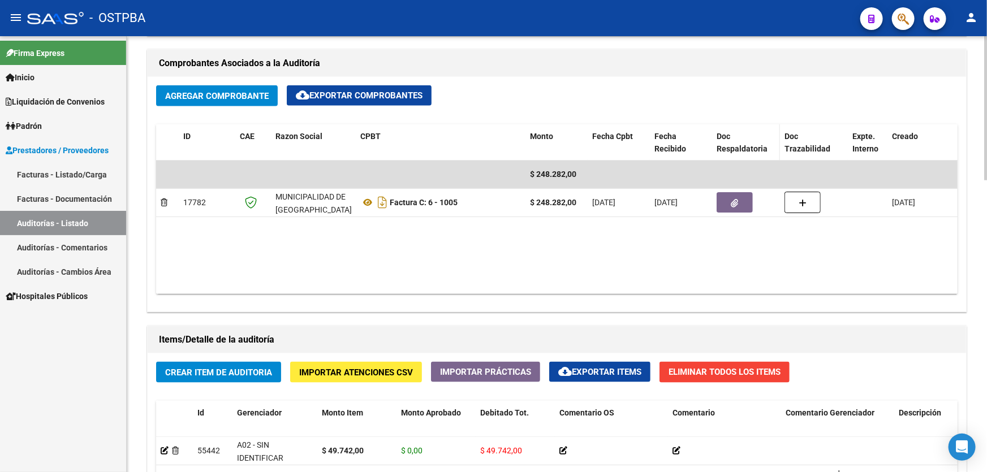
scroll to position [522, 0]
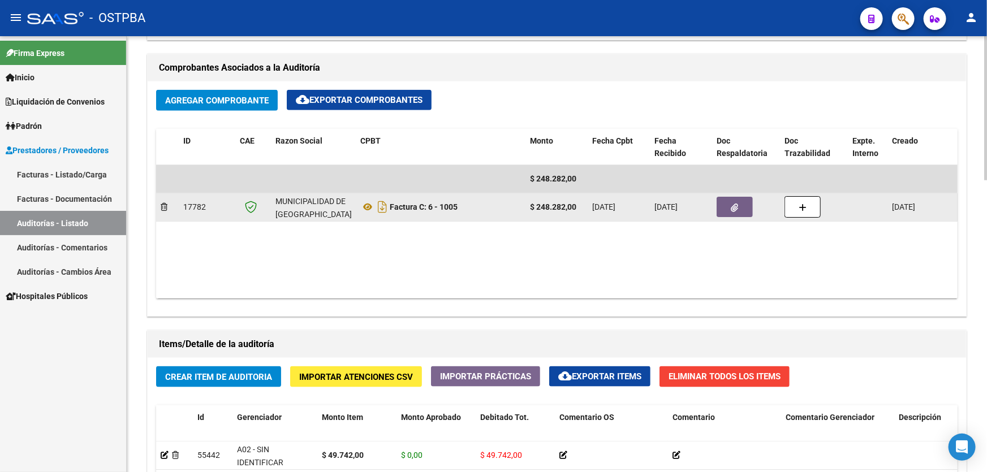
click at [729, 204] on button "button" at bounding box center [735, 207] width 36 height 20
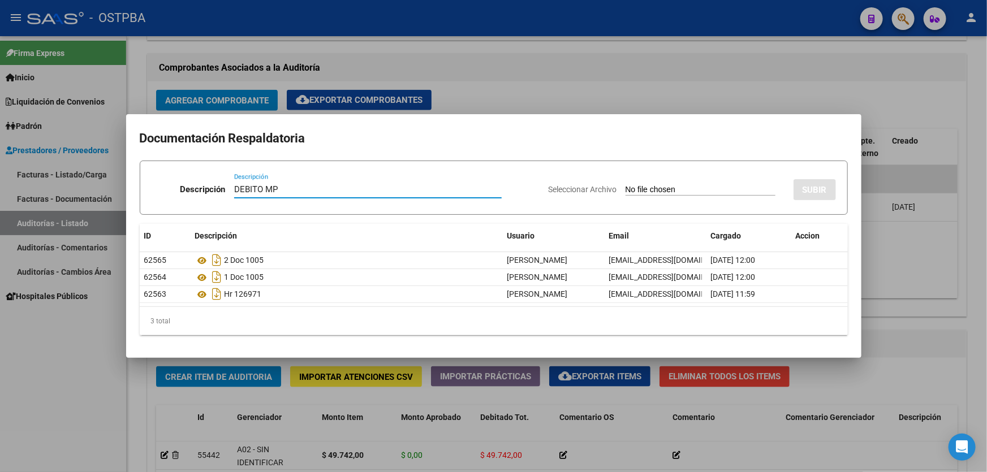
type input "DEBITO MP"
click at [626, 188] on input "Seleccionar Archivo" at bounding box center [701, 190] width 150 height 11
type input "C:\fakepath\DEBITO MP 12705.pdf"
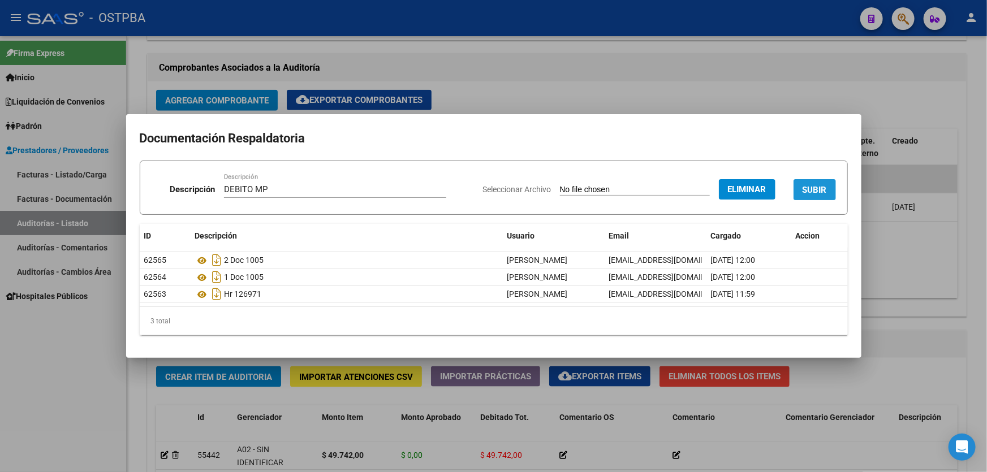
click at [825, 190] on span "SUBIR" at bounding box center [815, 190] width 24 height 10
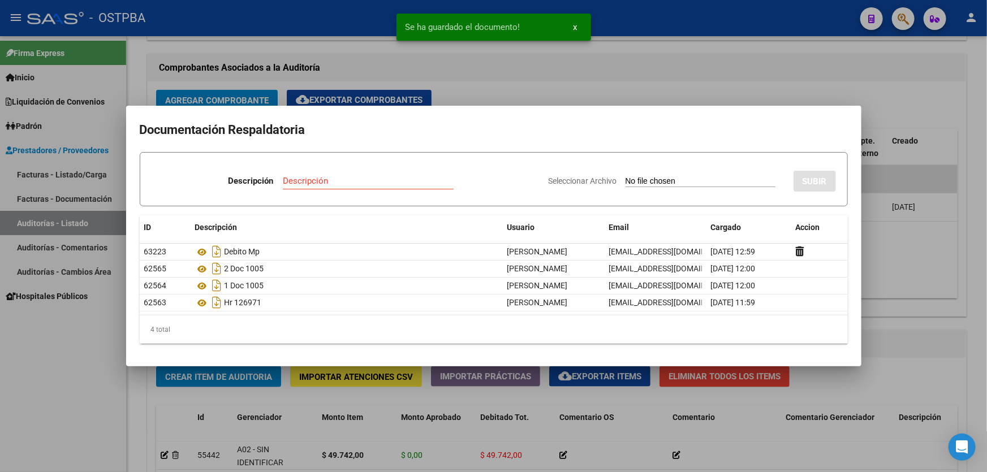
click at [663, 84] on div at bounding box center [493, 236] width 987 height 472
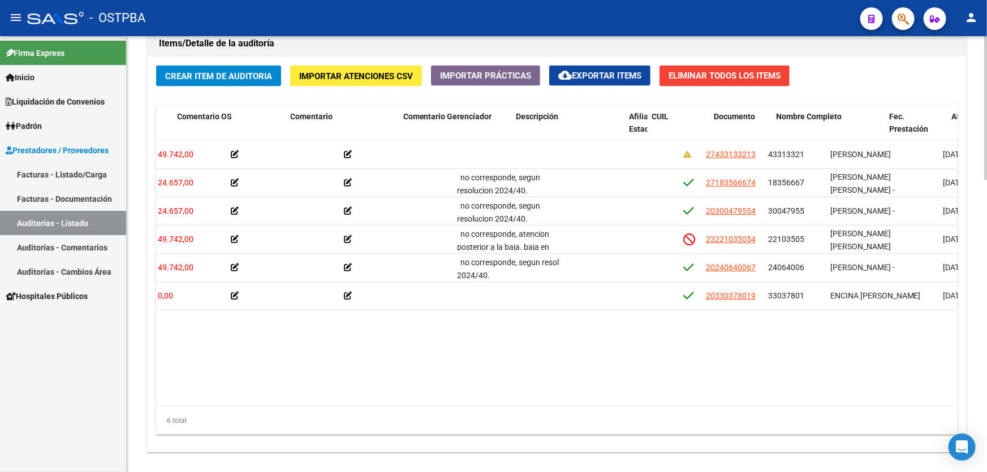
scroll to position [0, 227]
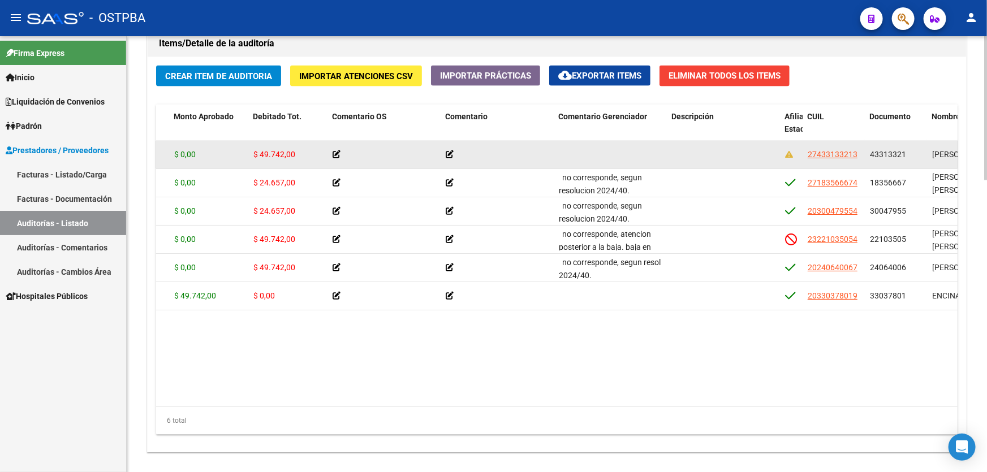
click at [450, 153] on icon at bounding box center [450, 154] width 8 height 8
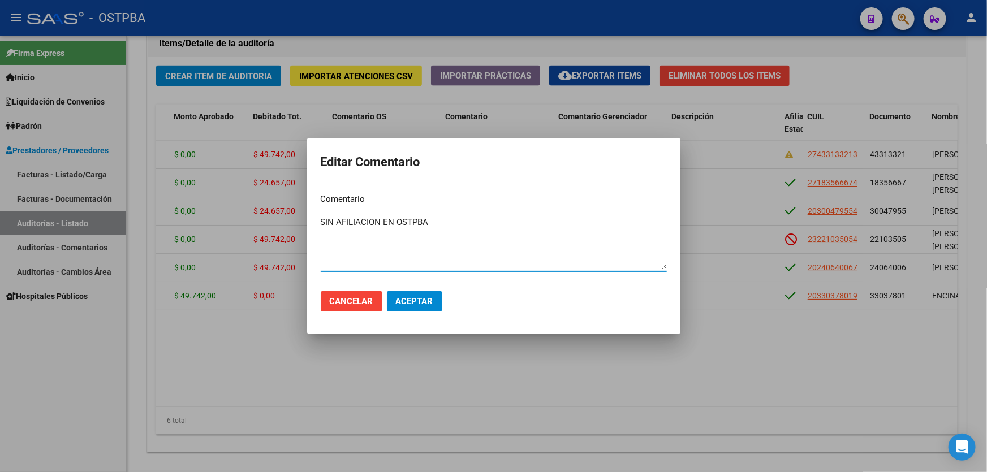
type textarea "SIN AFILIACION EN OSTPBA"
click at [413, 300] on span "Aceptar" at bounding box center [414, 301] width 37 height 10
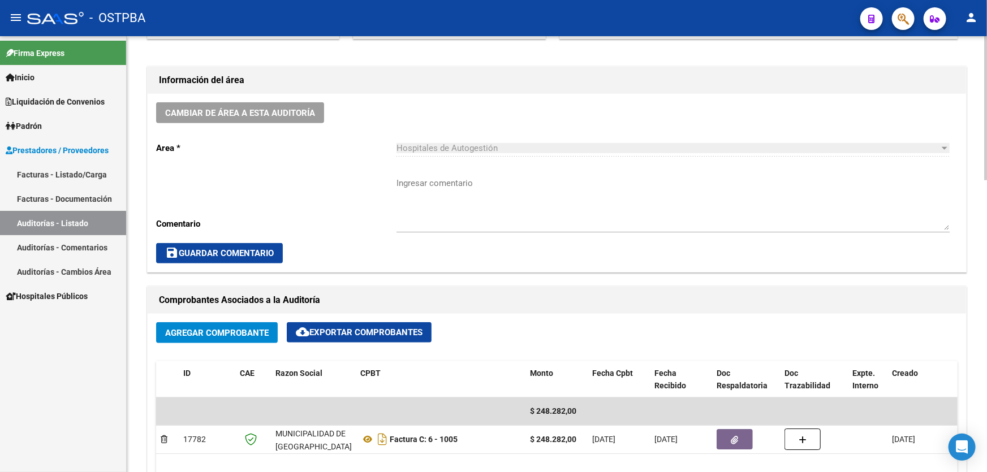
scroll to position [463, 0]
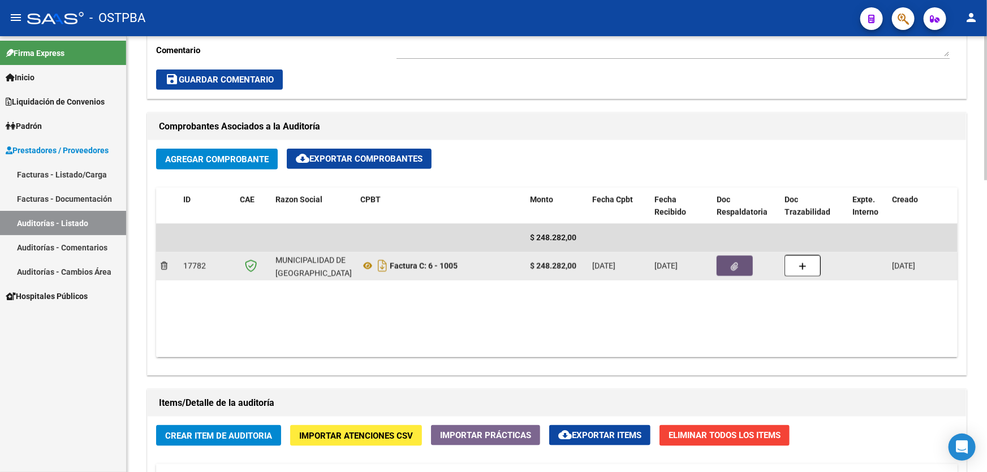
click at [732, 261] on span "button" at bounding box center [734, 266] width 7 height 10
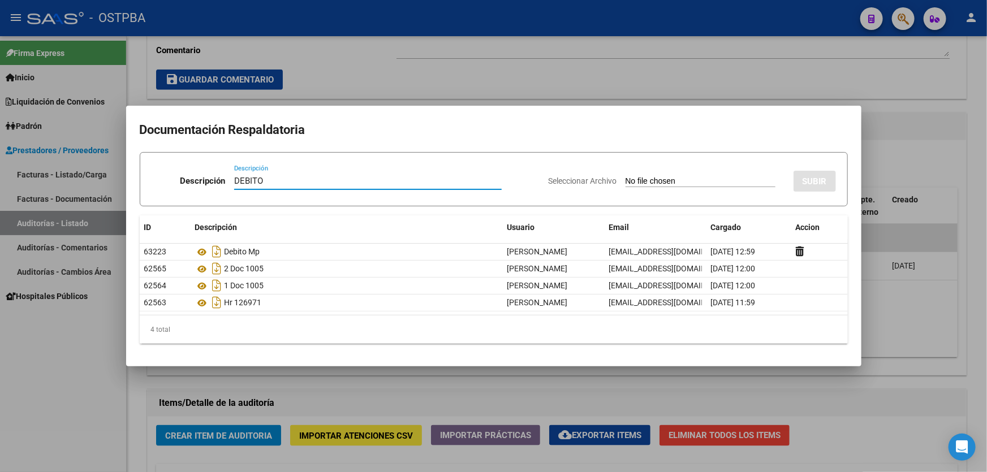
type input "DEBITO"
click at [626, 181] on input "Seleccionar Archivo" at bounding box center [701, 181] width 150 height 11
type input "C:\fakepath\DEBITO OSTPBA 12705.pdf"
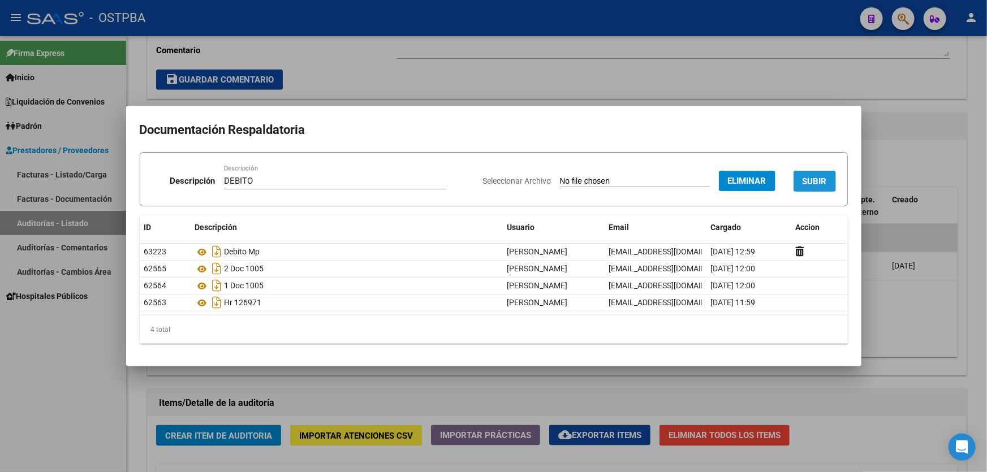
click at [821, 182] on span "SUBIR" at bounding box center [815, 181] width 24 height 10
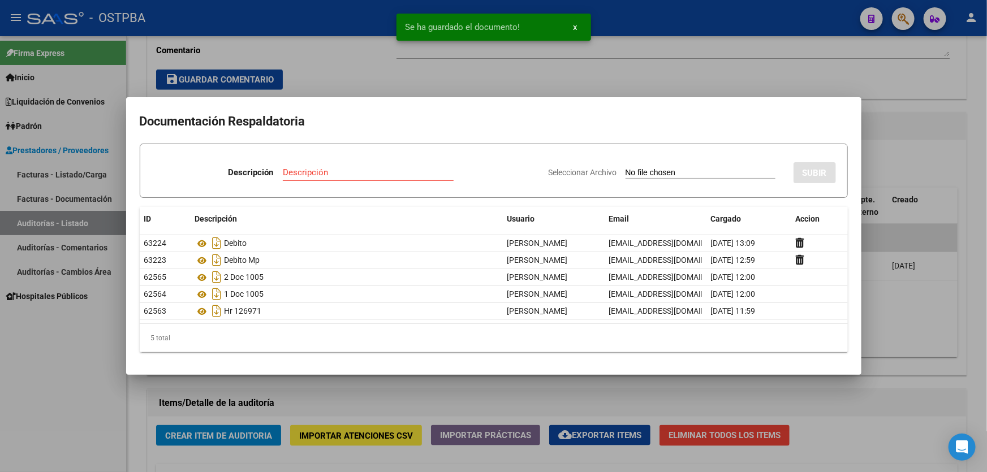
click at [917, 157] on div at bounding box center [493, 236] width 987 height 472
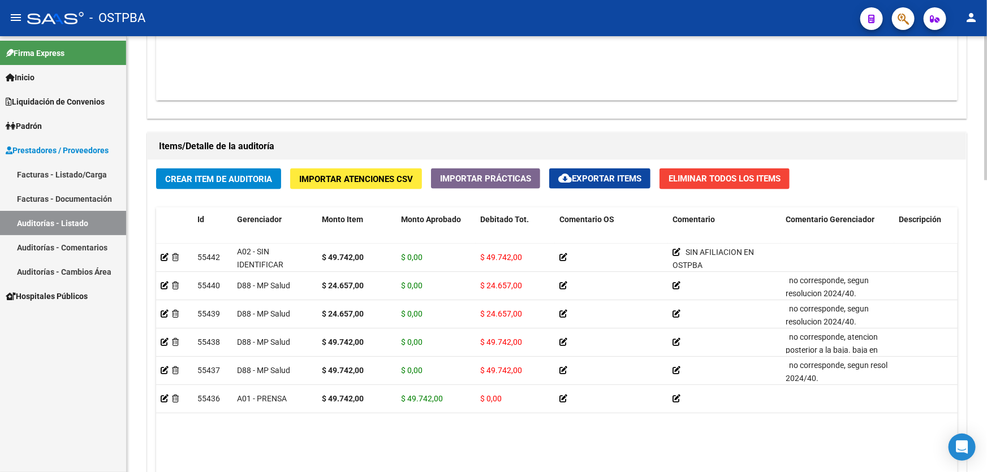
scroll to position [882, 0]
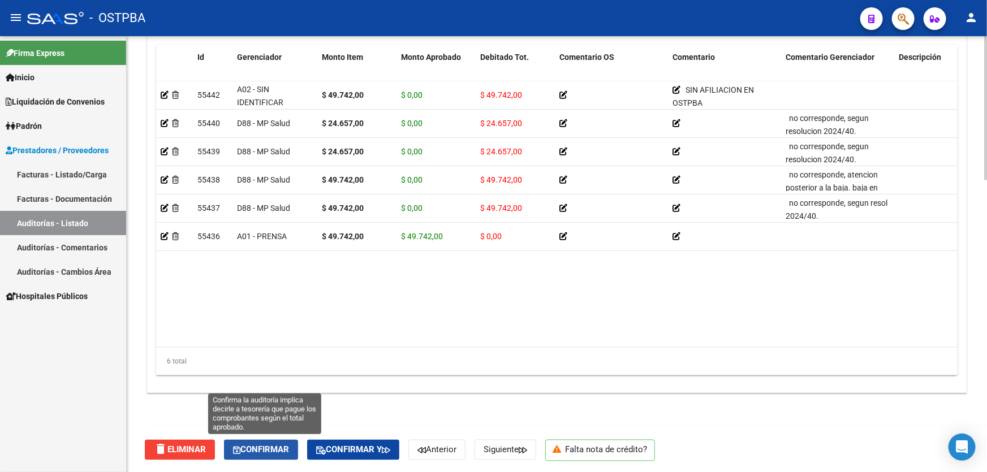
click at [260, 449] on span "Confirmar" at bounding box center [261, 450] width 56 height 10
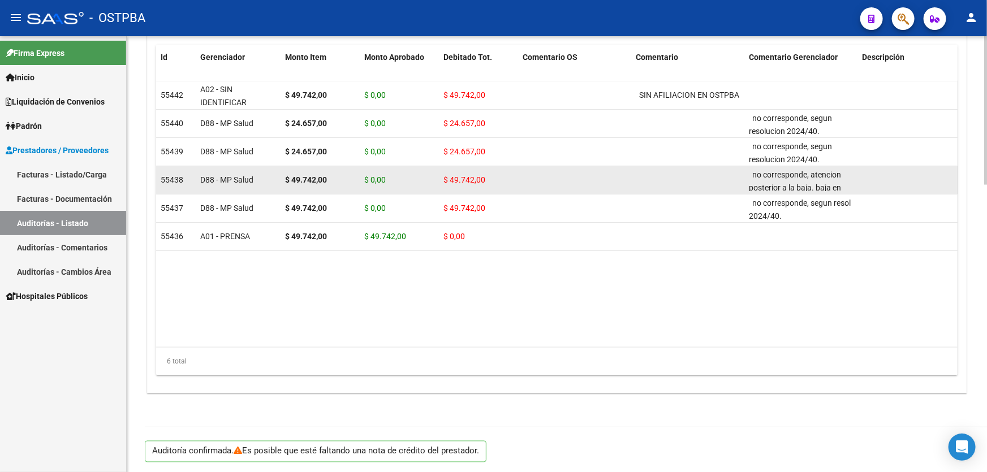
type input "202510"
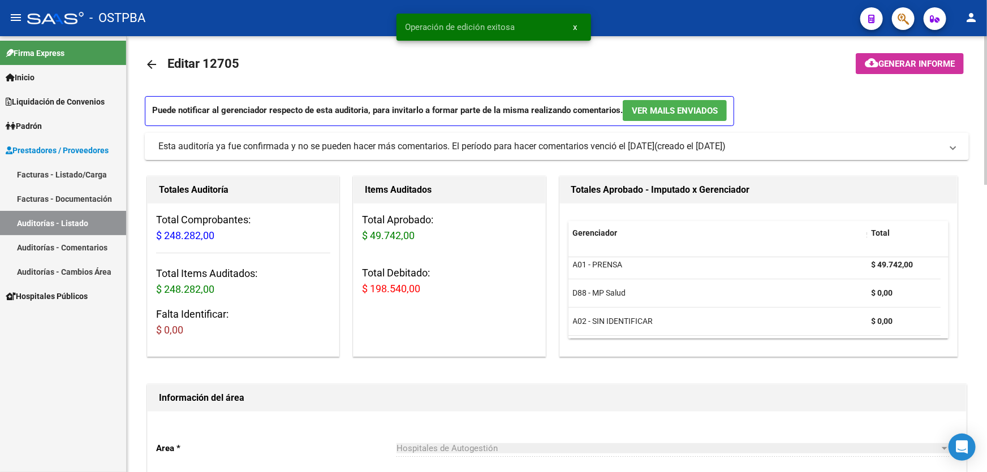
scroll to position [0, 0]
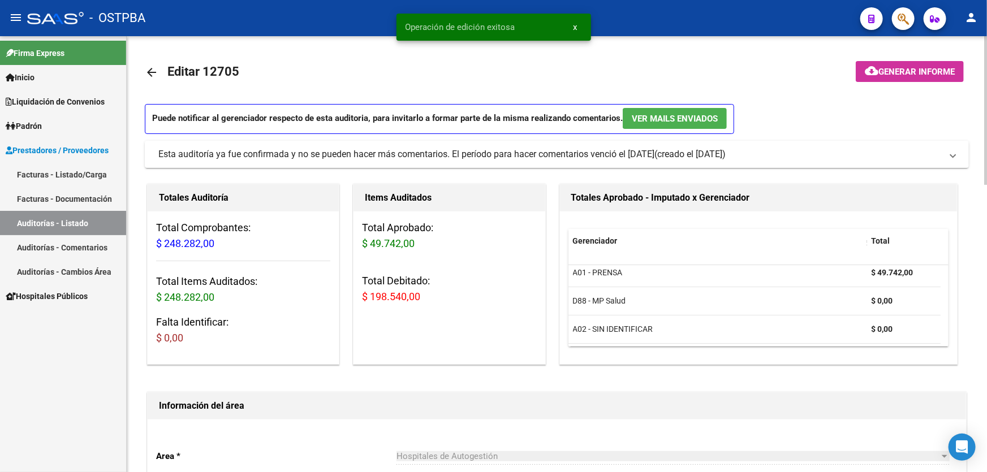
click at [899, 64] on button "cloud_download Generar informe" at bounding box center [910, 71] width 108 height 21
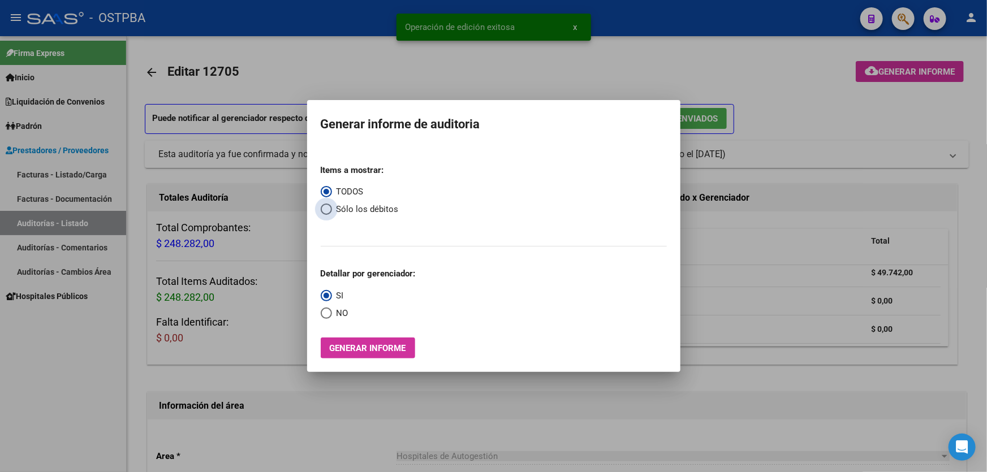
click at [327, 209] on span "Select an option" at bounding box center [326, 209] width 11 height 11
click at [327, 209] on input "Sólo los débitos" at bounding box center [326, 209] width 11 height 11
radio input "true"
click at [324, 317] on span "Select an option" at bounding box center [326, 313] width 11 height 11
click at [324, 317] on input "NO" at bounding box center [326, 313] width 11 height 11
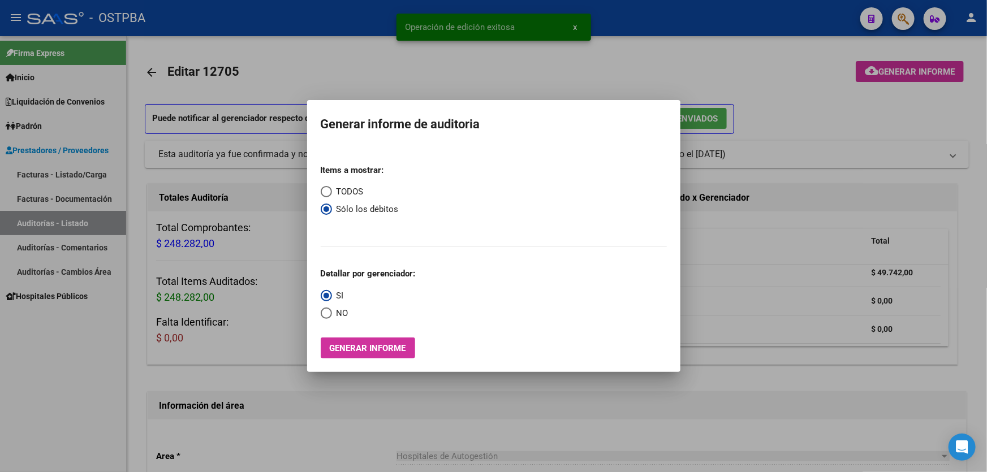
radio input "true"
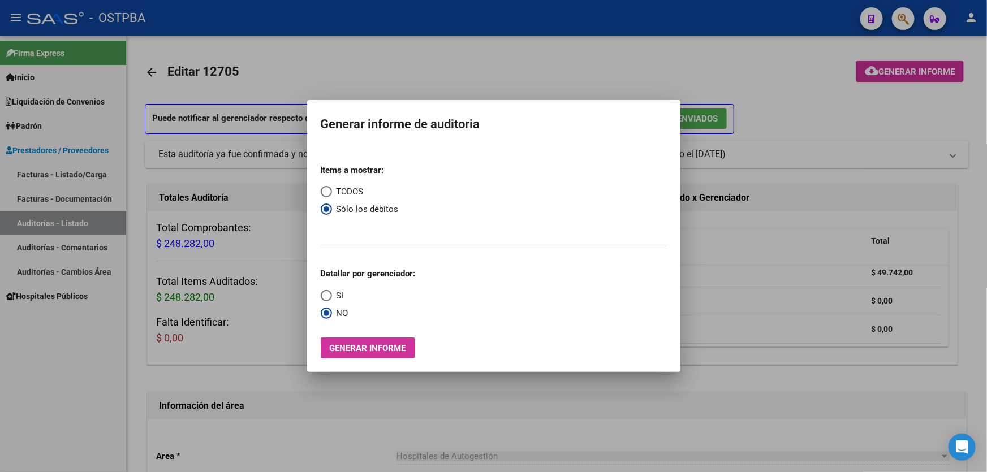
click at [345, 346] on span "Generar informe" at bounding box center [368, 348] width 76 height 10
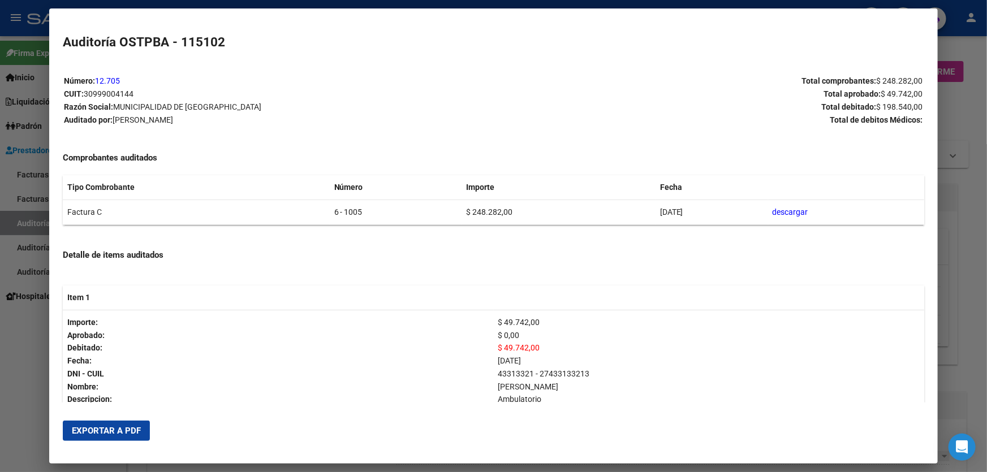
click at [123, 426] on span "Exportar a PDF" at bounding box center [106, 431] width 69 height 10
click at [24, 321] on div at bounding box center [493, 236] width 987 height 472
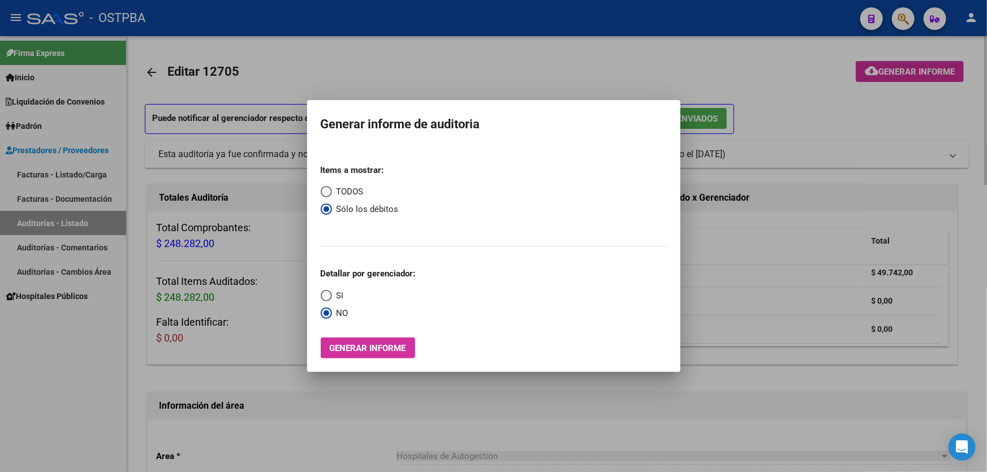
click at [754, 51] on div at bounding box center [493, 236] width 987 height 472
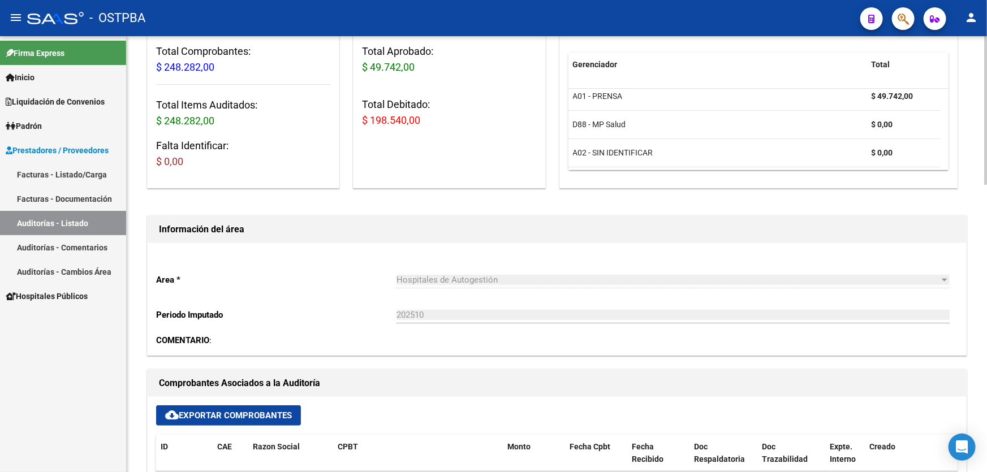
scroll to position [257, 0]
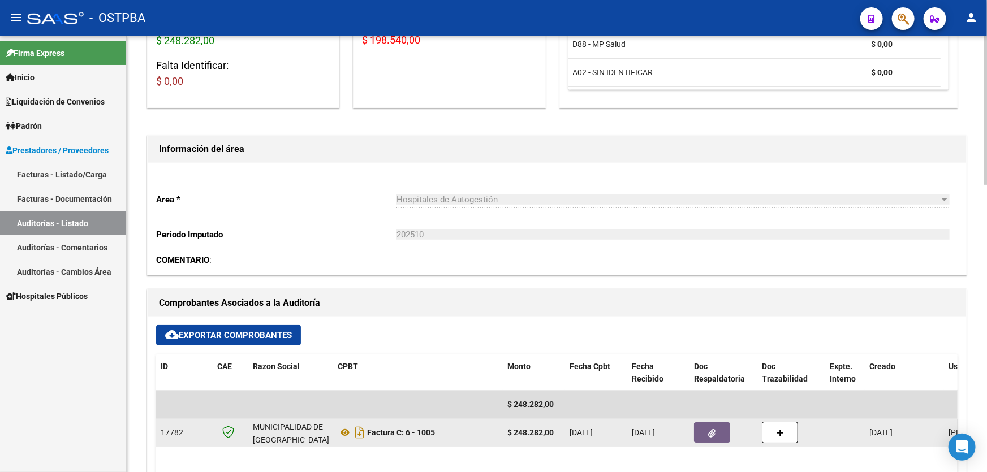
click at [719, 432] on button "button" at bounding box center [712, 433] width 36 height 20
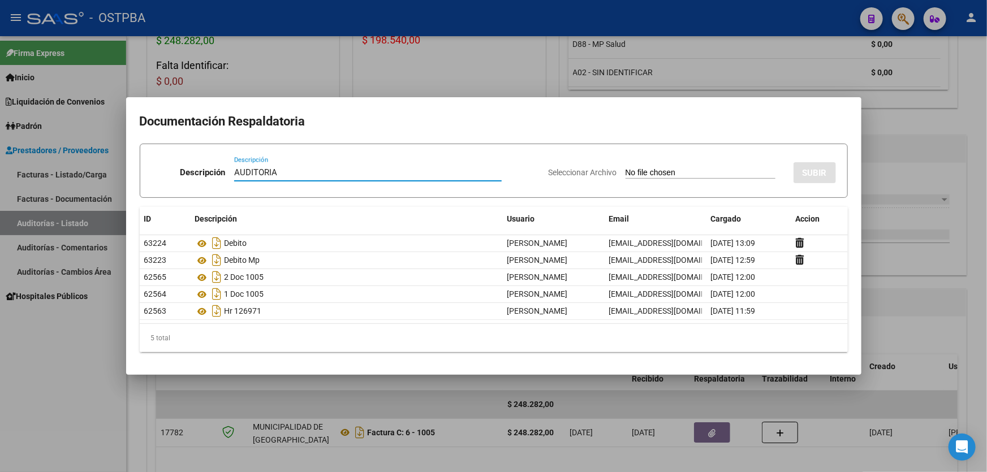
type input "AUDITORIA"
click at [626, 176] on input "Seleccionar Archivo" at bounding box center [701, 173] width 150 height 11
type input "C:\fakepath\Informe-Auditoria 12705.pdf"
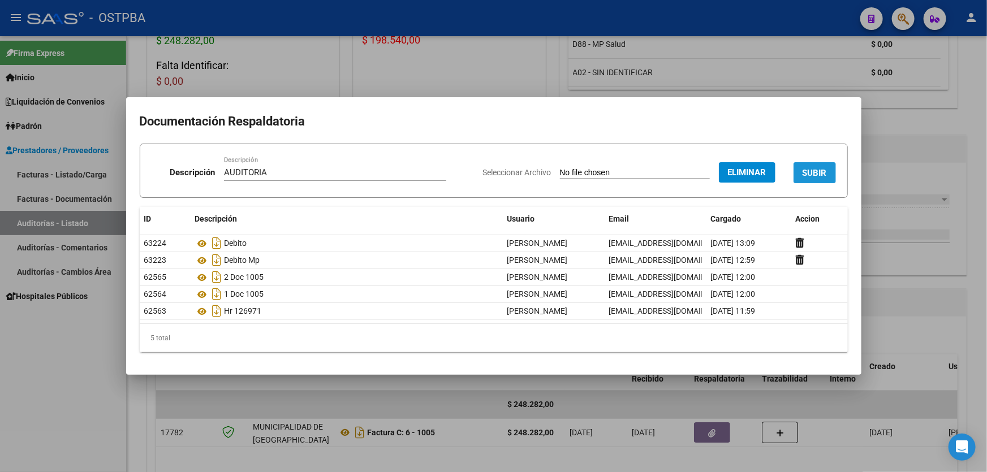
click at [826, 176] on span "SUBIR" at bounding box center [815, 173] width 24 height 10
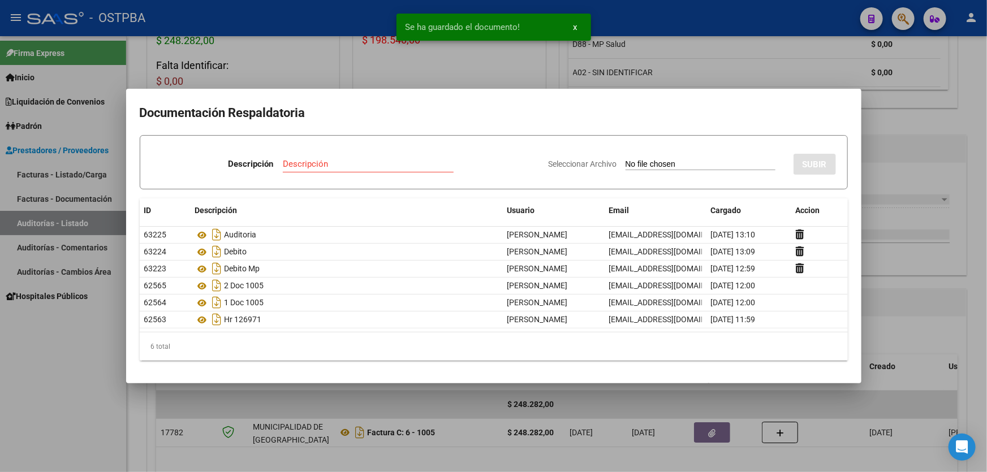
click at [908, 170] on div at bounding box center [493, 236] width 987 height 472
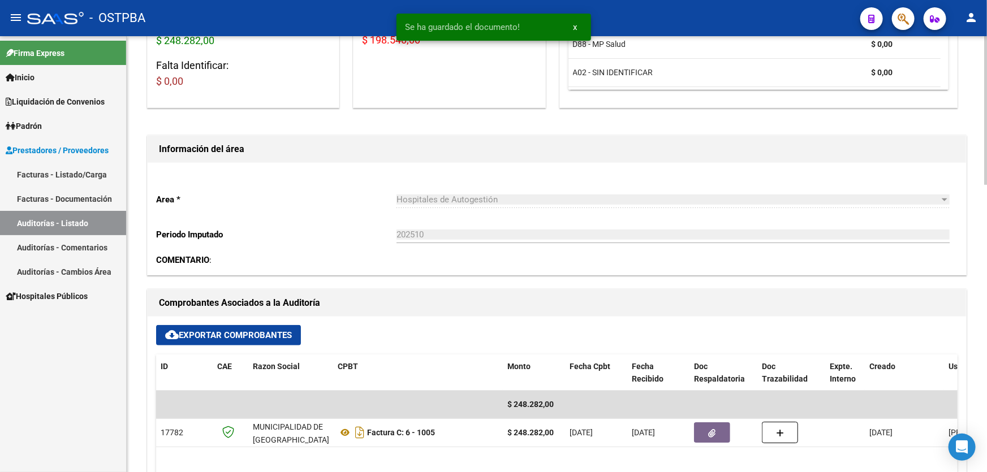
scroll to position [0, 0]
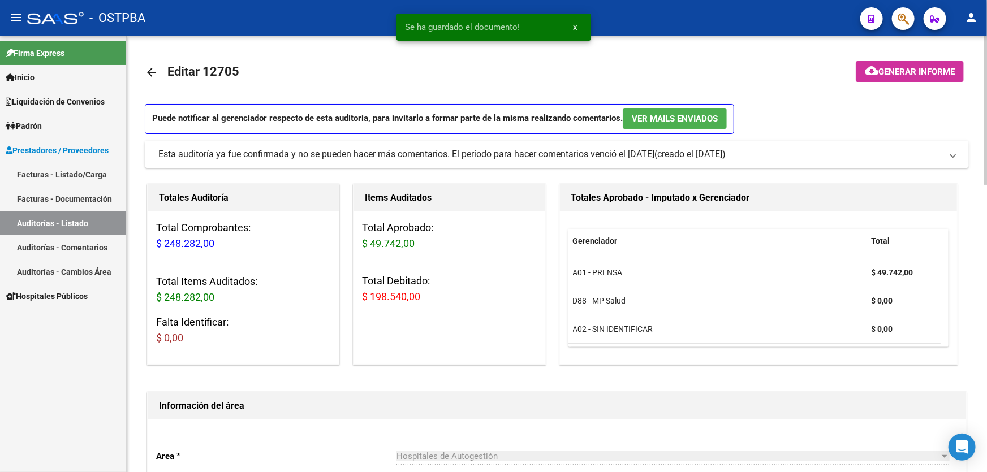
click at [150, 70] on mat-icon "arrow_back" at bounding box center [152, 73] width 14 height 14
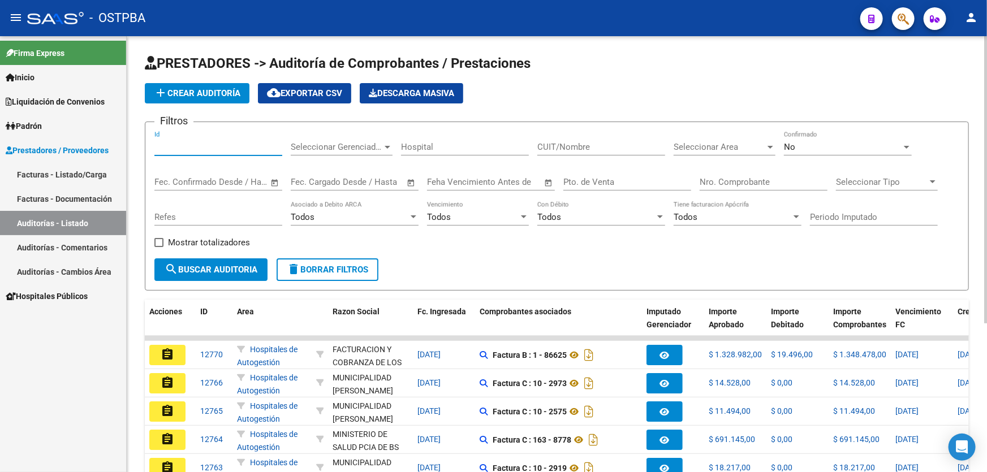
click at [215, 145] on input "Id" at bounding box center [218, 147] width 128 height 10
type input "12705"
click at [230, 270] on span "search Buscar Auditoria" at bounding box center [211, 270] width 93 height 10
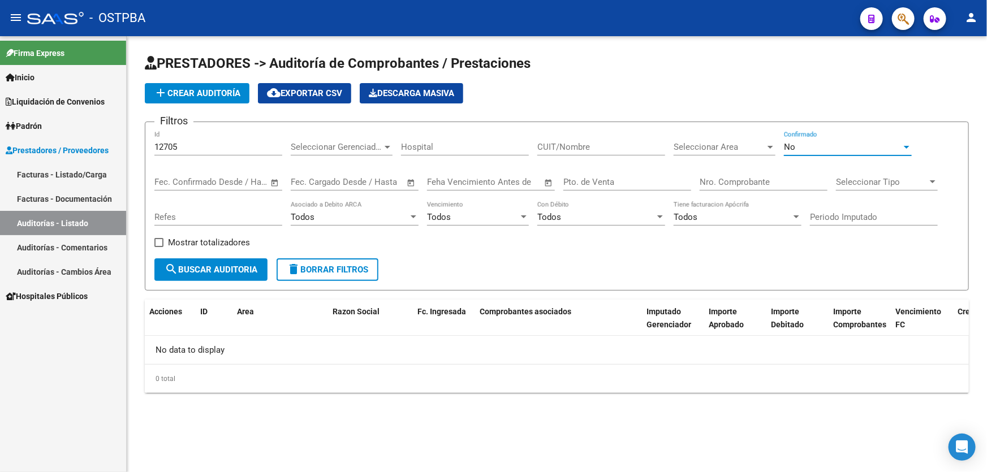
click at [835, 143] on div "No" at bounding box center [843, 147] width 118 height 10
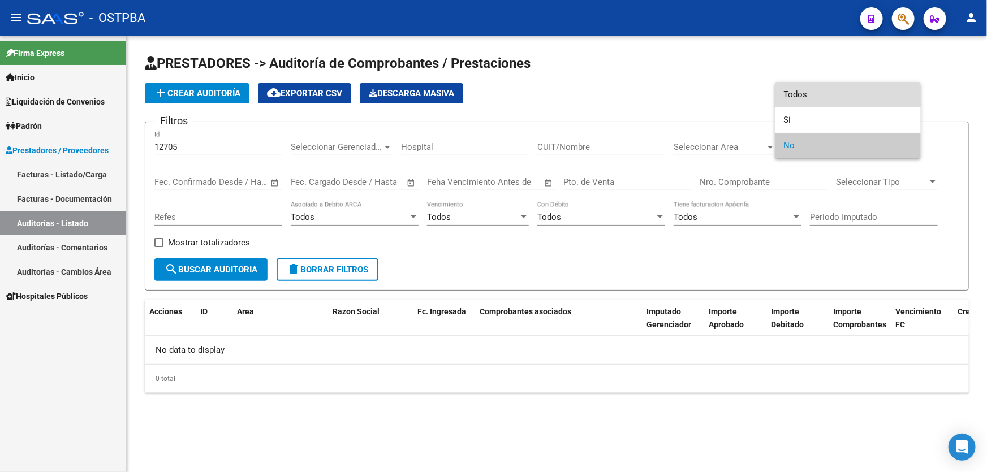
click at [820, 94] on span "Todos" at bounding box center [848, 94] width 128 height 25
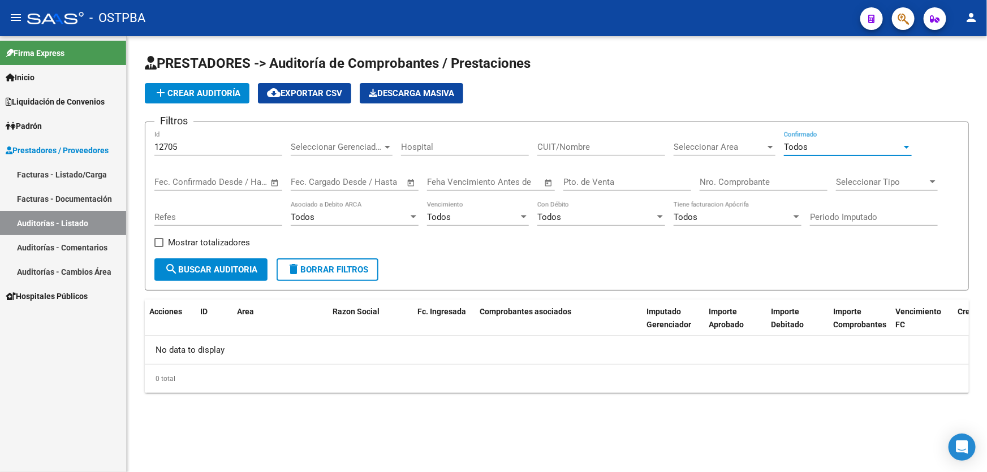
click at [184, 265] on span "search Buscar Auditoria" at bounding box center [211, 270] width 93 height 10
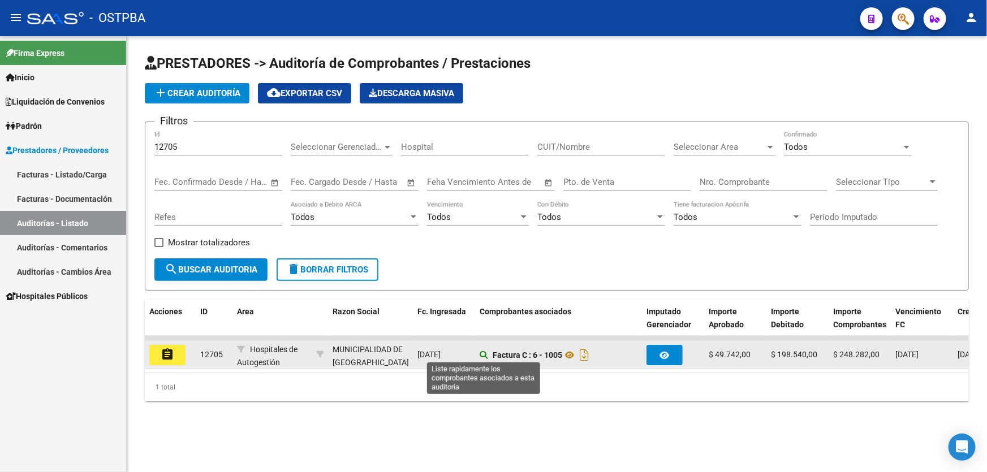
click at [486, 354] on icon at bounding box center [484, 355] width 8 height 8
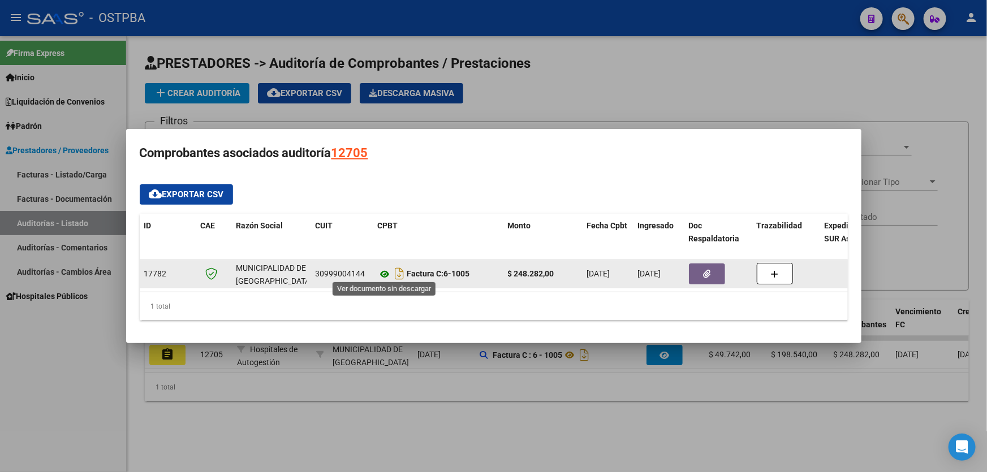
click at [382, 271] on icon at bounding box center [385, 275] width 15 height 14
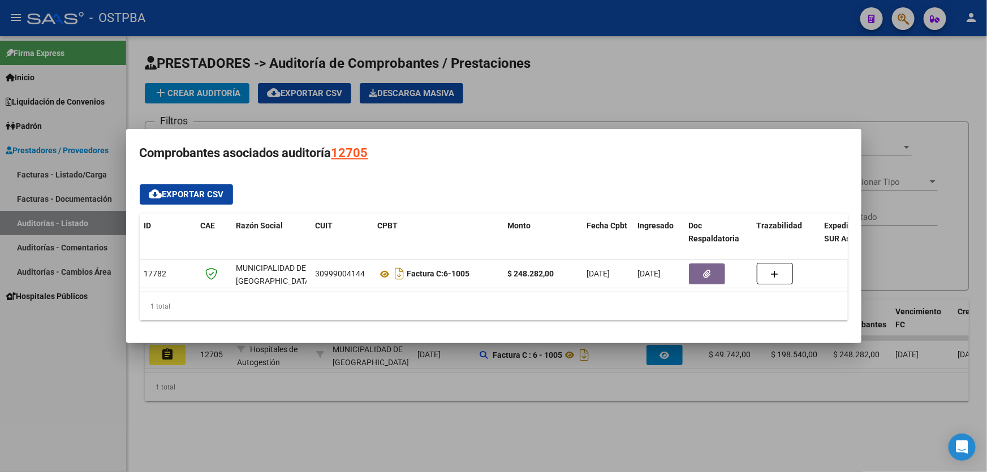
click at [562, 94] on div at bounding box center [493, 236] width 987 height 472
